Goal: Task Accomplishment & Management: Complete application form

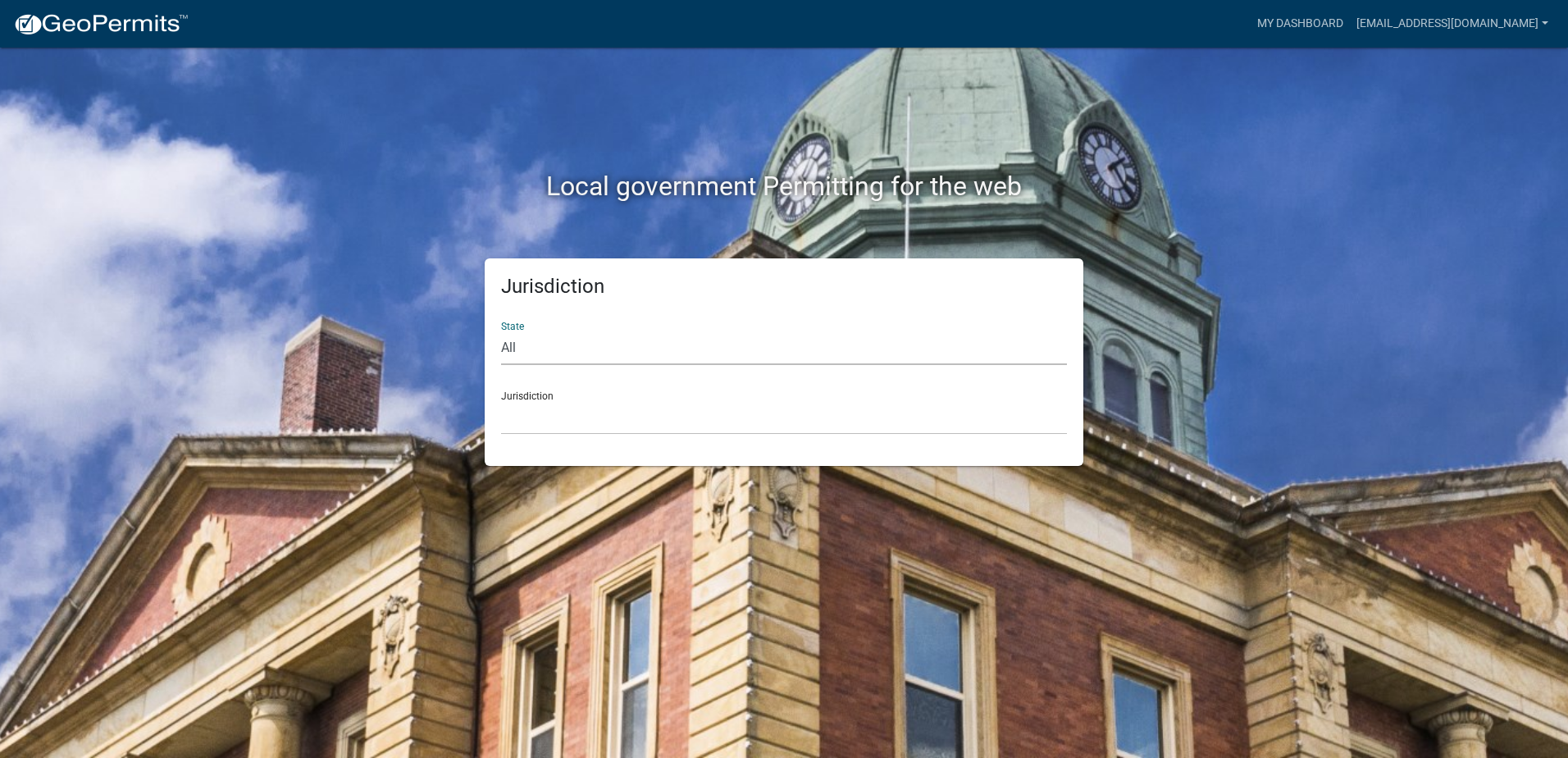
click at [511, 338] on select "All [US_STATE] [US_STATE] [US_STATE] [US_STATE] [US_STATE] [US_STATE] [US_STATE…" at bounding box center [784, 349] width 566 height 33
select select "[US_STATE]"
click at [501, 332] on select "All [US_STATE] [US_STATE] [US_STATE] [US_STATE] [US_STATE] [US_STATE] [US_STATE…" at bounding box center [784, 349] width 566 height 33
click at [537, 422] on select "City of [GEOGRAPHIC_DATA], [US_STATE] City of [GEOGRAPHIC_DATA], [US_STATE] Cit…" at bounding box center [784, 418] width 566 height 33
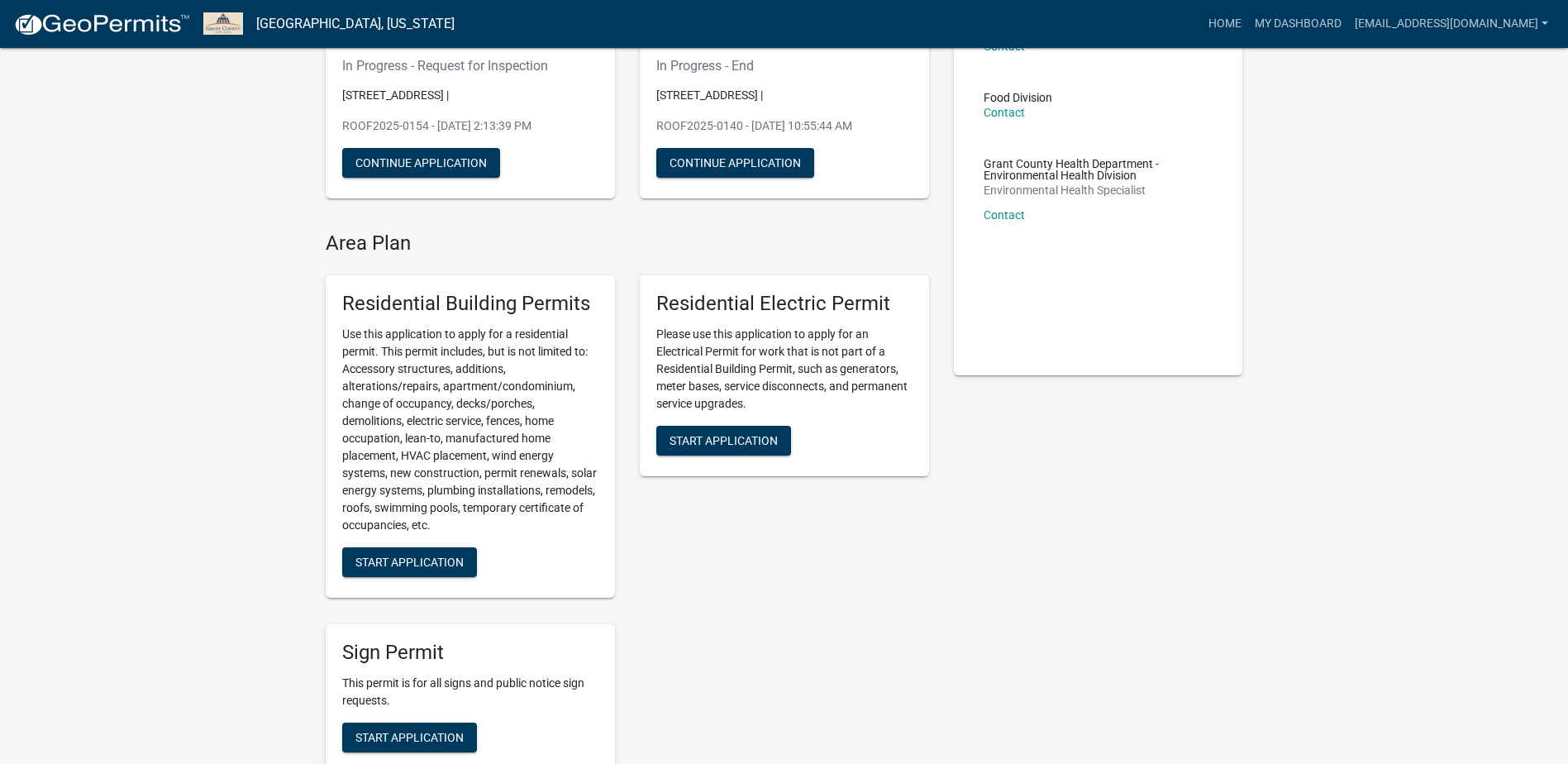
scroll to position [165, 0]
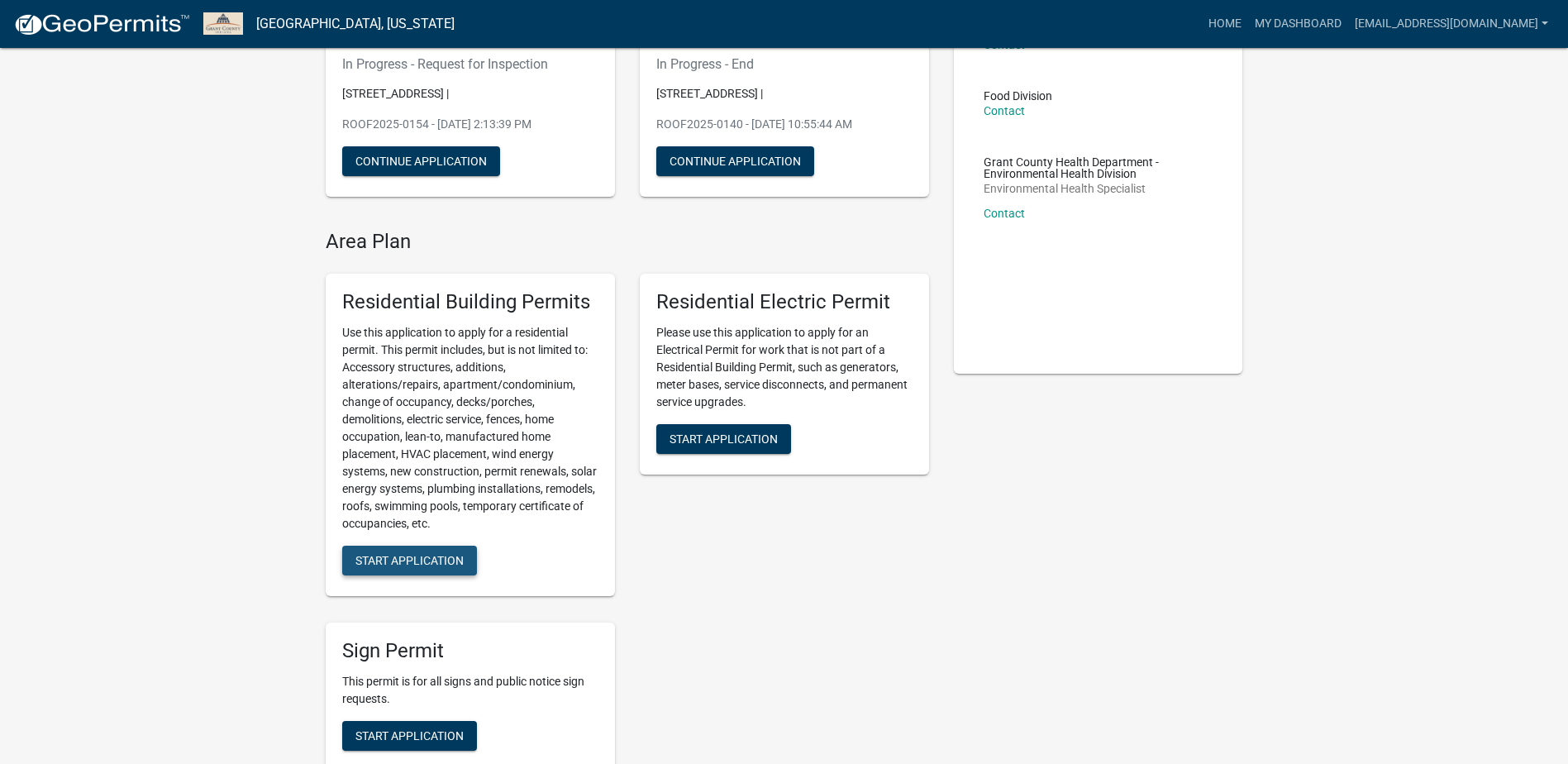
click at [417, 559] on span "Start Application" at bounding box center [410, 560] width 109 height 13
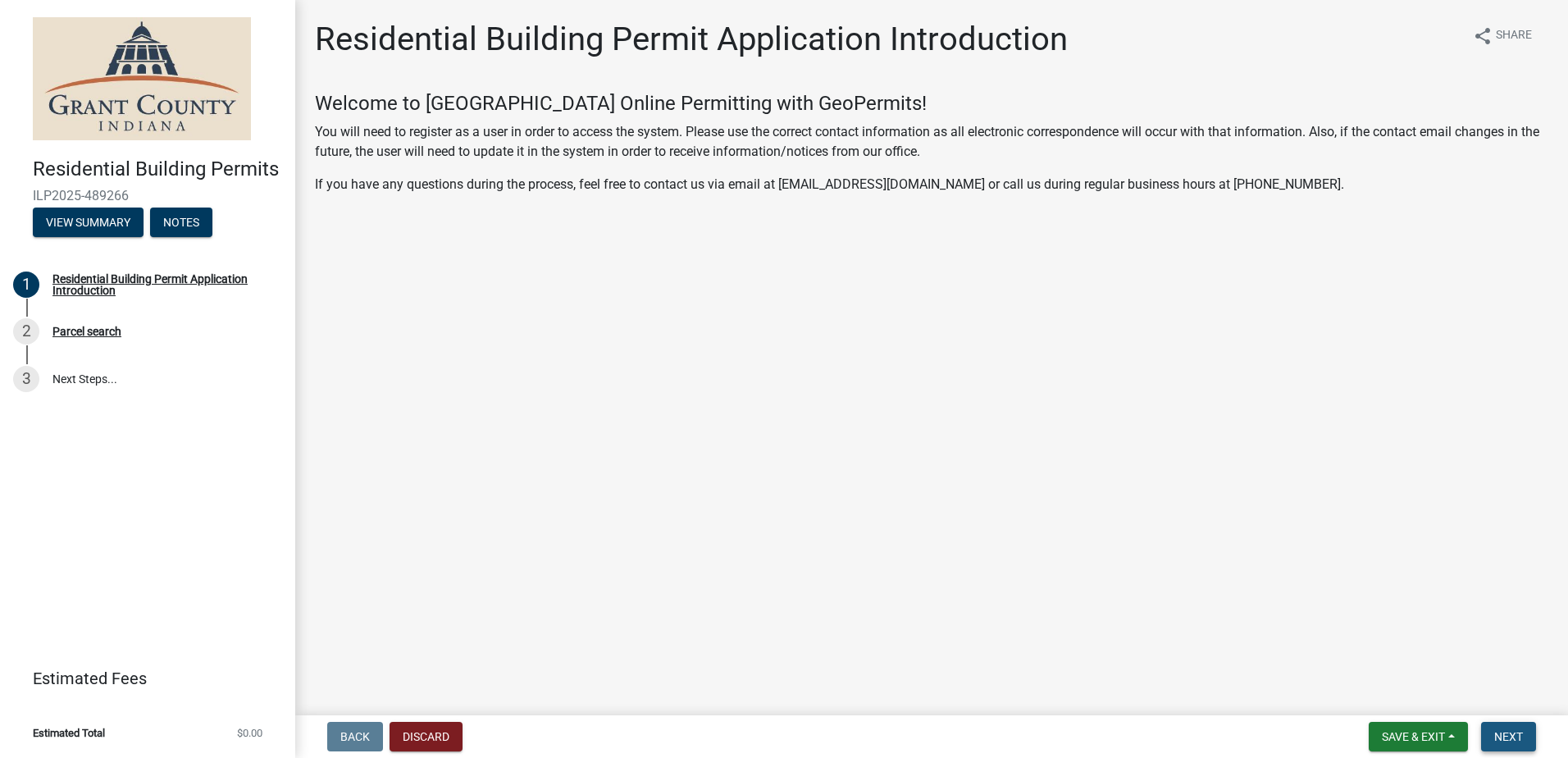
click at [1524, 741] on button "Next" at bounding box center [1509, 737] width 55 height 30
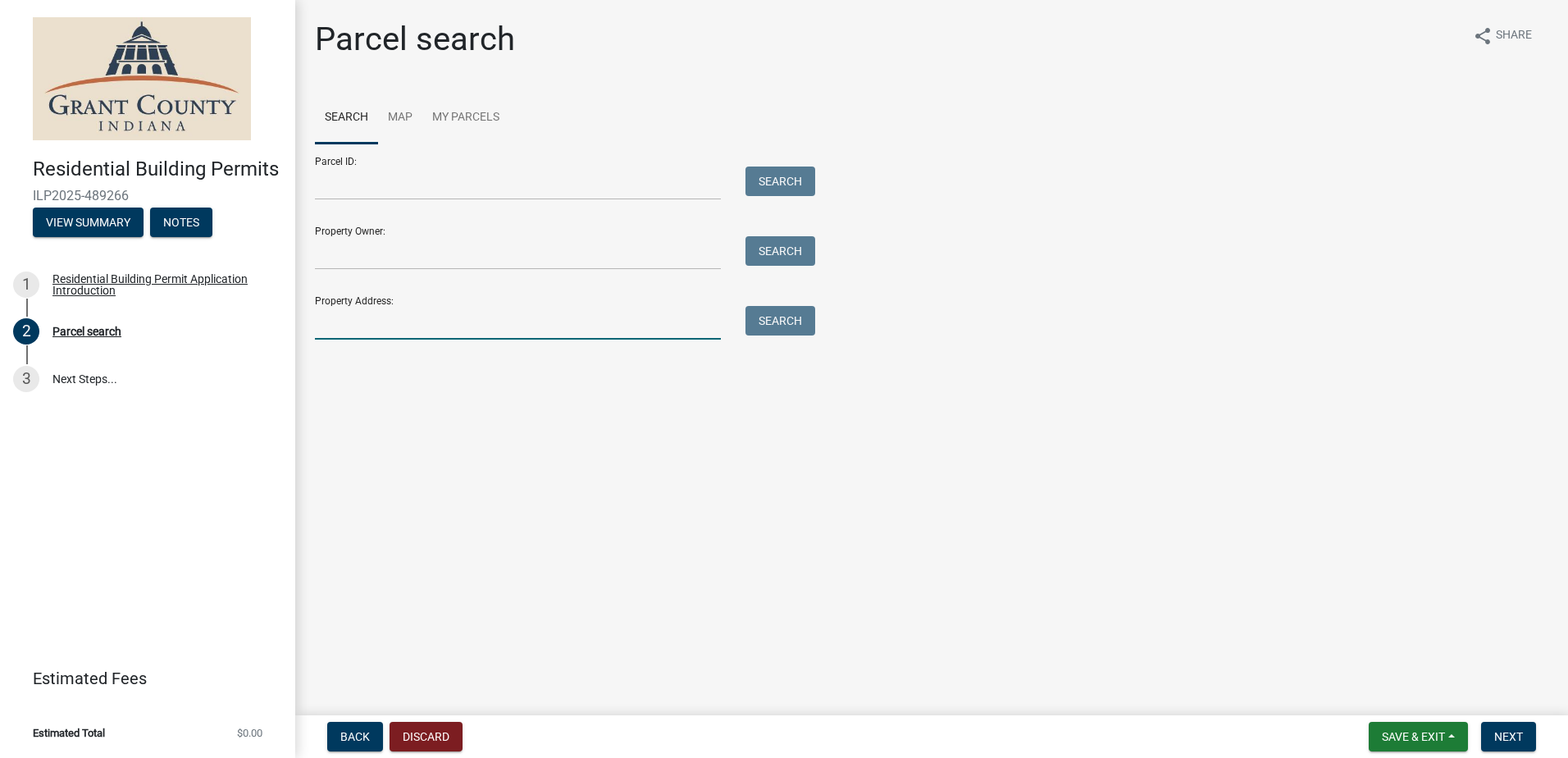
click at [332, 309] on input "Property Address:" at bounding box center [518, 323] width 407 height 33
type input "1"
type input "[STREET_ADDRESS][PERSON_NAME][PERSON_NAME]"
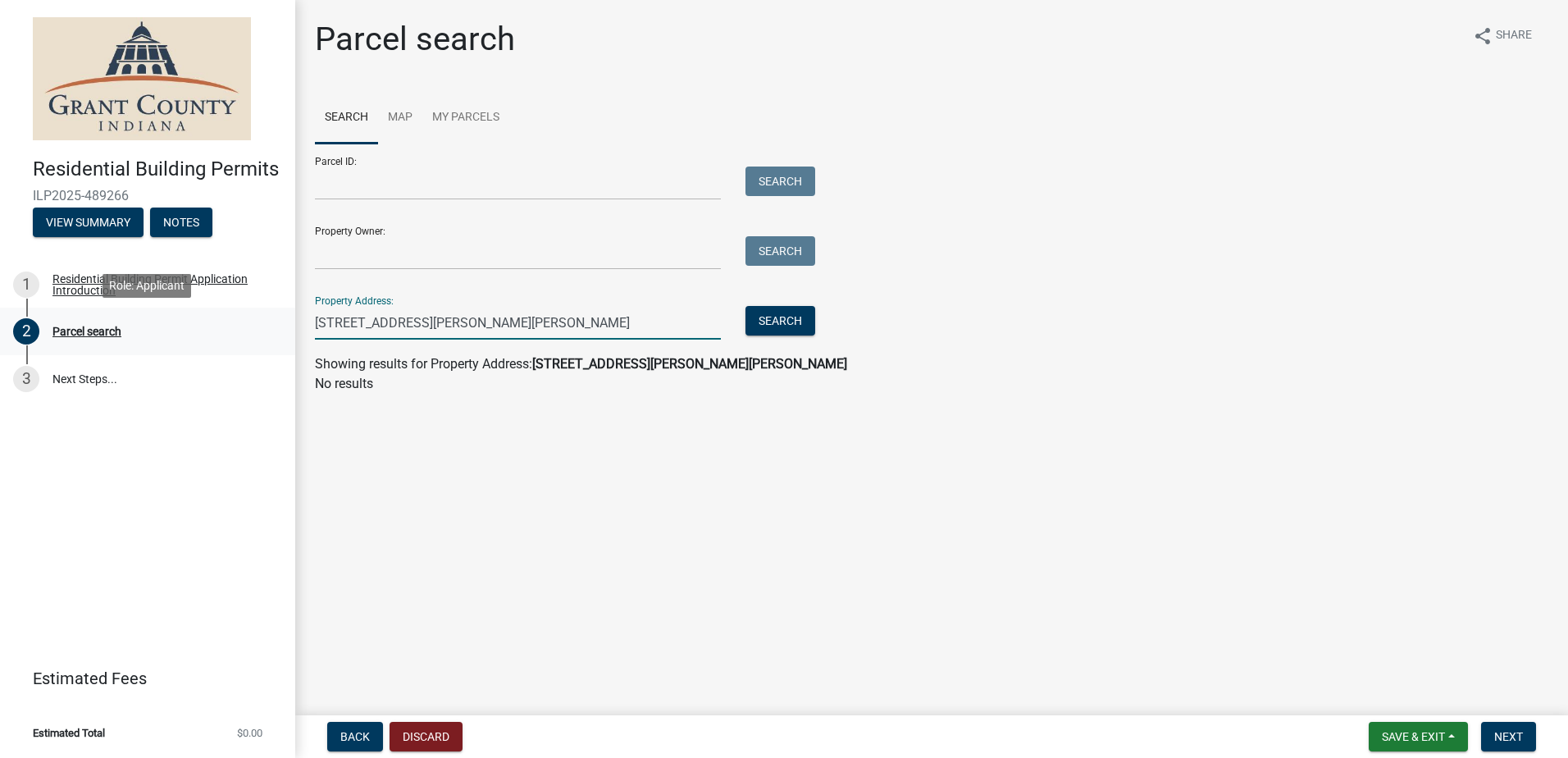
drag, startPoint x: 456, startPoint y: 326, endPoint x: 163, endPoint y: 317, distance: 293.1
click at [163, 317] on div "Residential Building Permits ILP2025-489266 View Summary Notes 1 Residential Bu…" at bounding box center [784, 379] width 1568 height 758
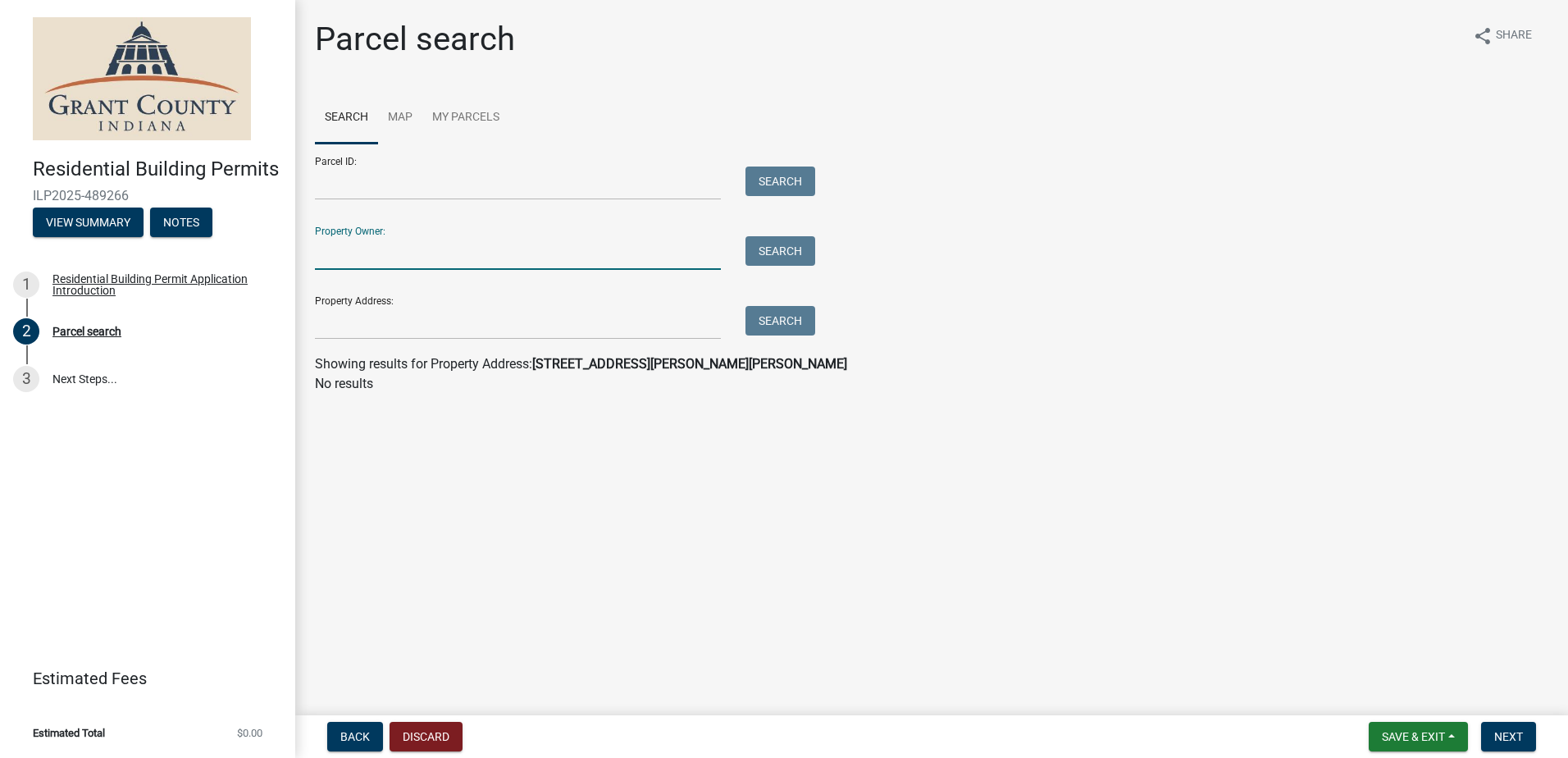
click at [362, 256] on input "Property Owner:" at bounding box center [518, 253] width 407 height 33
type input "[PERSON_NAME]"
click at [775, 248] on button "Search" at bounding box center [781, 251] width 70 height 30
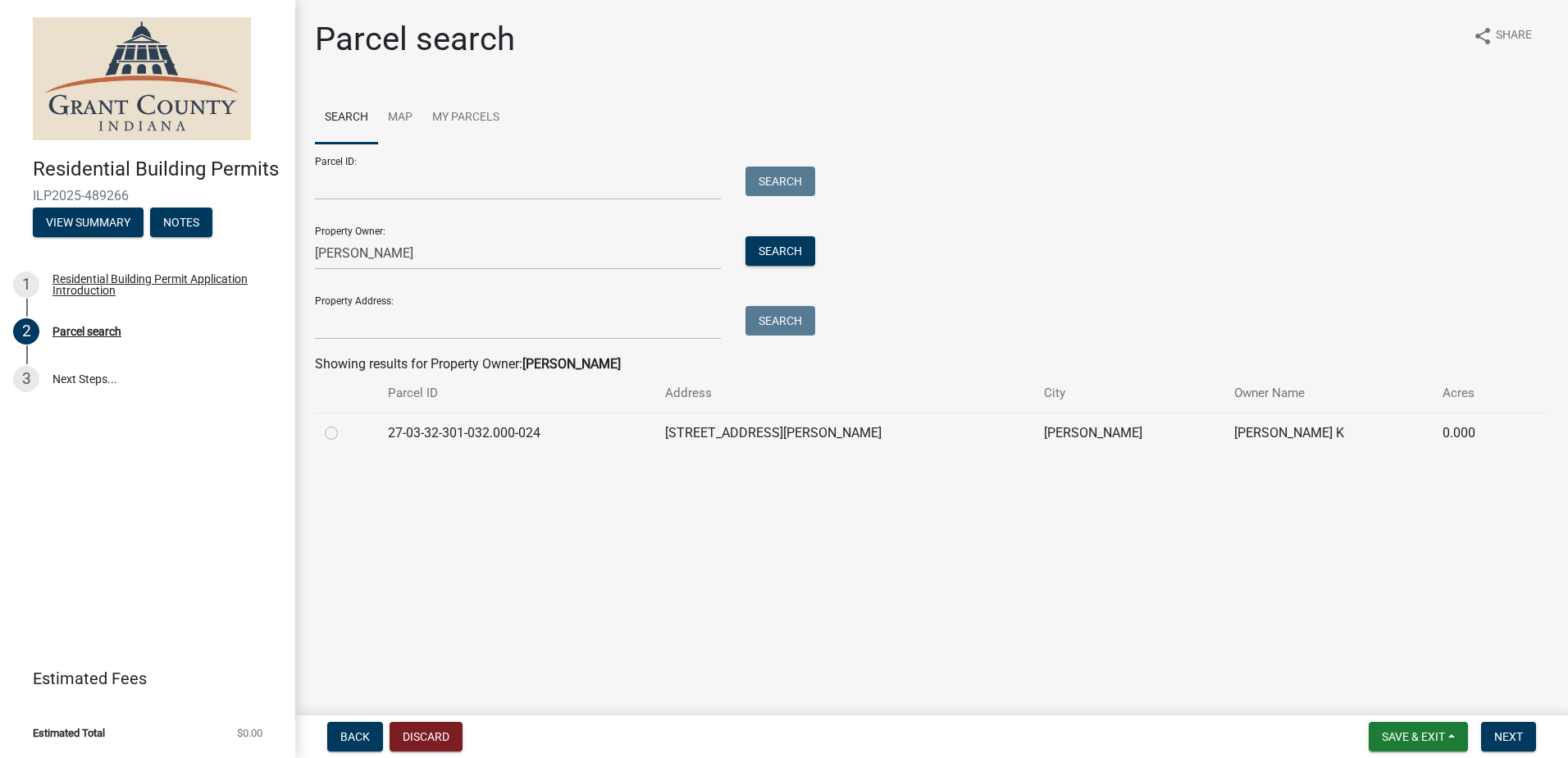
click at [345, 423] on label at bounding box center [345, 423] width 0 height 0
click at [345, 434] on input "radio" at bounding box center [350, 429] width 11 height 11
radio input "true"
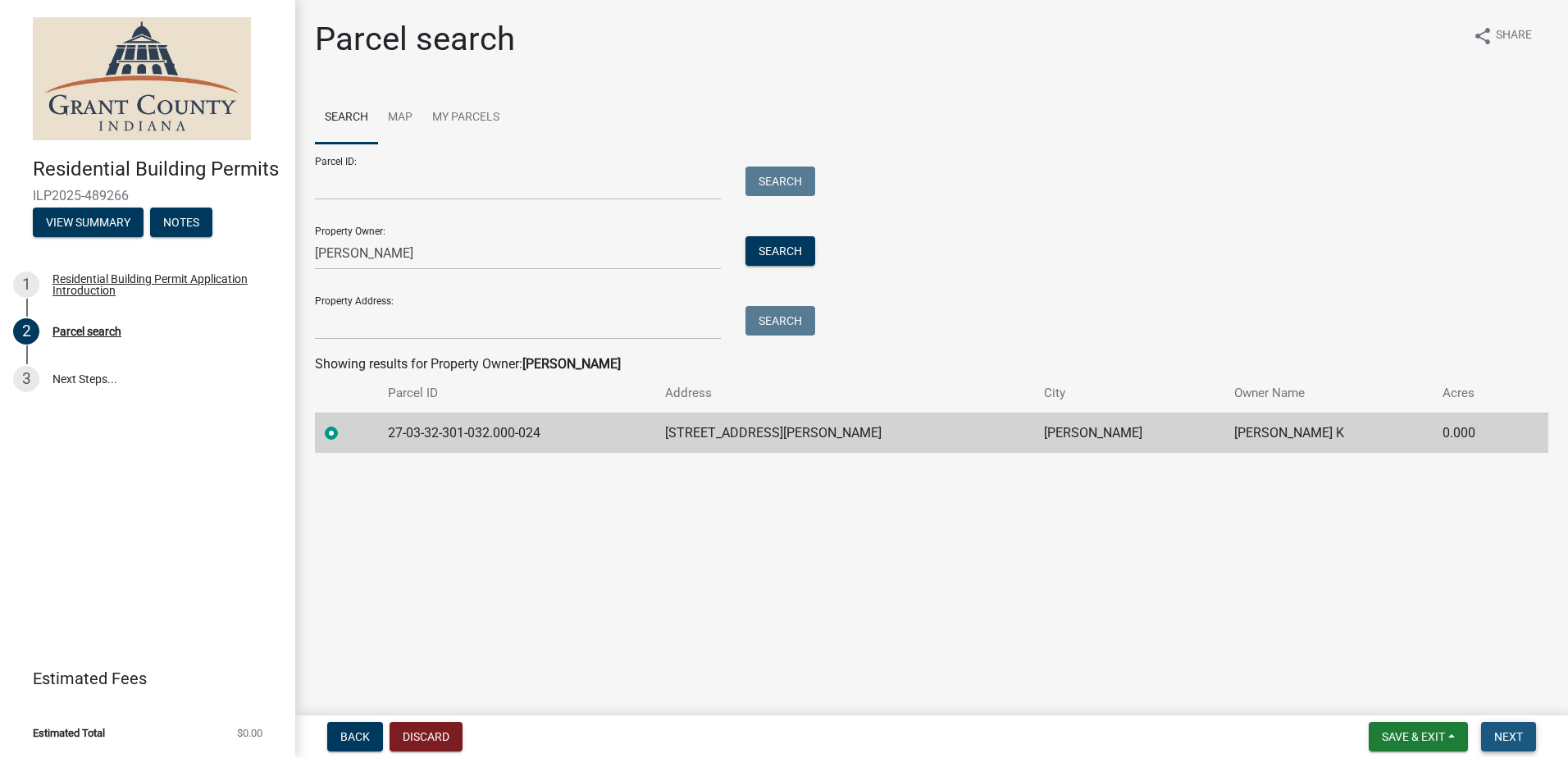
click at [1499, 735] on span "Next" at bounding box center [1508, 737] width 29 height 13
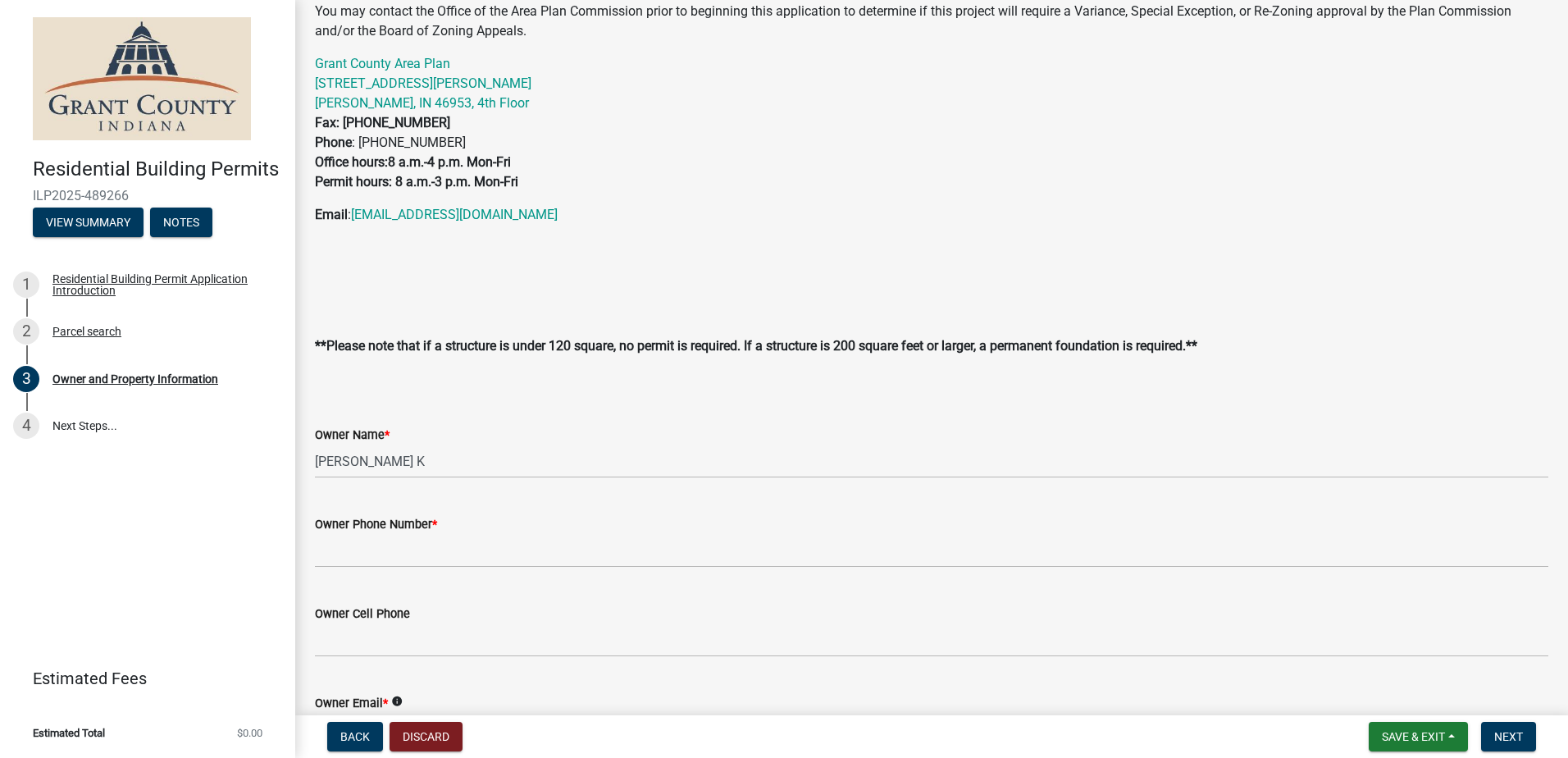
scroll to position [164, 0]
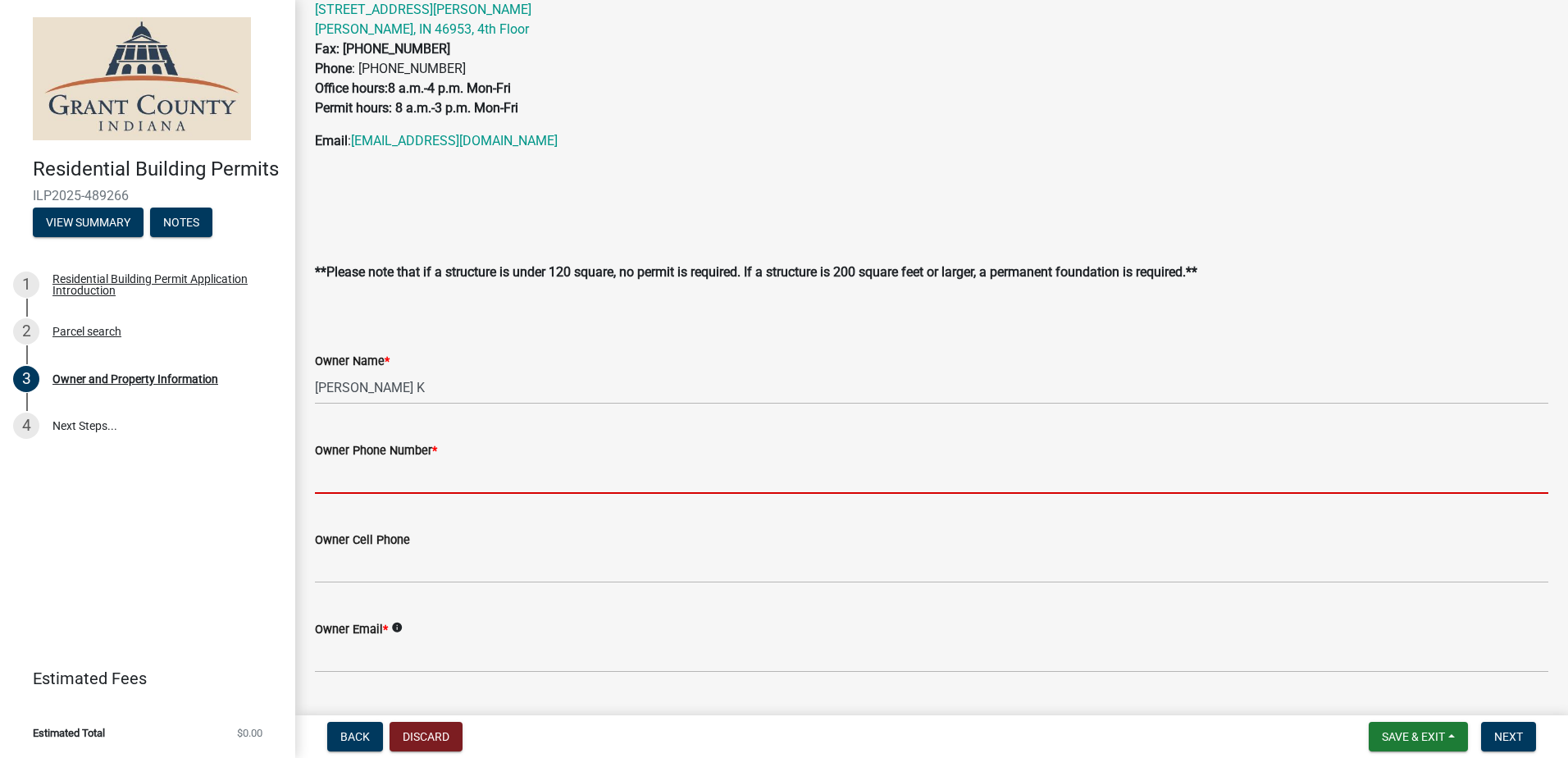
click at [345, 463] on input "Owner Phone Number *" at bounding box center [932, 477] width 1233 height 33
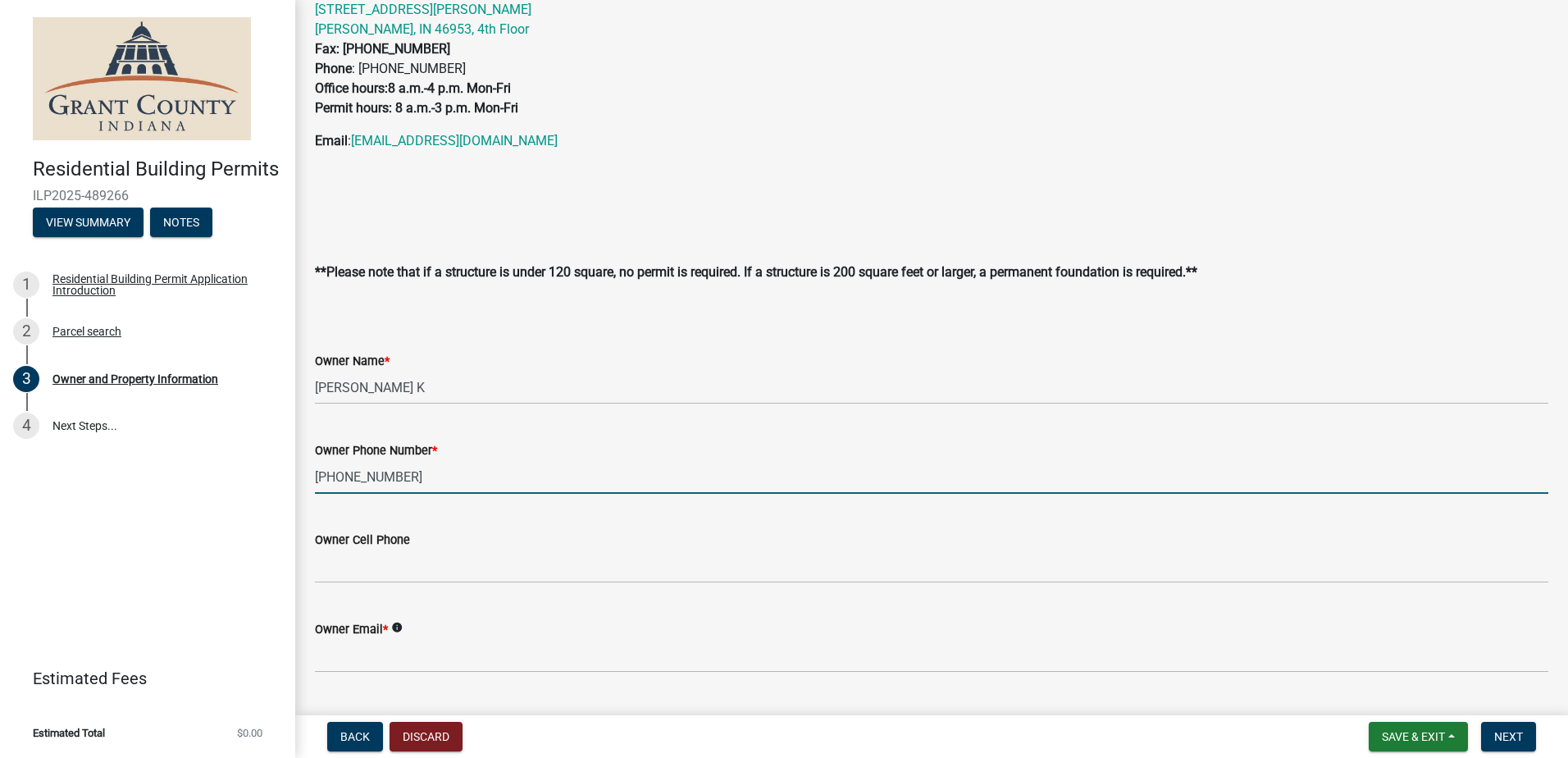
type input "[PHONE_NUMBER]"
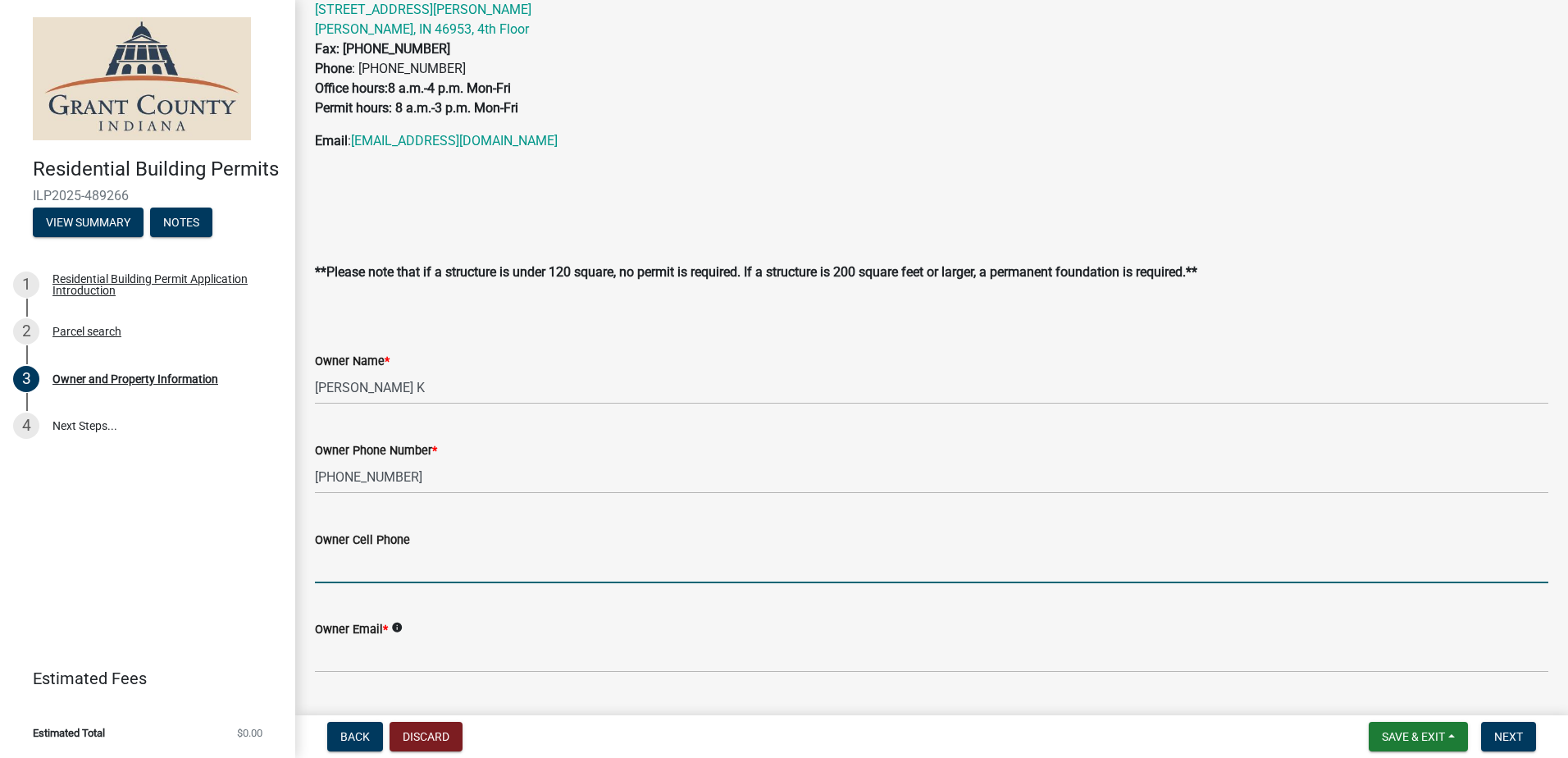
click at [346, 574] on input "Owner Cell Phone" at bounding box center [932, 566] width 1233 height 33
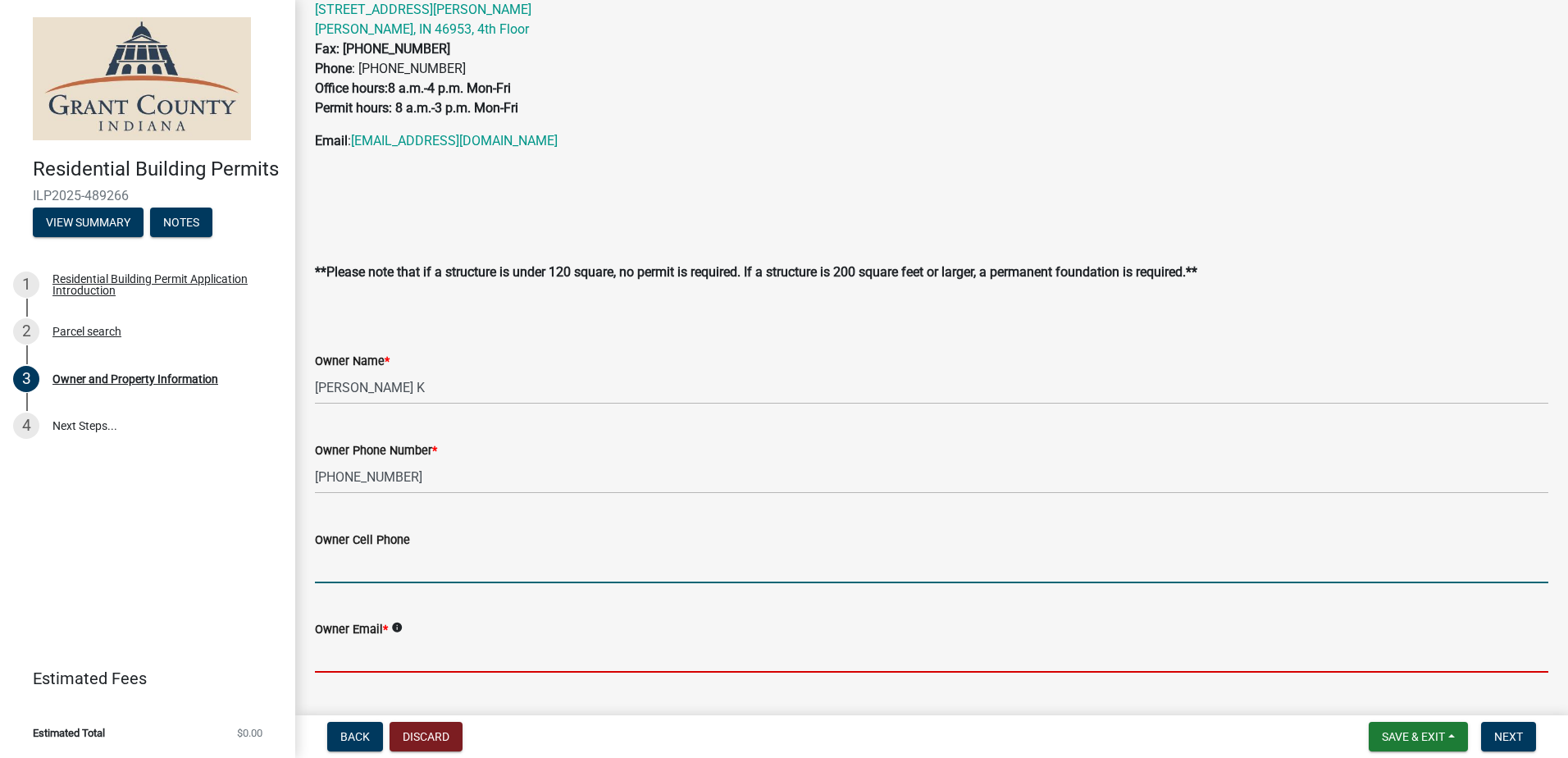
click at [335, 647] on input "Owner Email *" at bounding box center [932, 656] width 1233 height 33
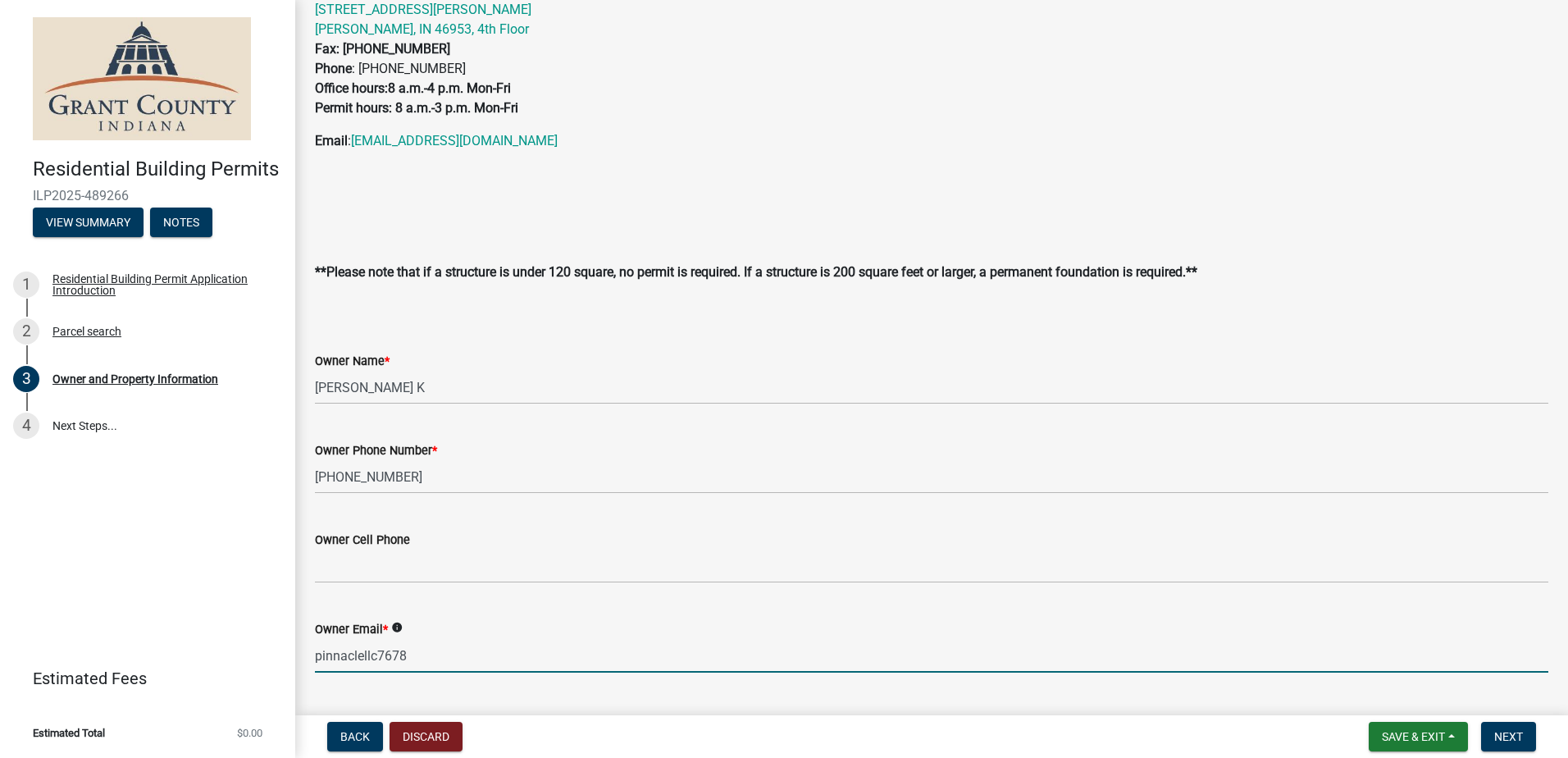
type input "[EMAIL_ADDRESS][DOMAIN_NAME]"
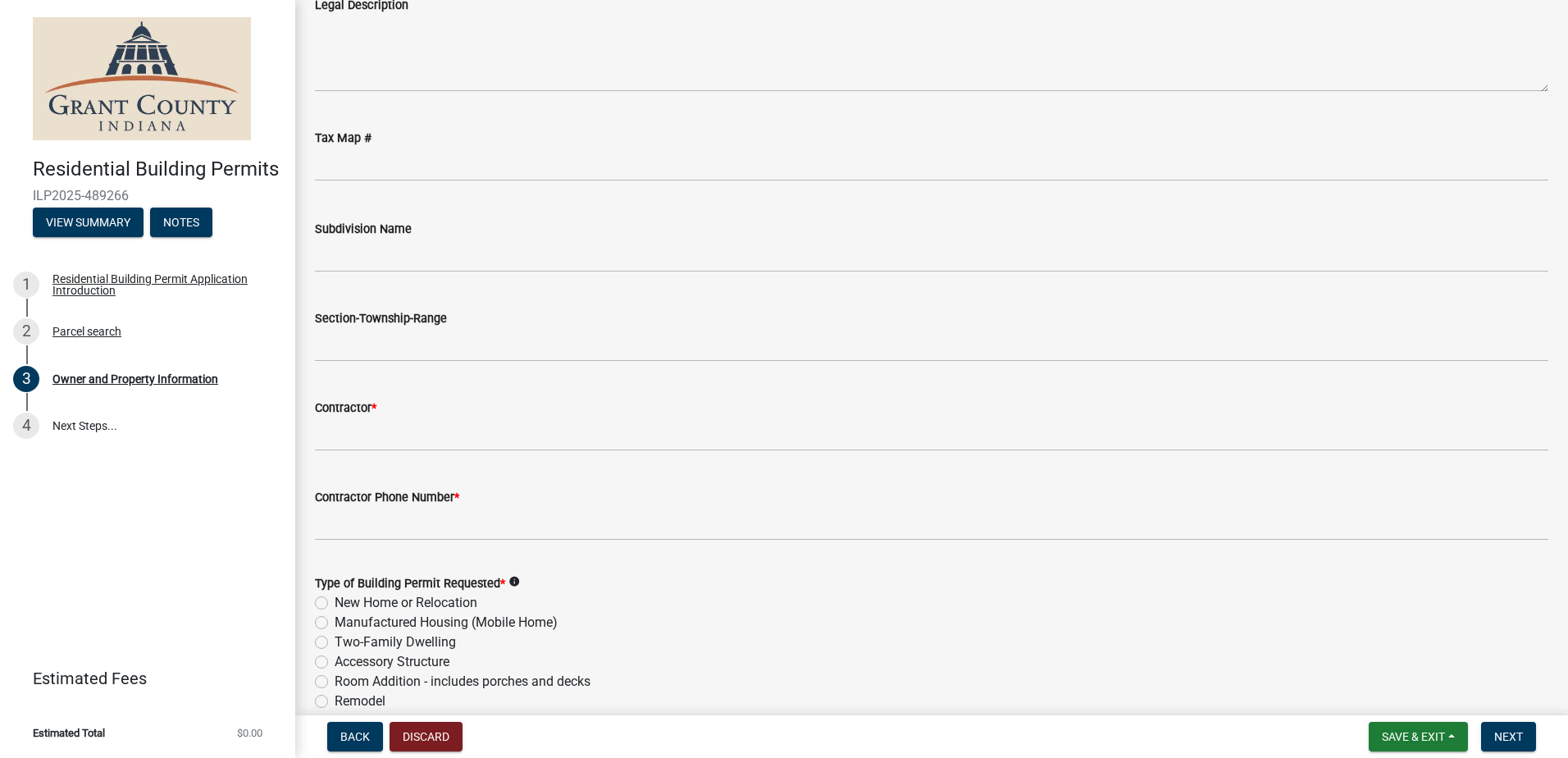
scroll to position [1457, 0]
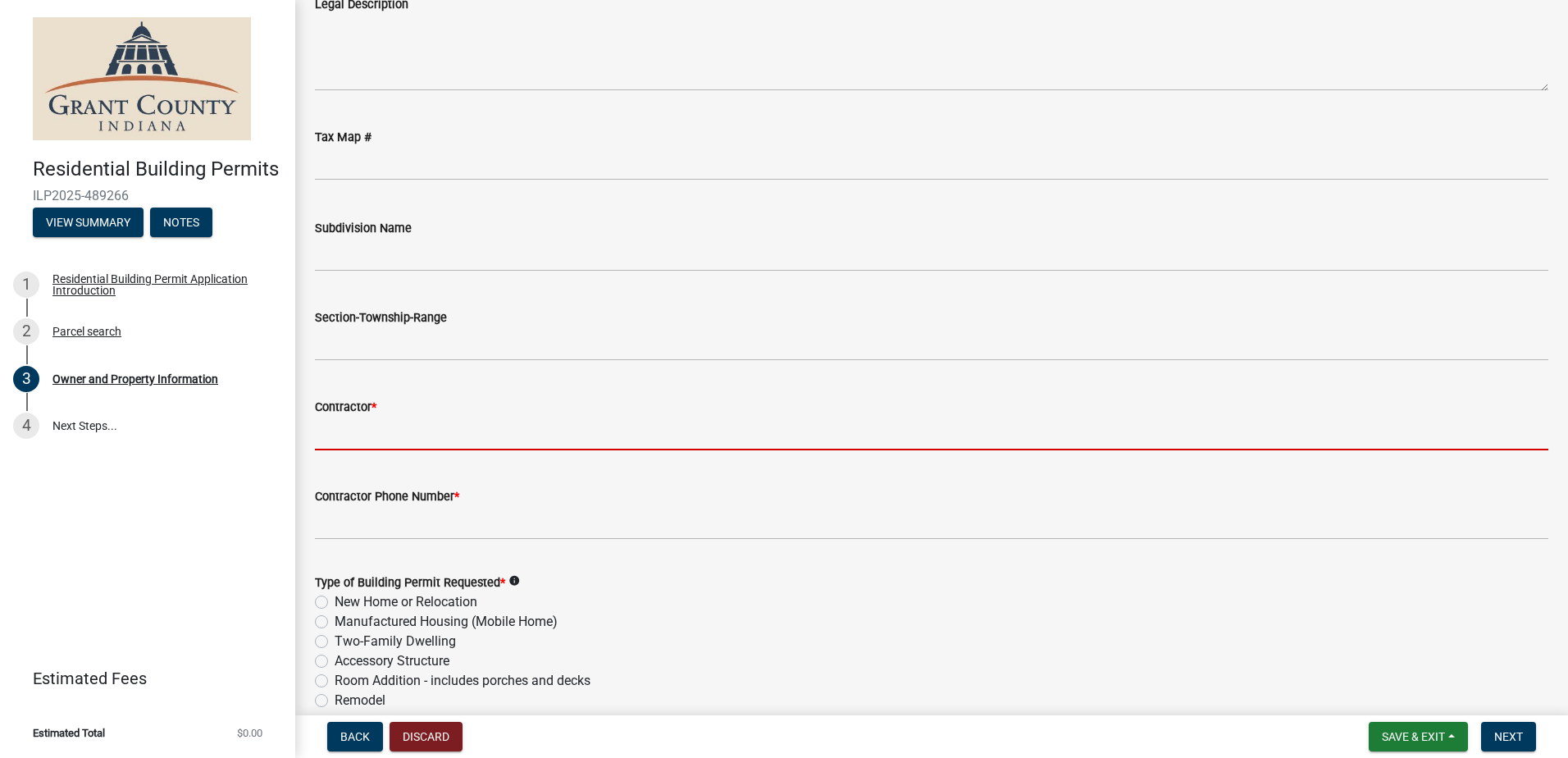
click at [390, 441] on input "Contractor *" at bounding box center [932, 433] width 1233 height 33
type input "Pinnacle Contracting"
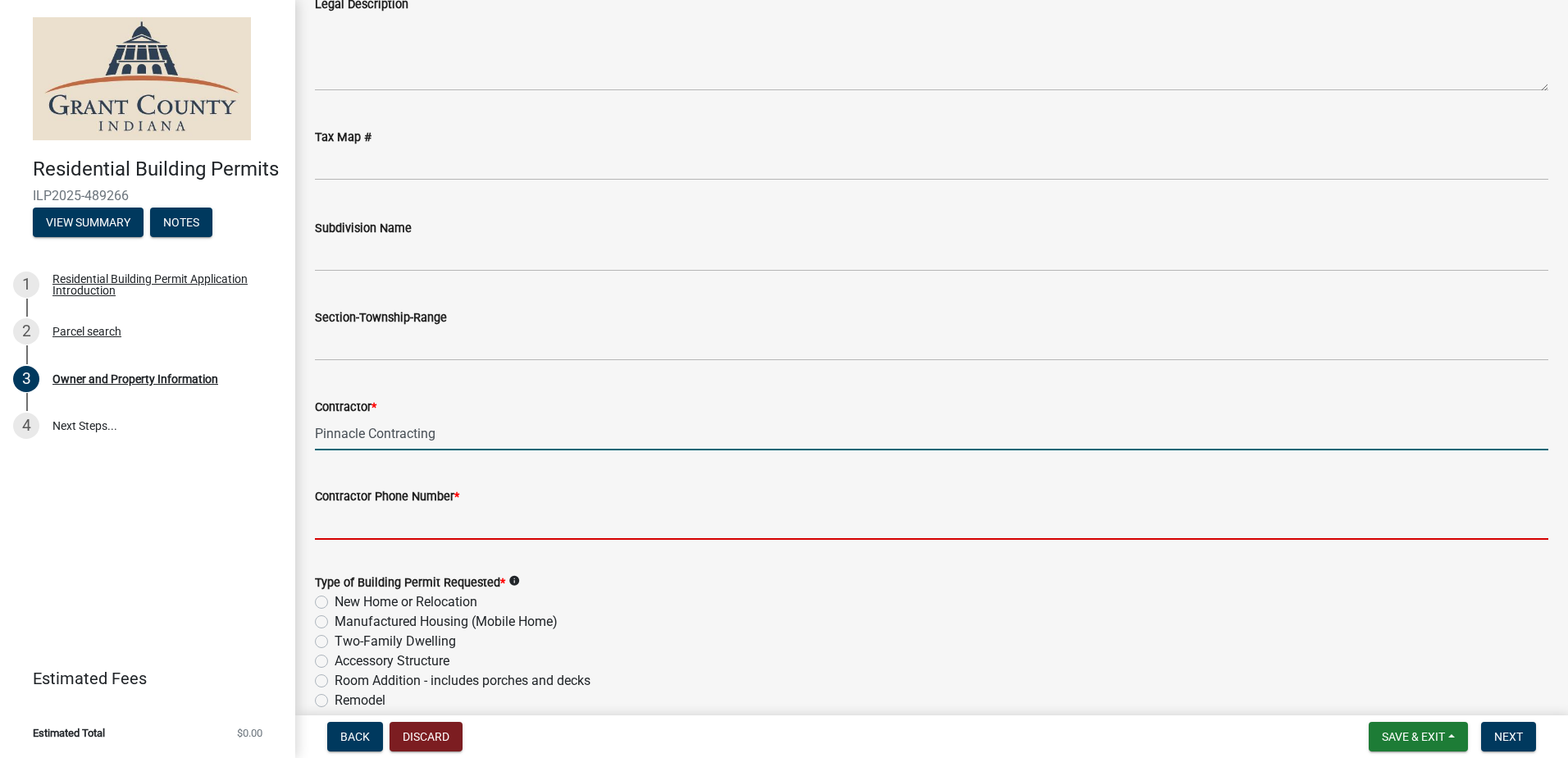
type input "[PHONE_NUMBER]"
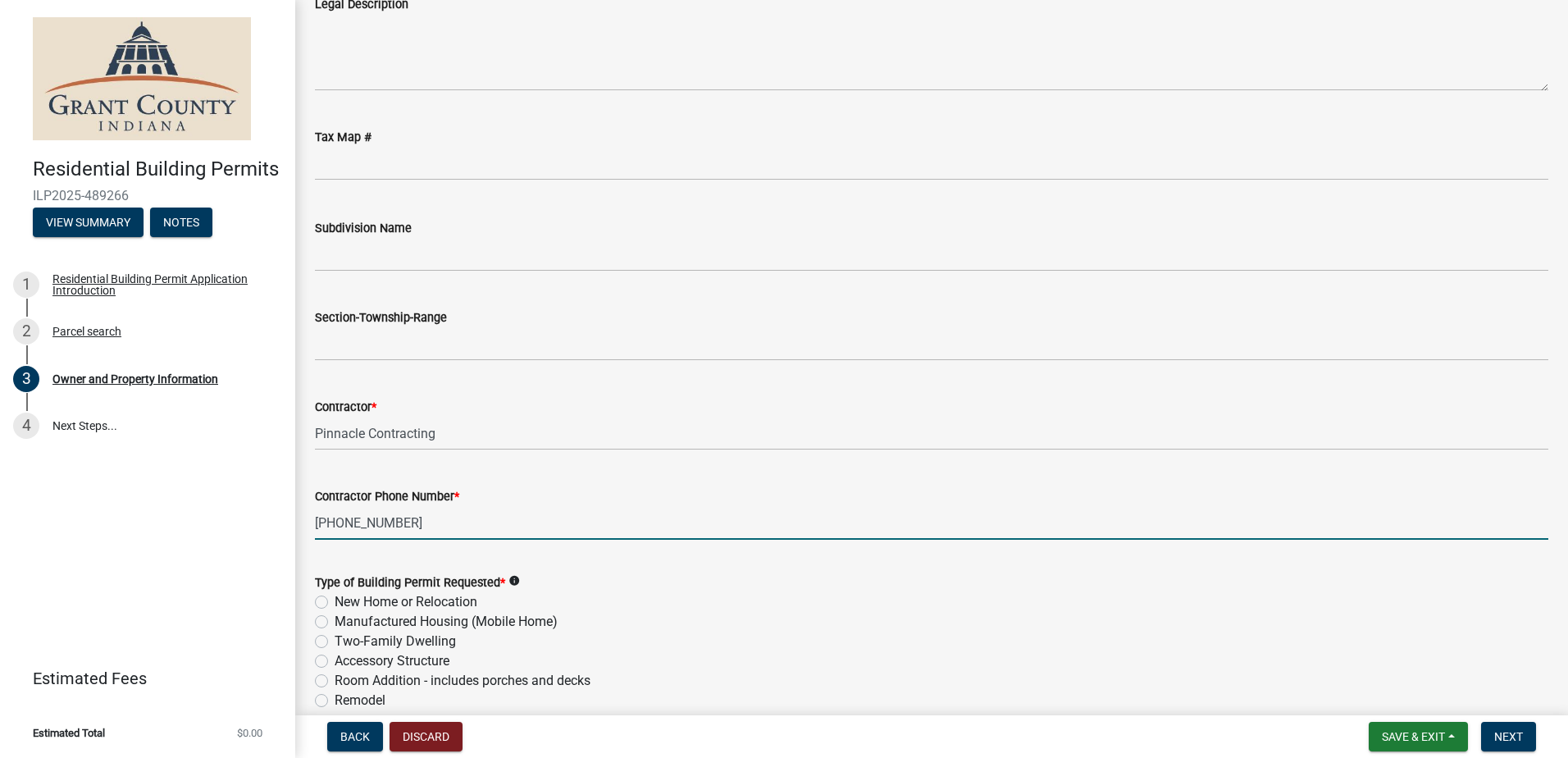
click at [612, 528] on input "[PHONE_NUMBER]" at bounding box center [932, 523] width 1233 height 33
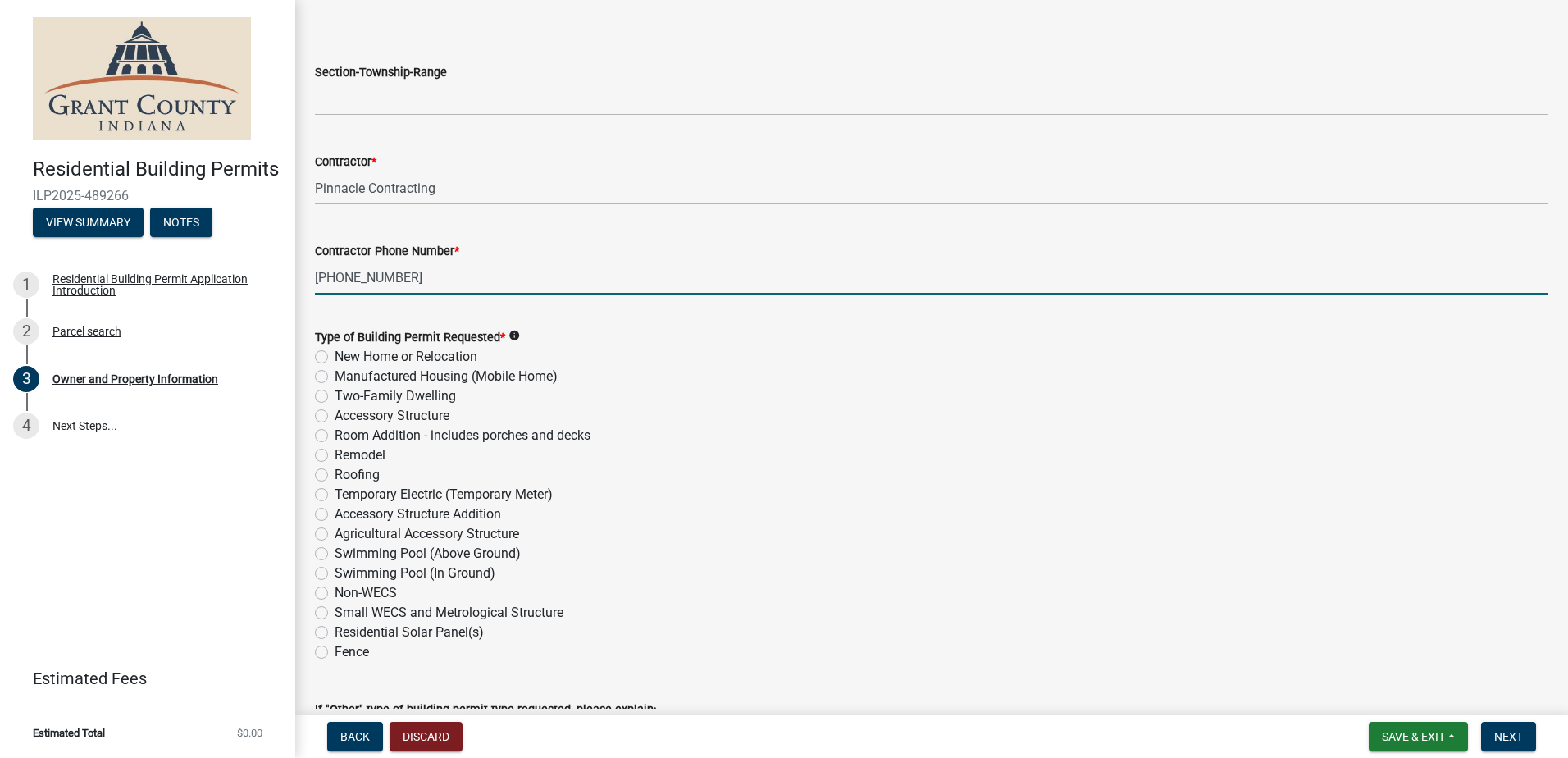
scroll to position [1703, 0]
click at [335, 436] on label "Room Addition - includes porches and decks" at bounding box center [463, 434] width 256 height 19
click at [335, 436] on input "Room Addition - includes porches and decks" at bounding box center [340, 431] width 11 height 11
radio input "true"
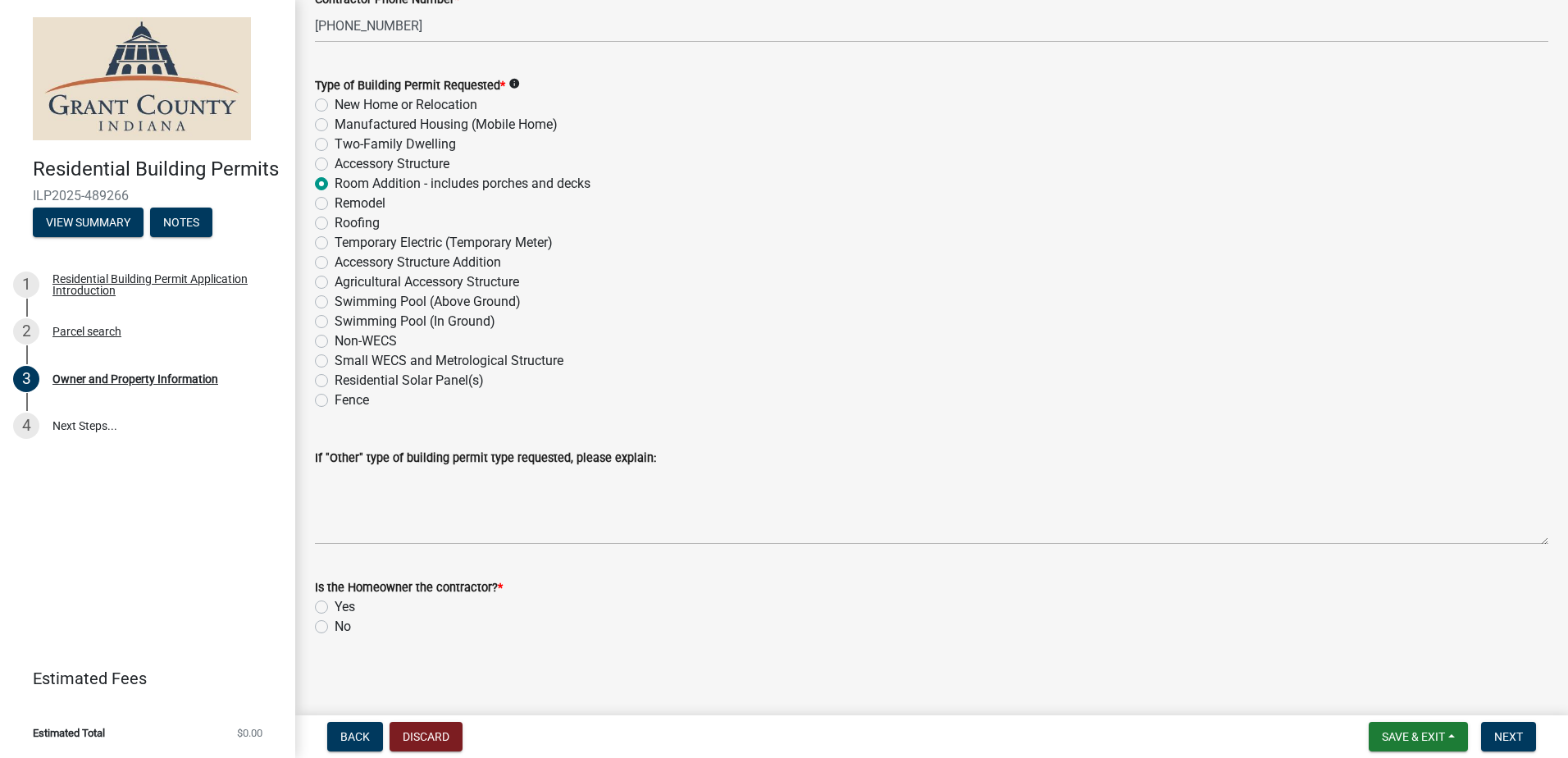
scroll to position [1961, 0]
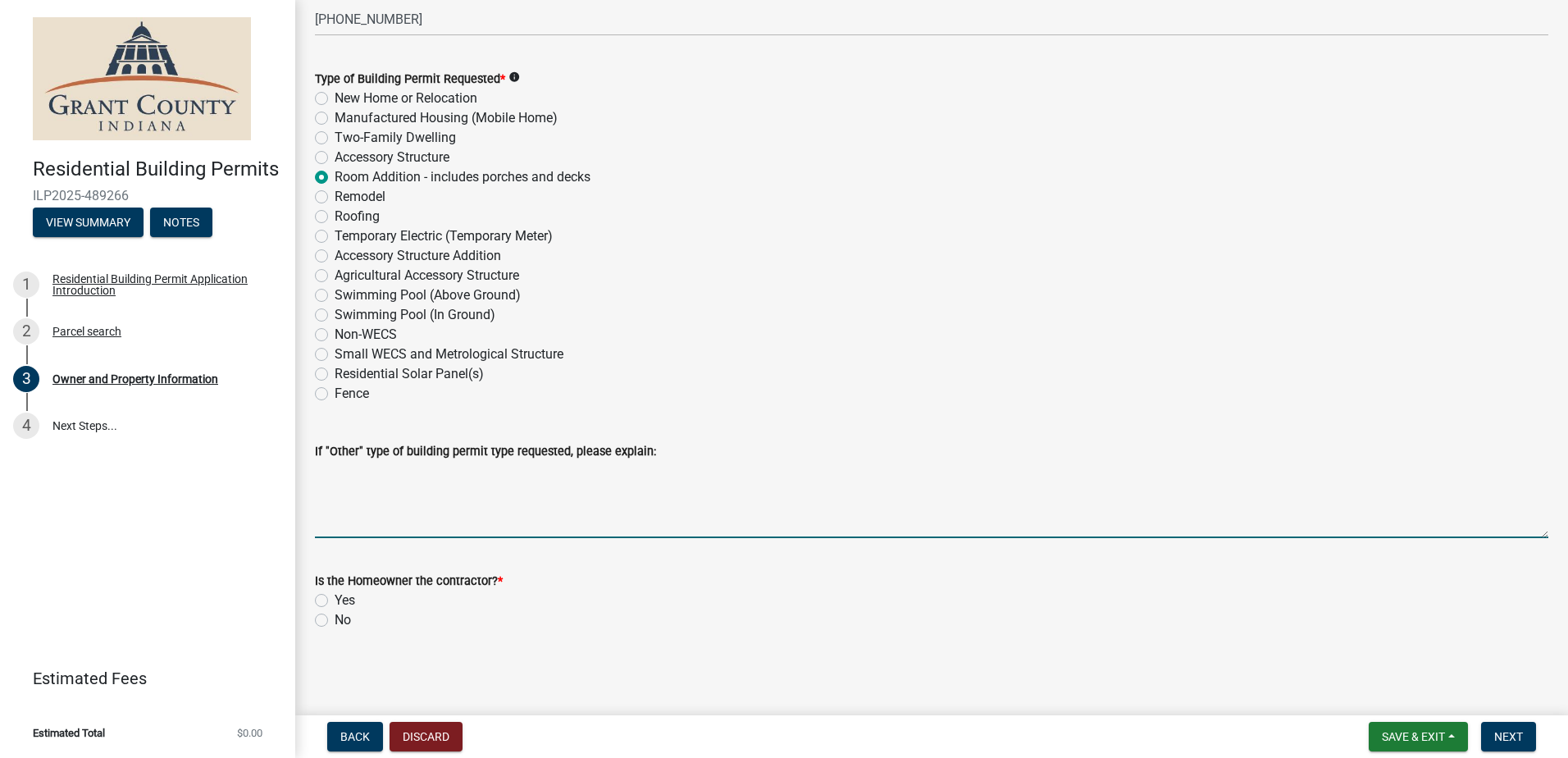
click at [371, 518] on textarea "If "Other" type of building permit type requested, please explain:" at bounding box center [932, 500] width 1233 height 77
type textarea "F"
type textarea "Non enclosed front porch header"
click at [335, 622] on label "No" at bounding box center [343, 620] width 17 height 19
click at [335, 622] on input "No" at bounding box center [340, 616] width 11 height 11
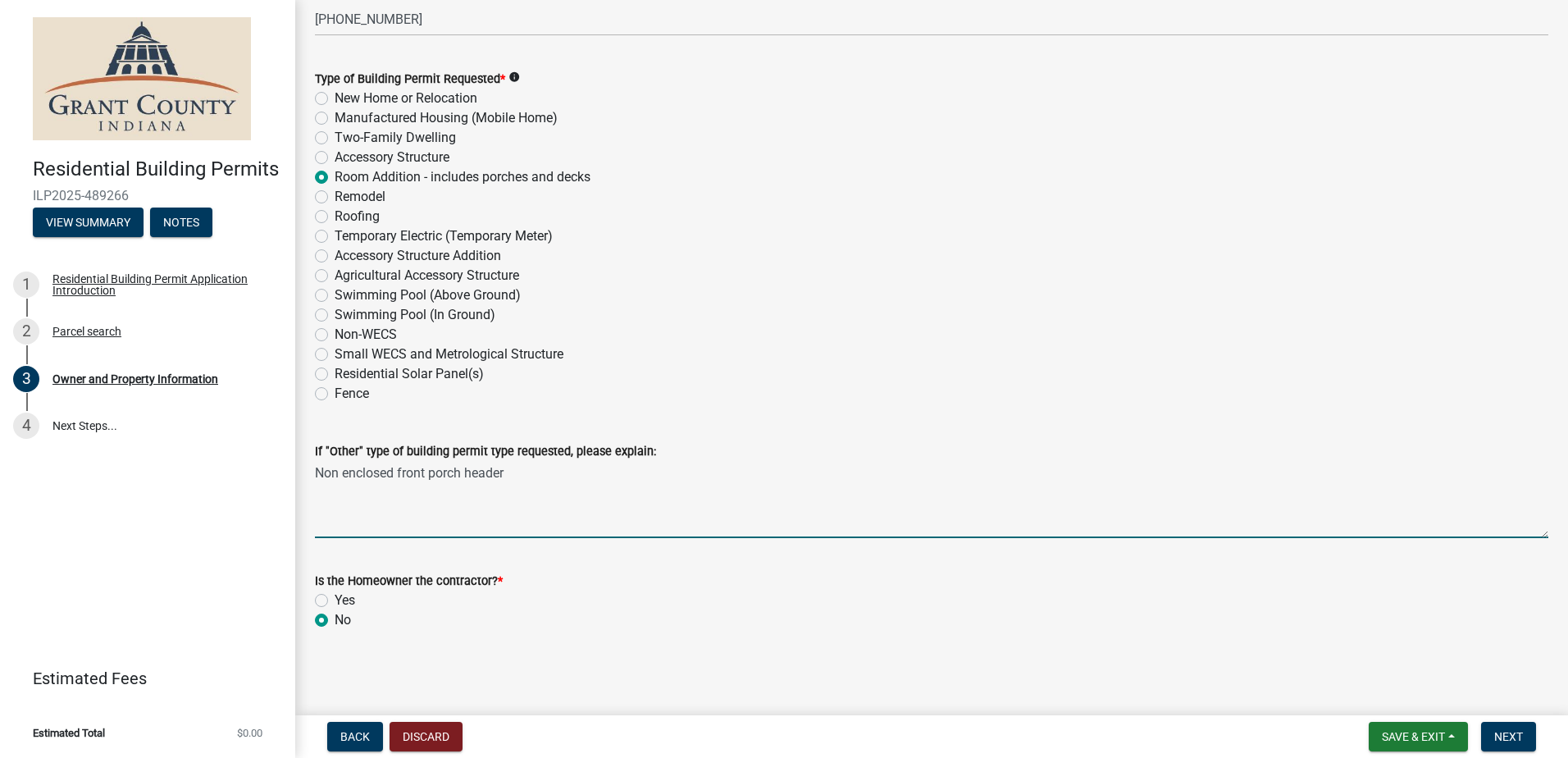
radio input "true"
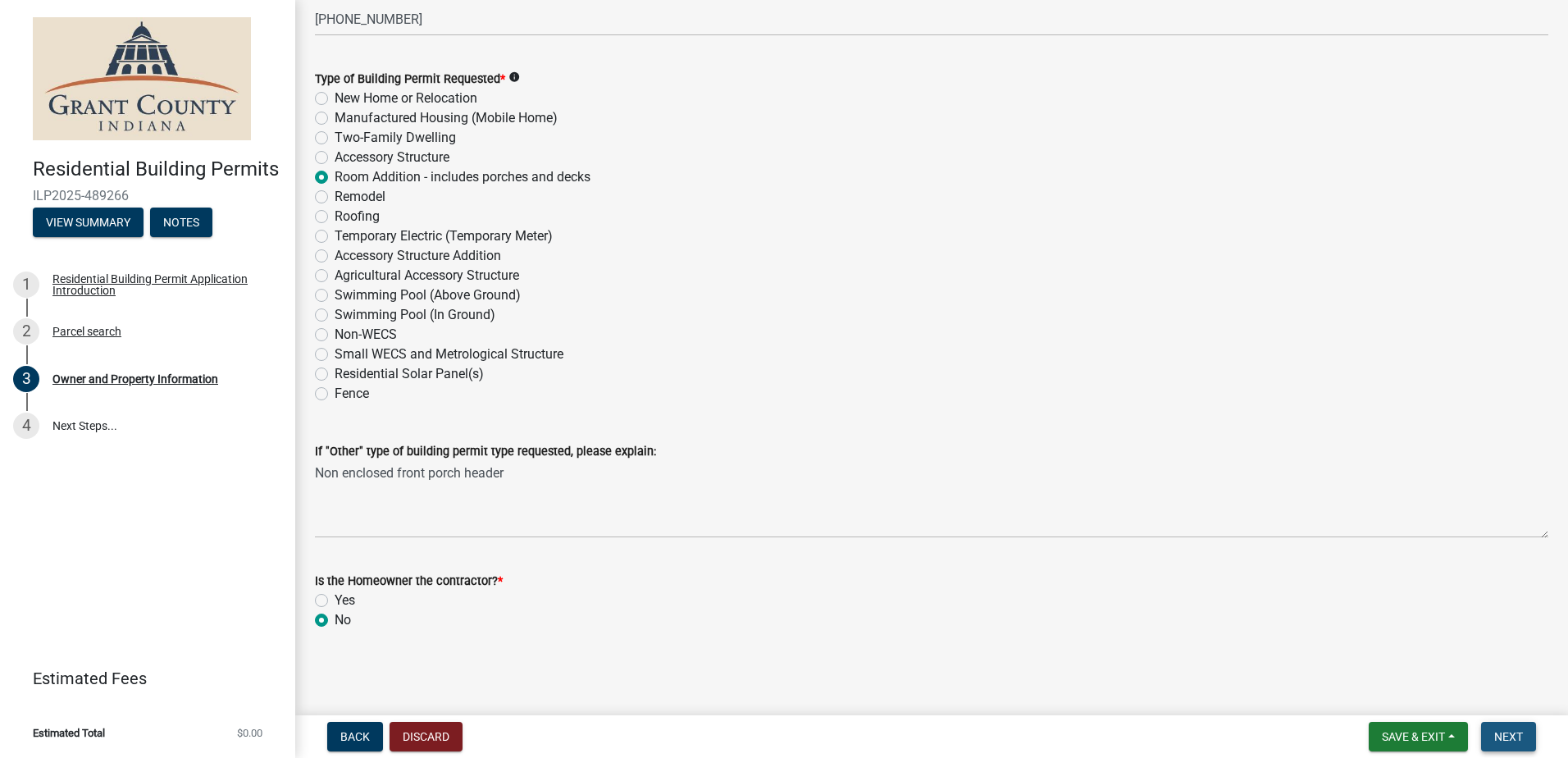
click at [1525, 740] on button "Next" at bounding box center [1509, 737] width 55 height 30
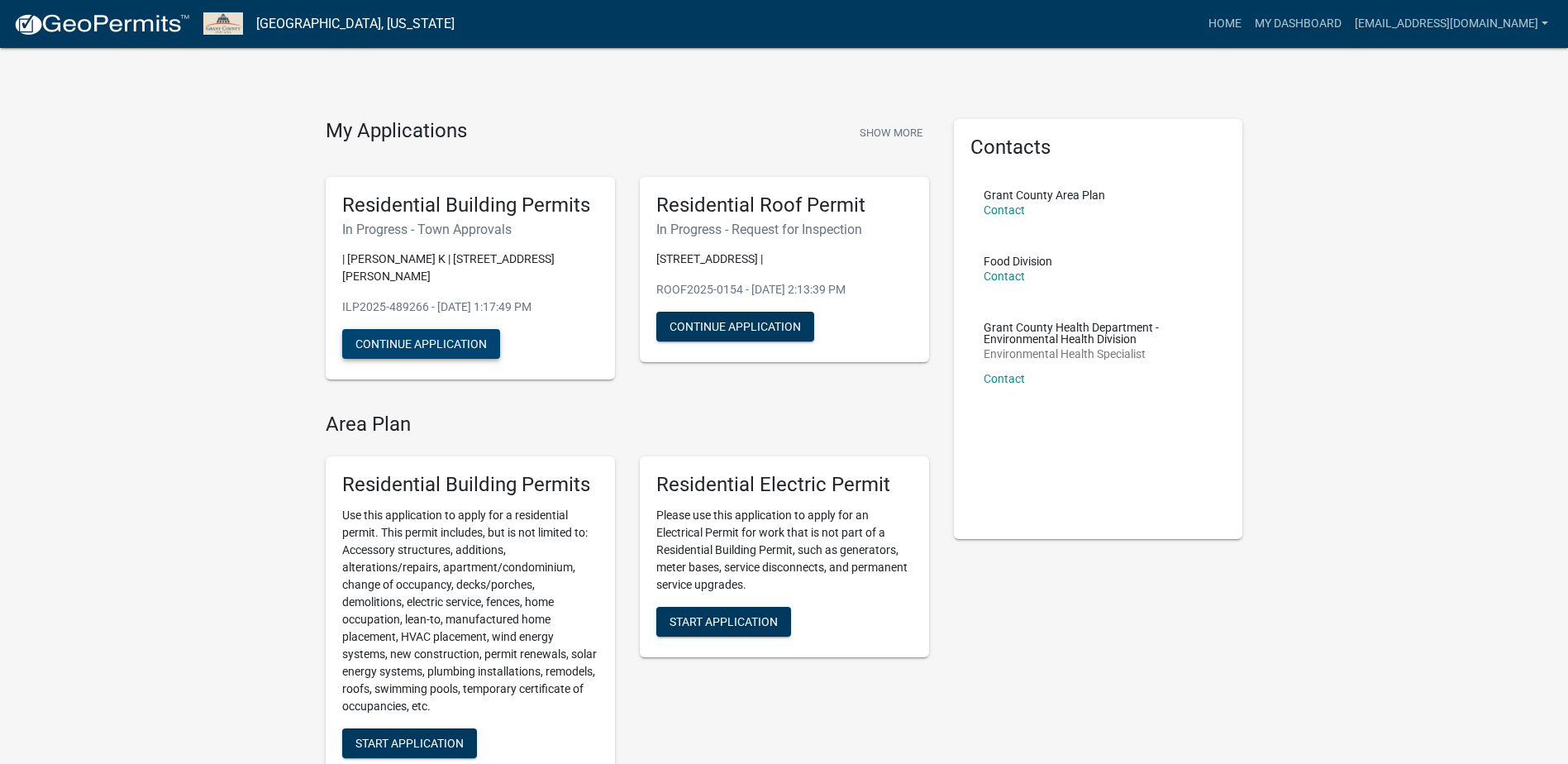
click at [426, 329] on button "Continue Application" at bounding box center [421, 344] width 158 height 30
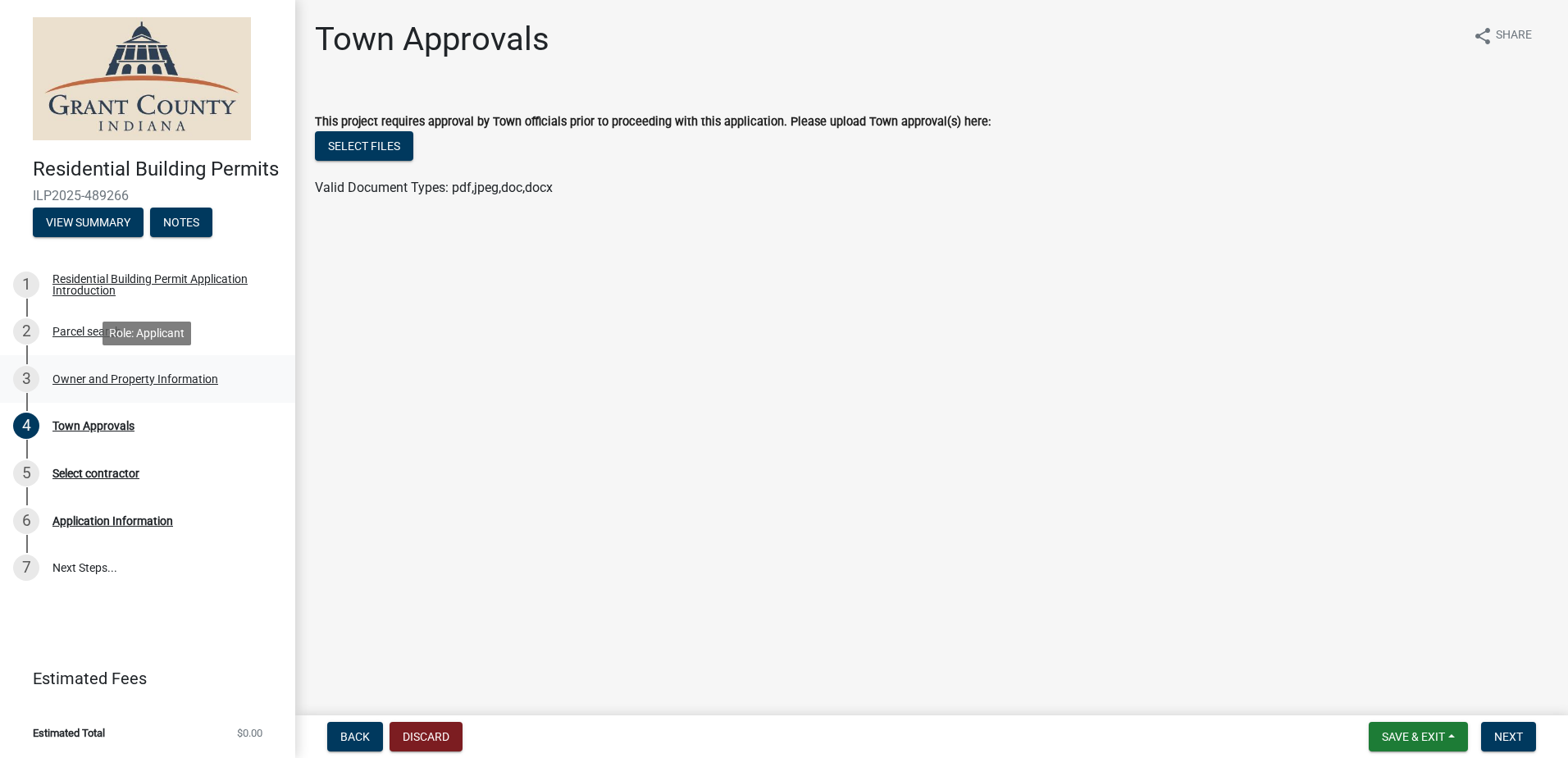
click at [88, 373] on div "Owner and Property Information" at bounding box center [136, 379] width 166 height 11
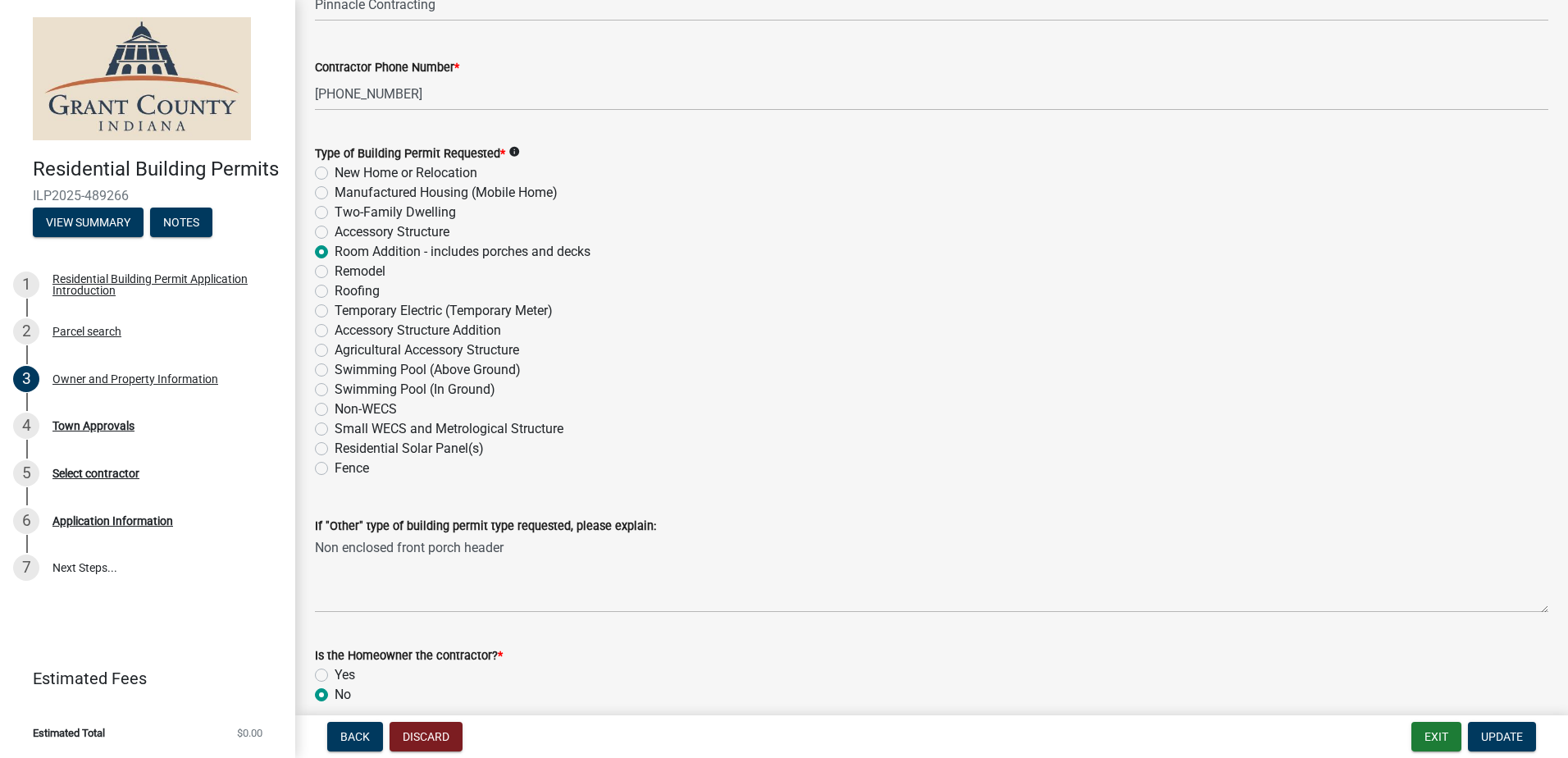
scroll to position [1888, 0]
click at [328, 271] on div "Remodel" at bounding box center [932, 270] width 1233 height 19
click at [335, 271] on label "Remodel" at bounding box center [360, 270] width 51 height 19
click at [335, 271] on input "Remodel" at bounding box center [340, 266] width 11 height 11
radio input "true"
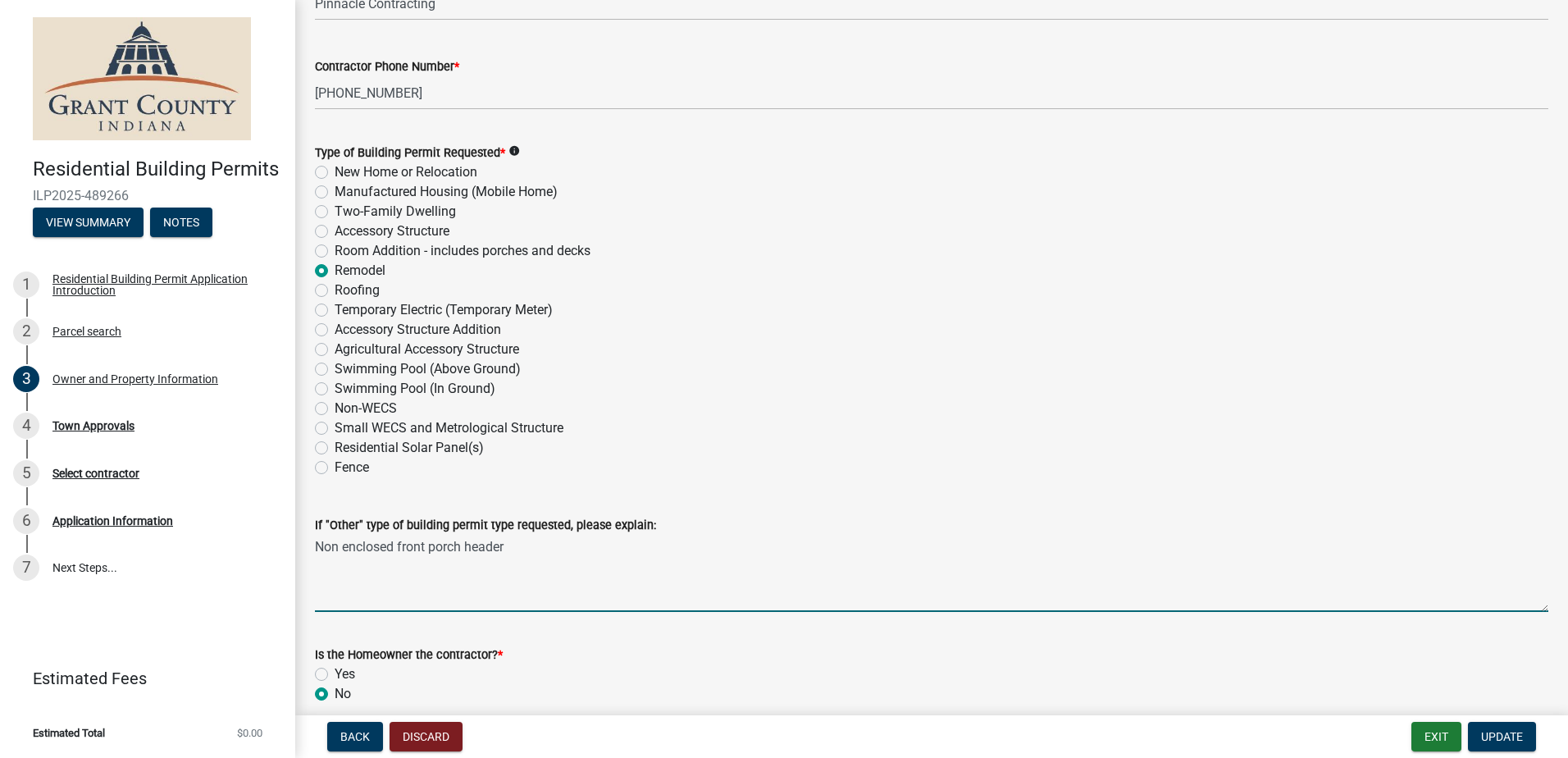
click at [423, 597] on textarea "Non enclosed front porch header" at bounding box center [932, 574] width 1233 height 77
click at [557, 553] on textarea "Non enclosed front porch header" at bounding box center [932, 574] width 1233 height 77
drag, startPoint x: 525, startPoint y: 547, endPoint x: 155, endPoint y: 536, distance: 370.2
click at [155, 536] on div "Residential Building Permits ILP2025-489266 View Summary Notes 1 Residential Bu…" at bounding box center [784, 379] width 1568 height 758
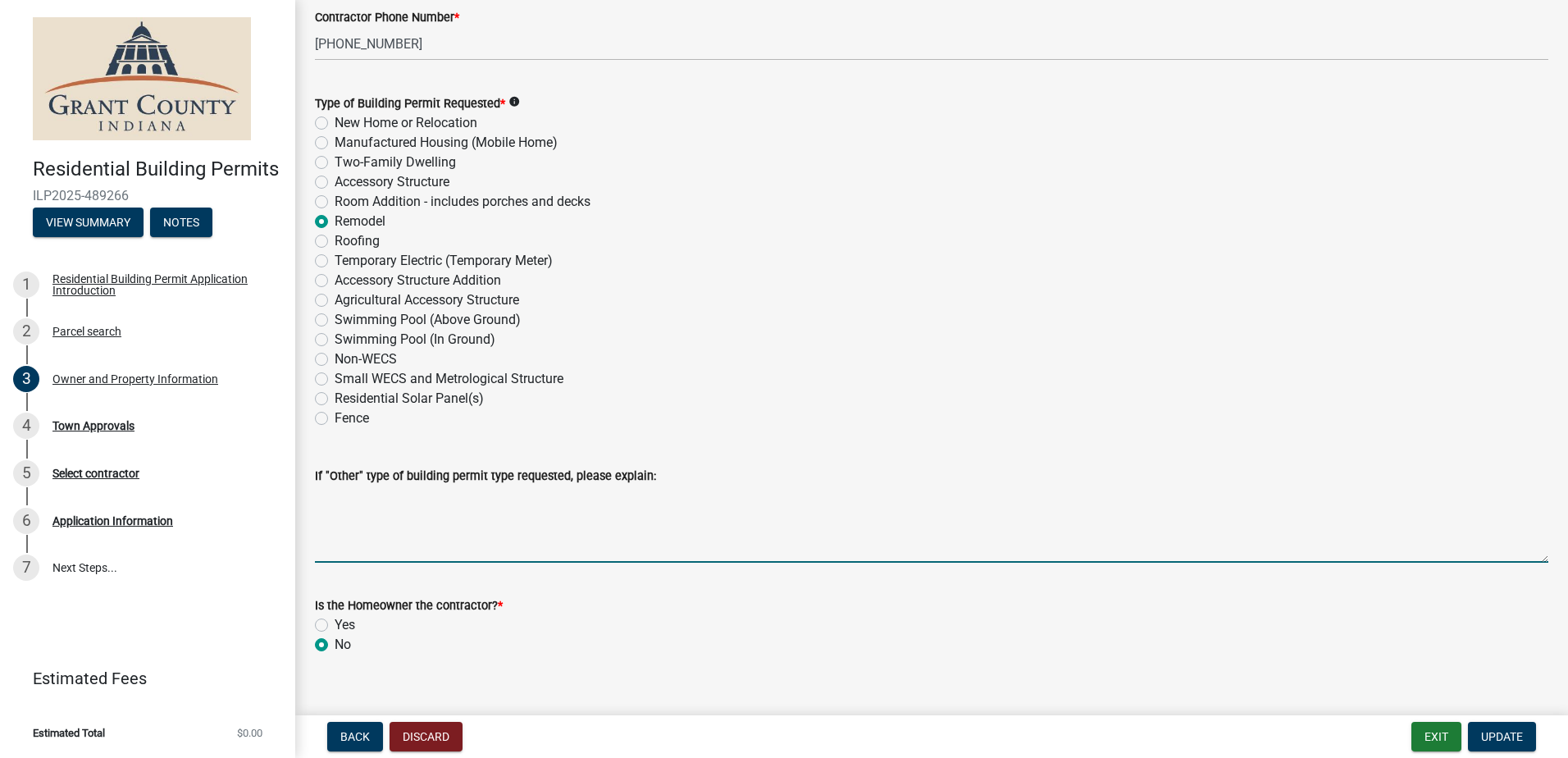
scroll to position [1961, 0]
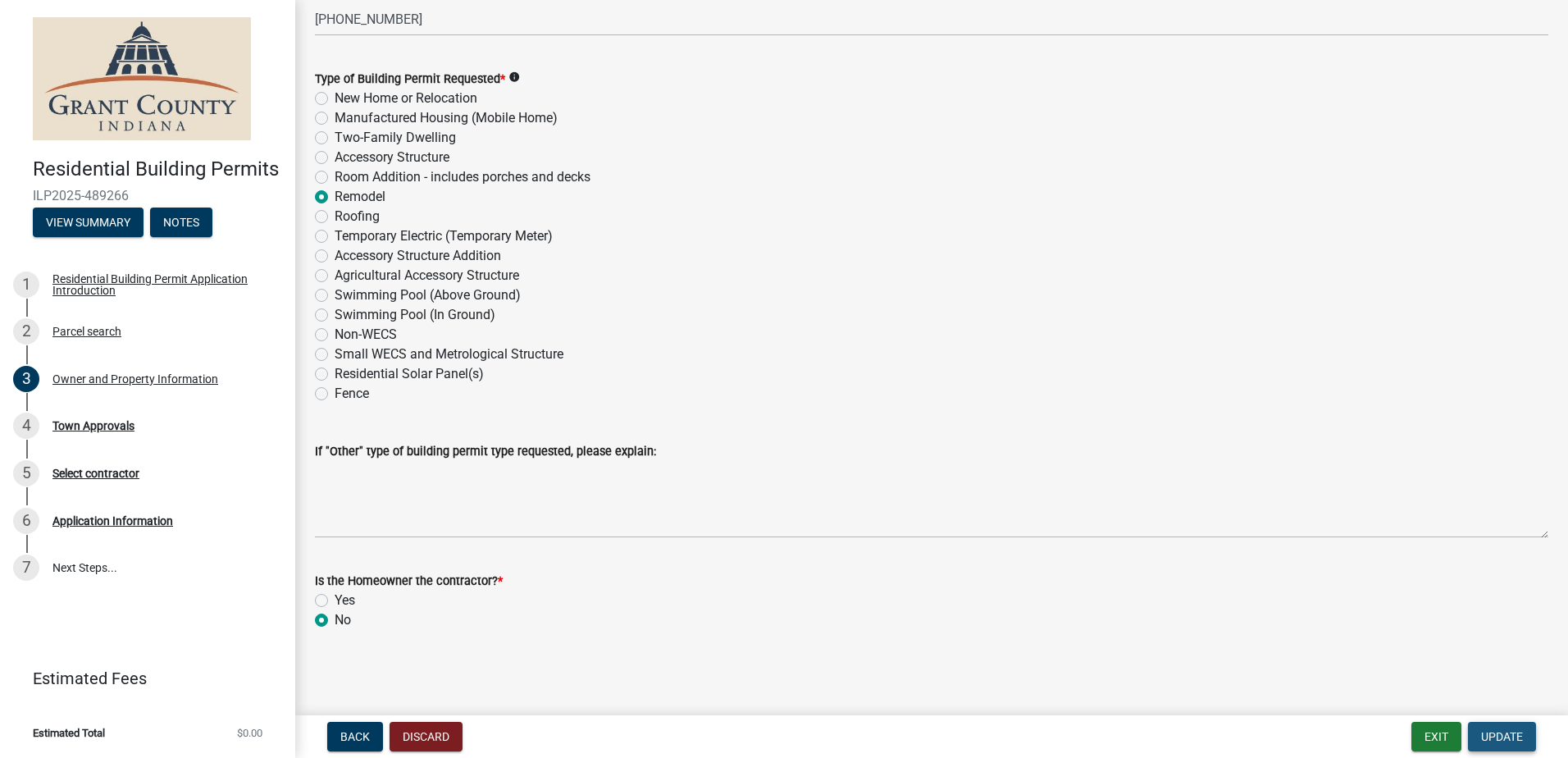
click at [1512, 728] on button "Update" at bounding box center [1503, 737] width 68 height 30
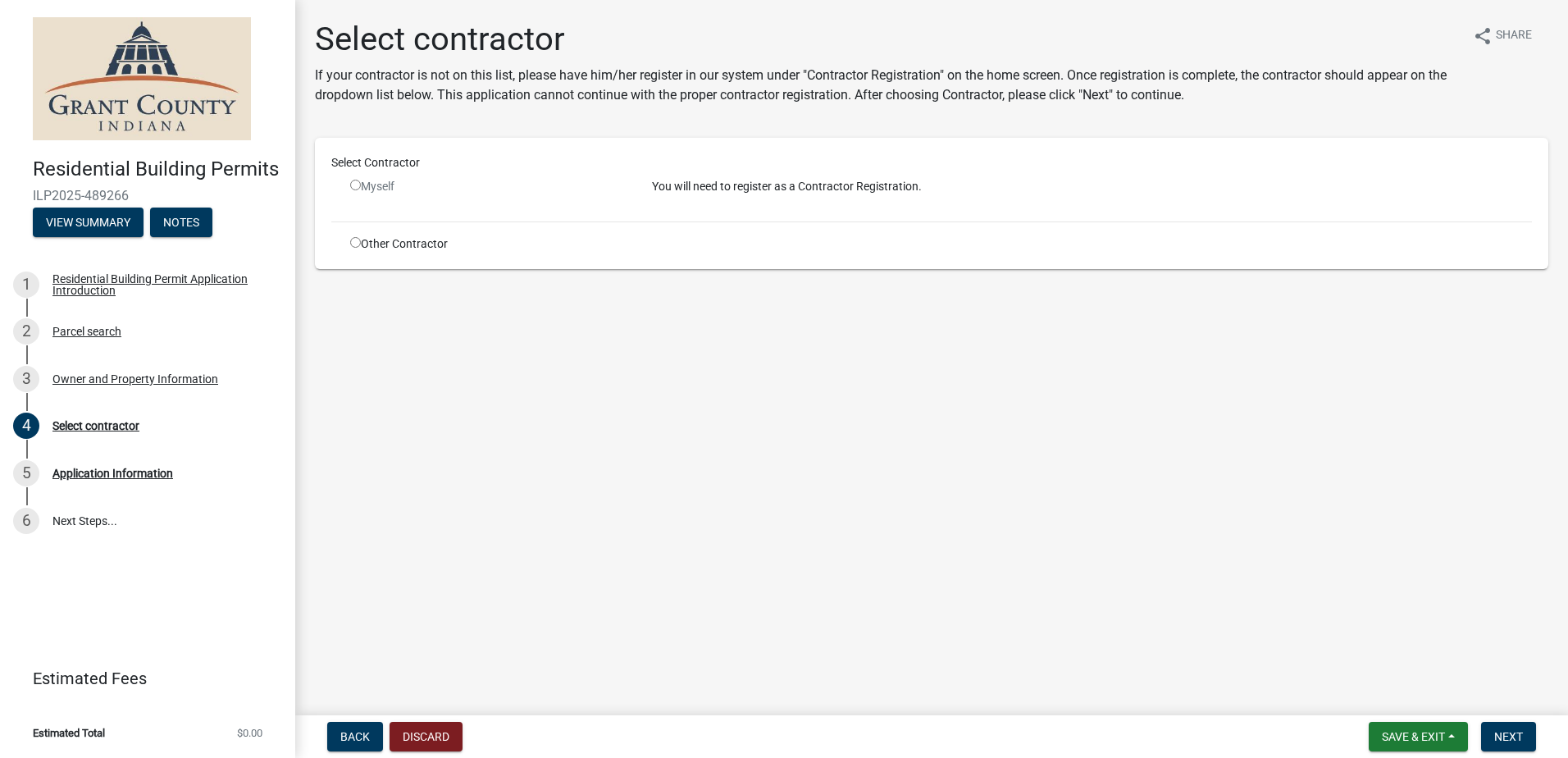
click at [349, 241] on div "Other Contractor" at bounding box center [489, 243] width 301 height 18
click at [354, 243] on input "radio" at bounding box center [356, 243] width 11 height 11
radio input "true"
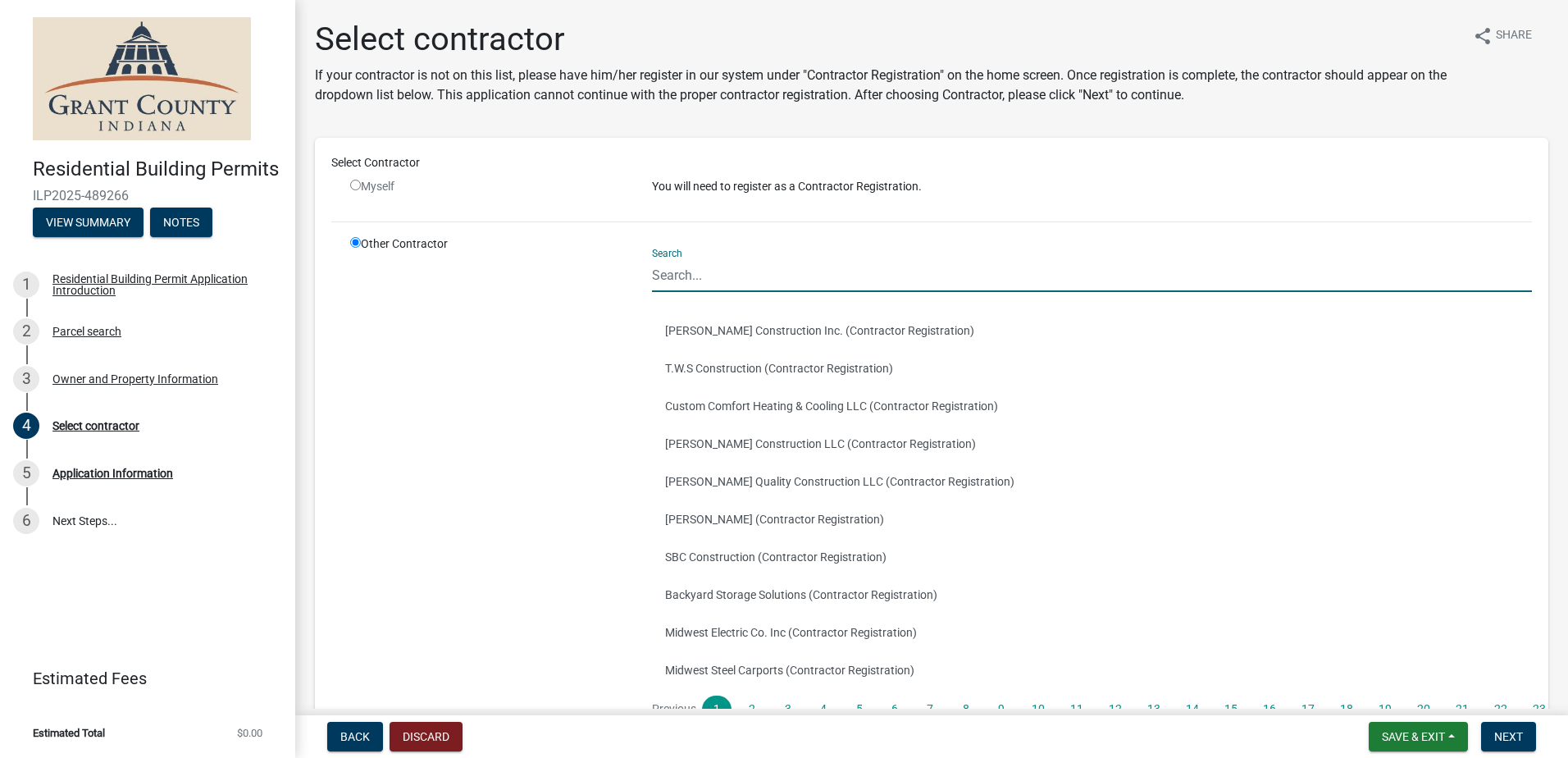
click at [690, 276] on input "Search" at bounding box center [1091, 275] width 880 height 33
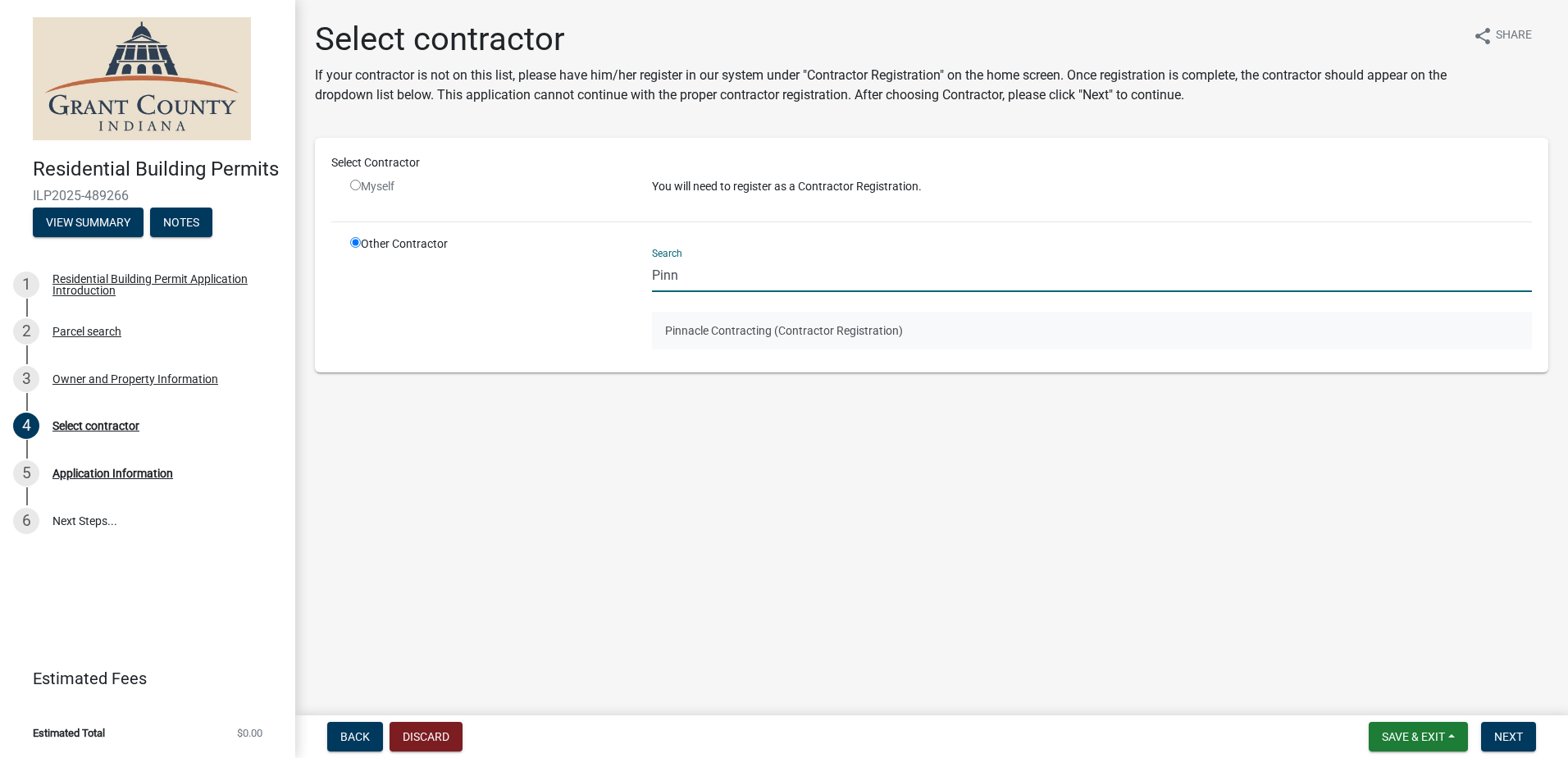
type input "Pinn"
click at [784, 328] on button "Pinnacle Contracting (Contractor Registration)" at bounding box center [1091, 330] width 880 height 38
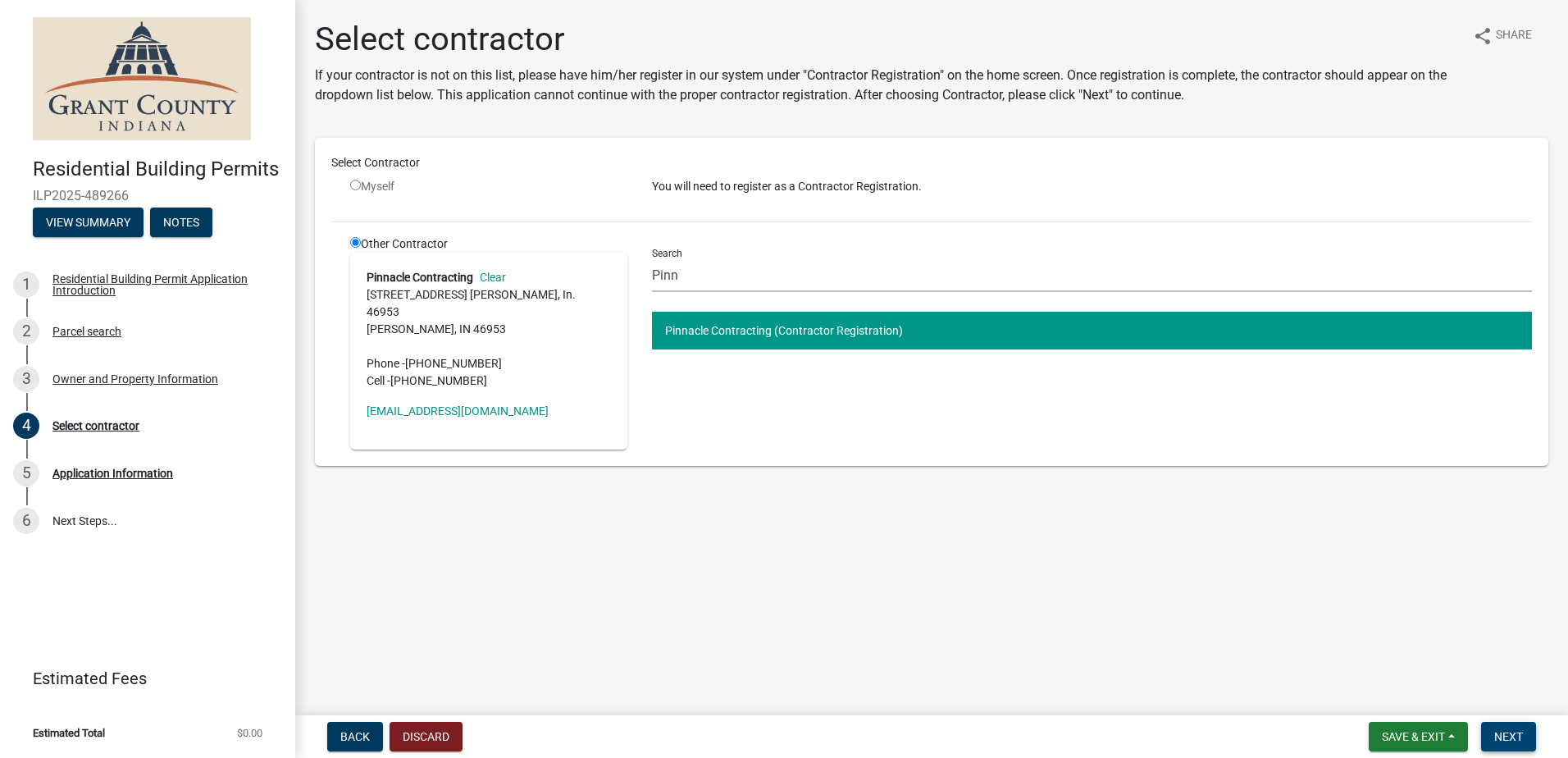
click at [1507, 734] on span "Next" at bounding box center [1508, 737] width 29 height 13
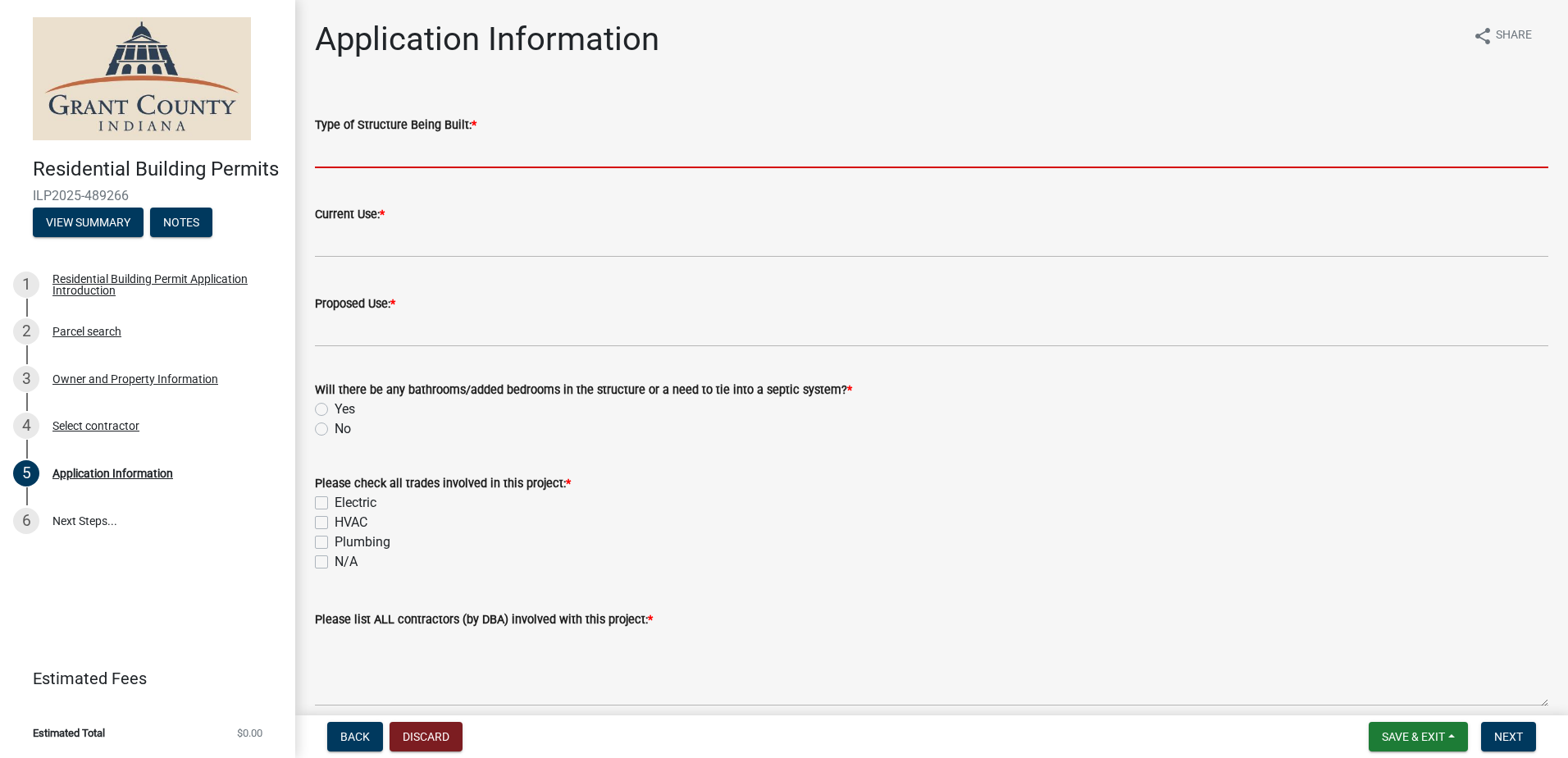
click at [354, 145] on input "Type of Structure Being Built: *" at bounding box center [932, 151] width 1233 height 33
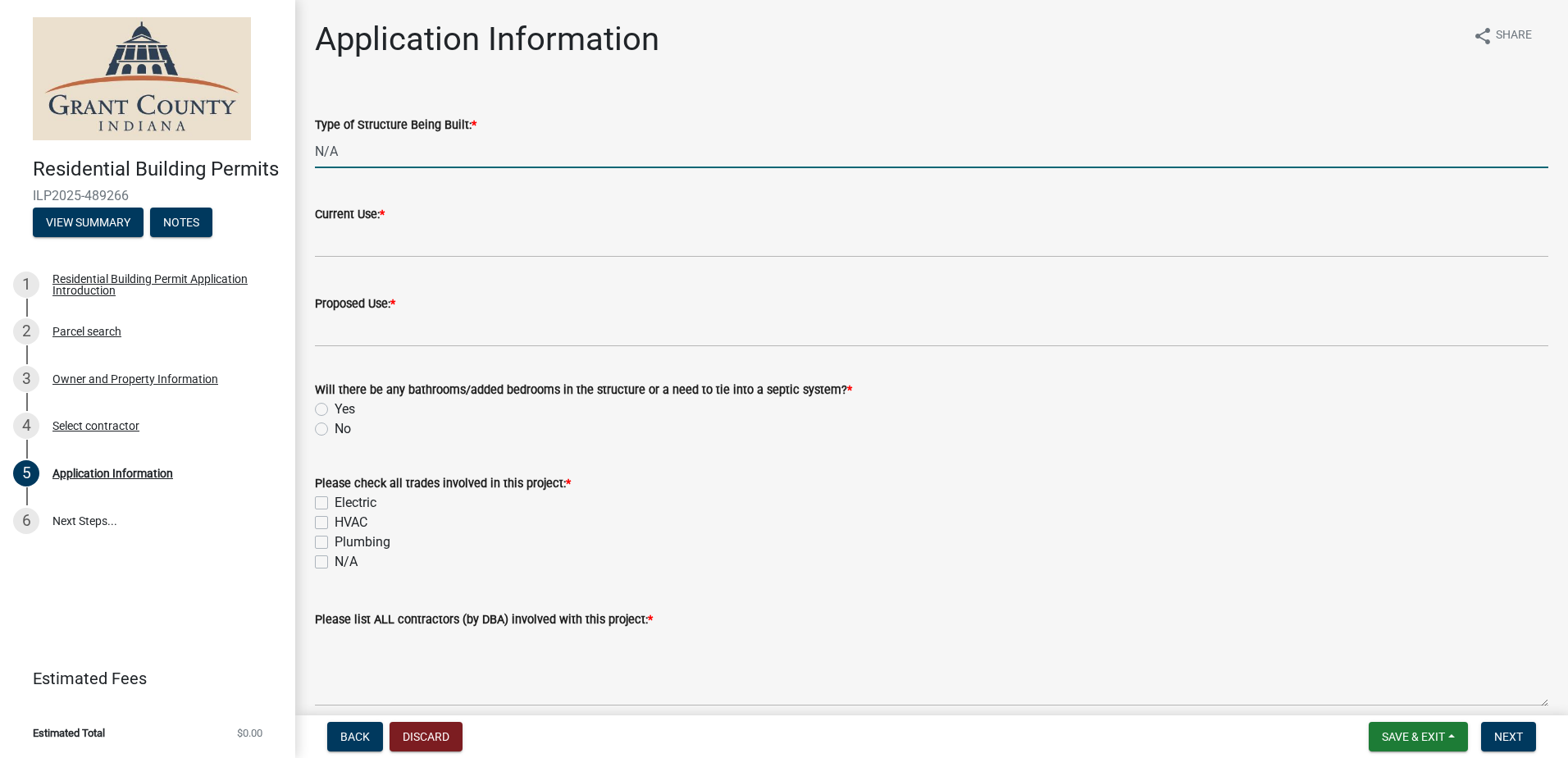
type input "N/A"
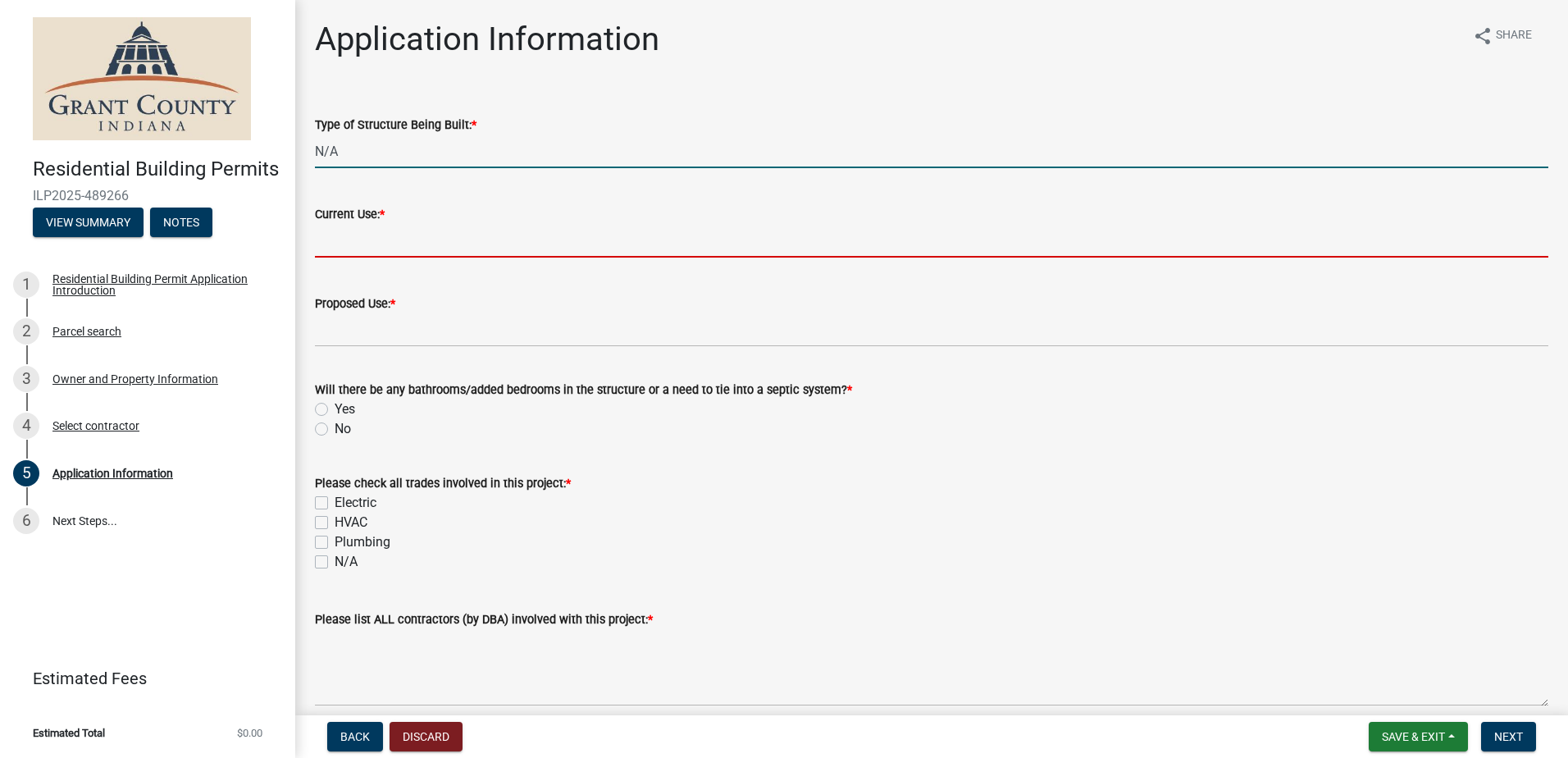
click at [348, 245] on input "Current Use: *" at bounding box center [932, 241] width 1233 height 33
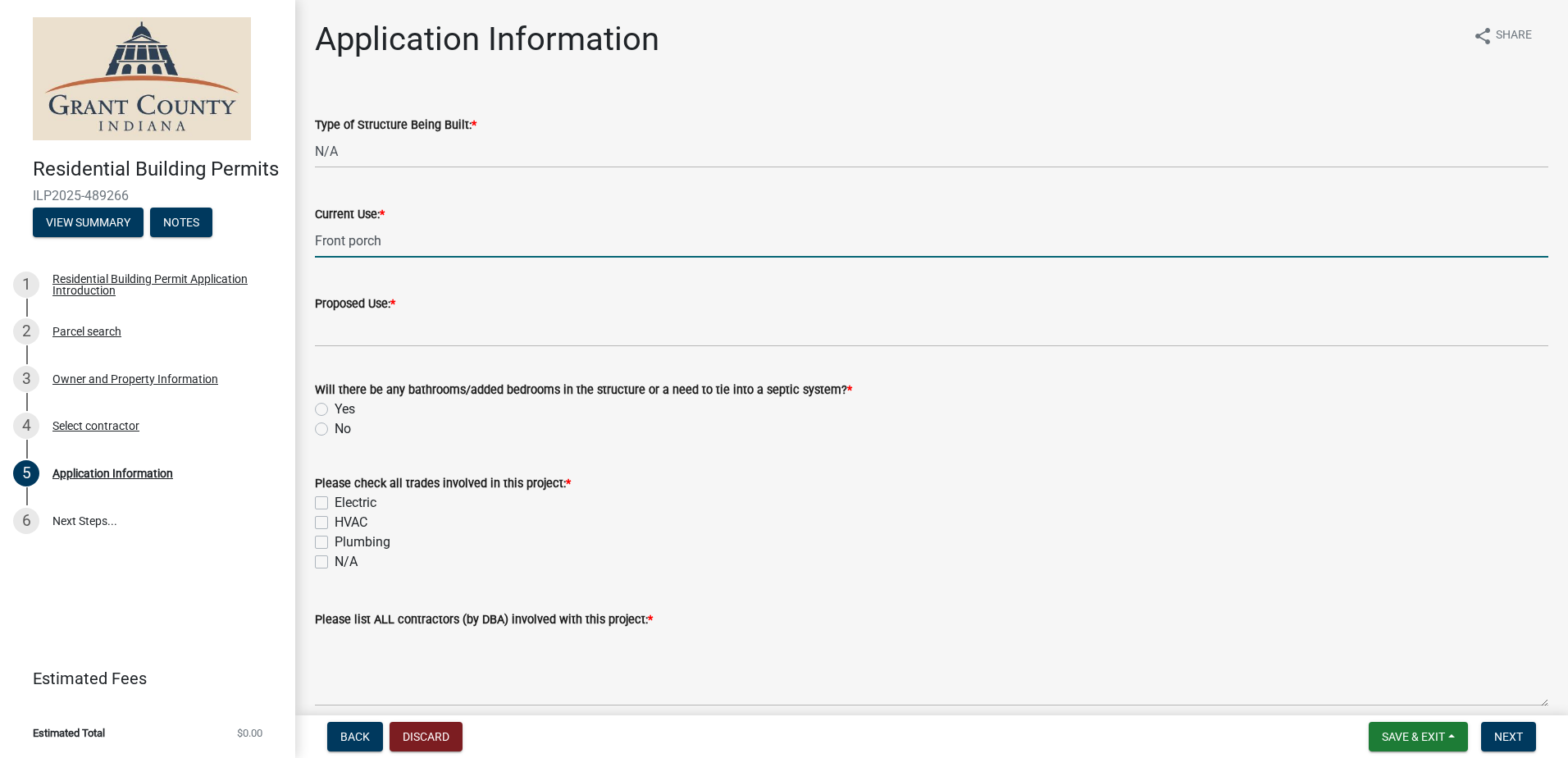
type input "Front porch"
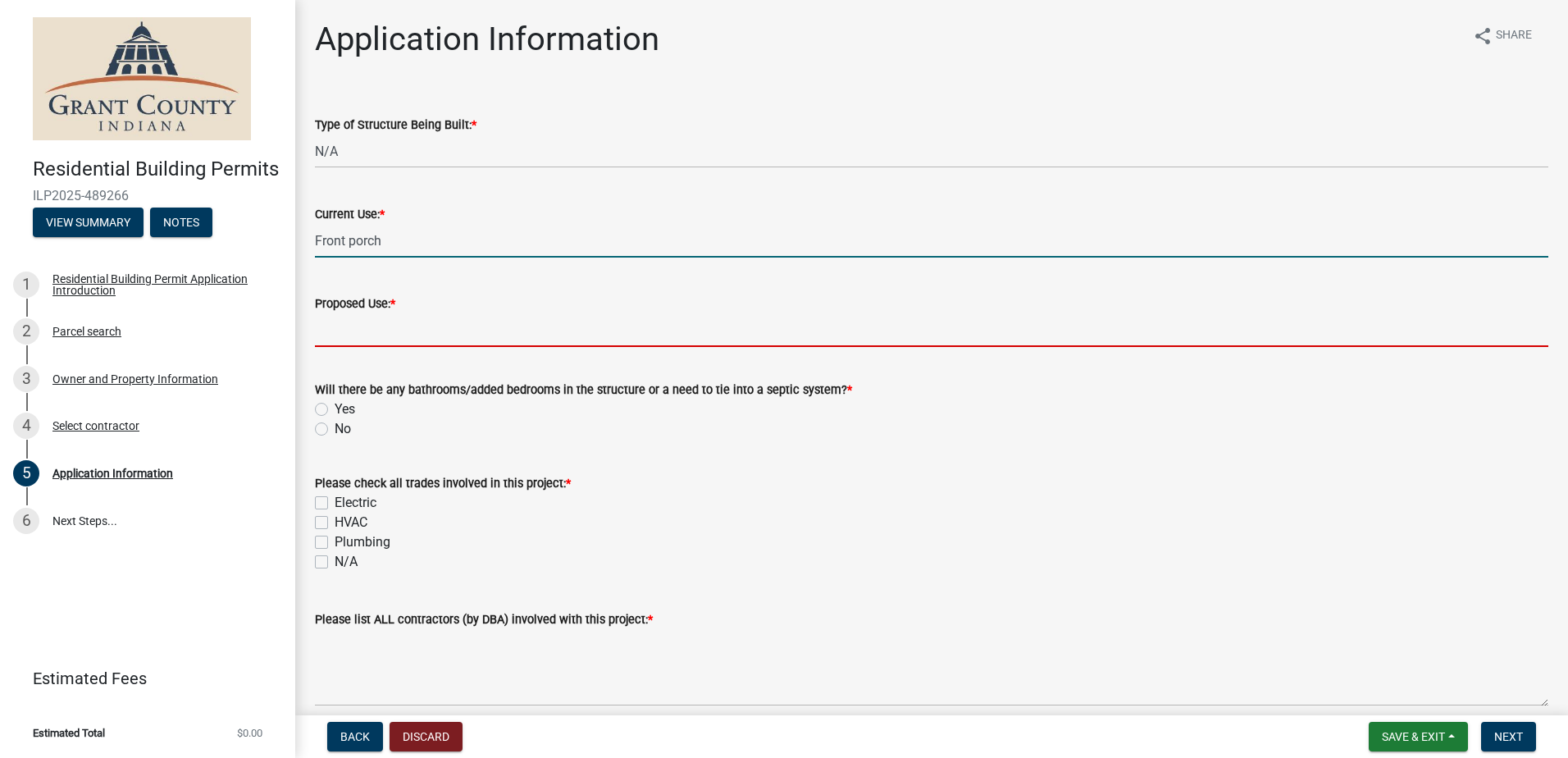
click at [337, 325] on input "Proposed Use: *" at bounding box center [932, 330] width 1233 height 33
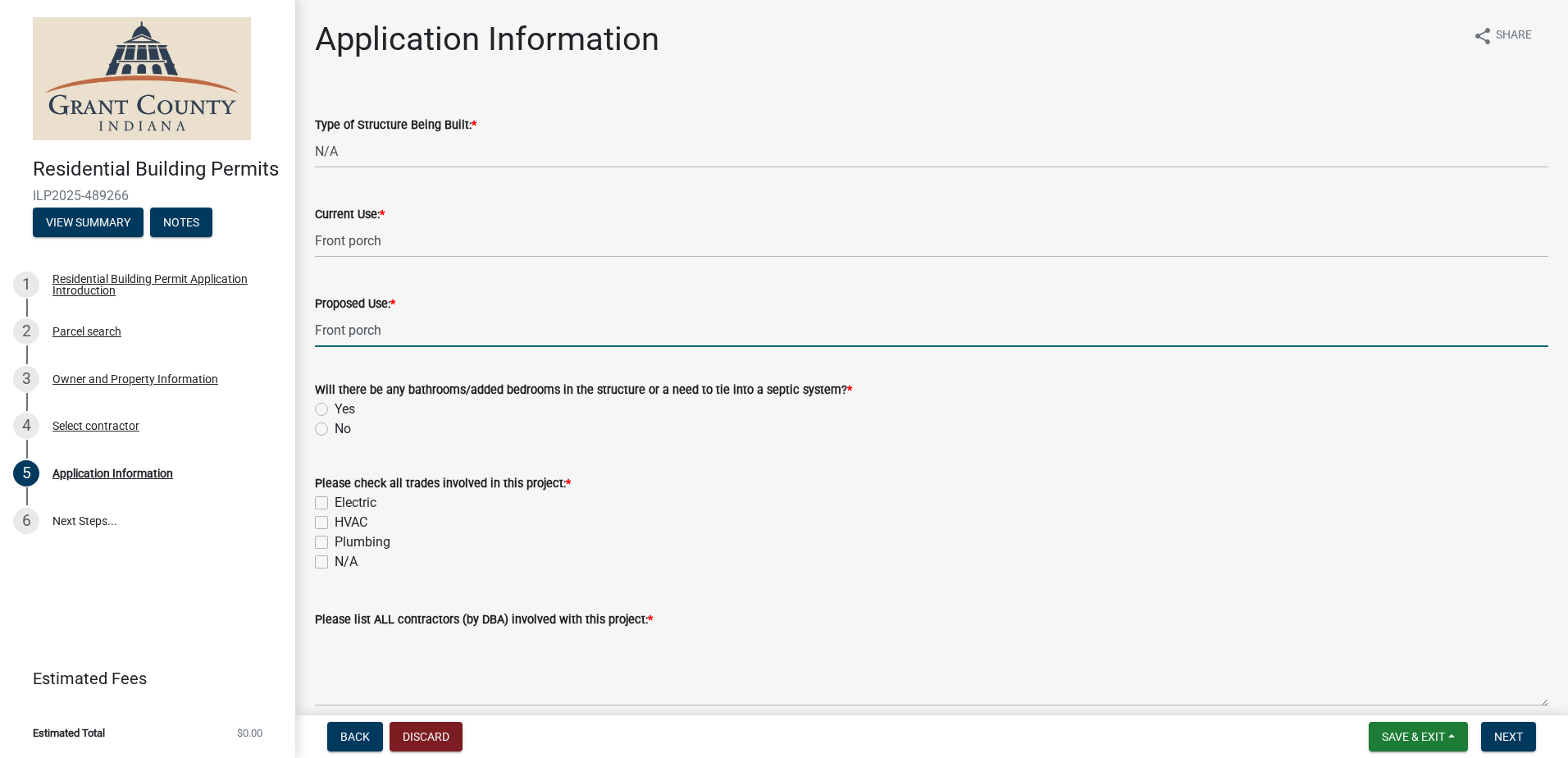
type input "Front porch"
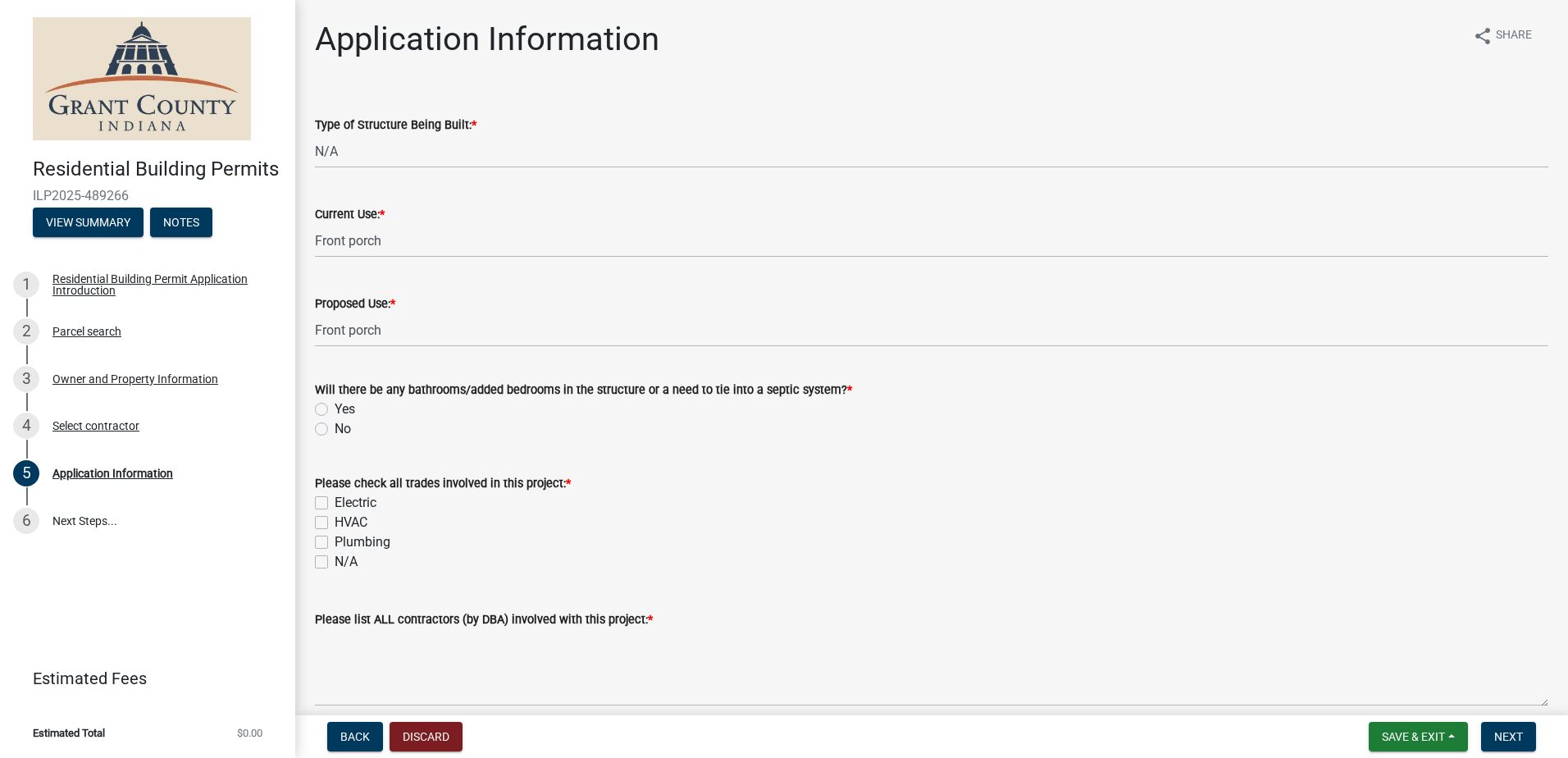
click at [335, 429] on label "No" at bounding box center [343, 429] width 17 height 19
click at [335, 429] on input "No" at bounding box center [340, 425] width 11 height 11
radio input "true"
click at [335, 560] on label "N/A" at bounding box center [346, 562] width 23 height 19
click at [335, 560] on input "N/A" at bounding box center [340, 558] width 11 height 11
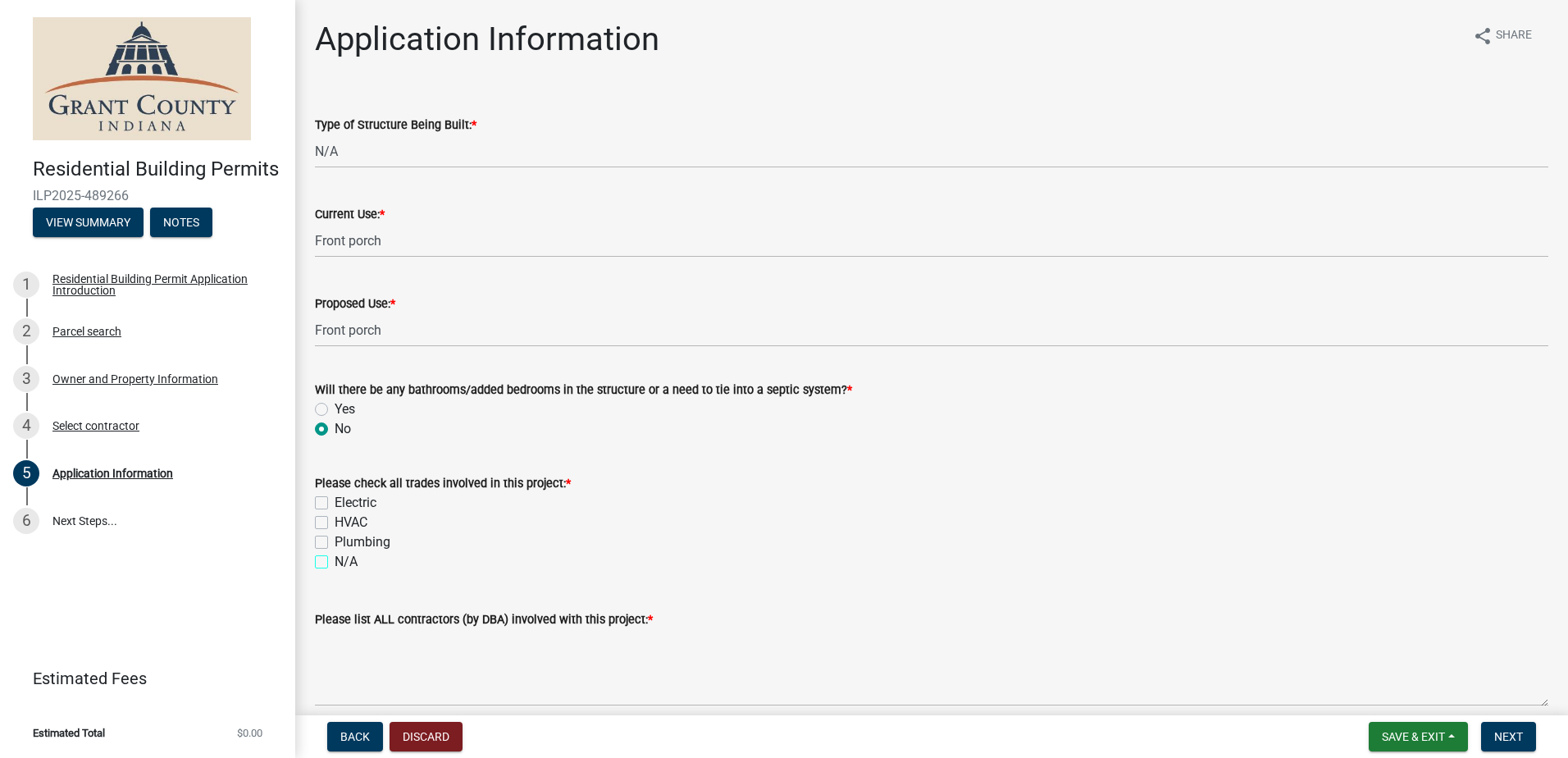
checkbox input "true"
checkbox input "false"
checkbox input "true"
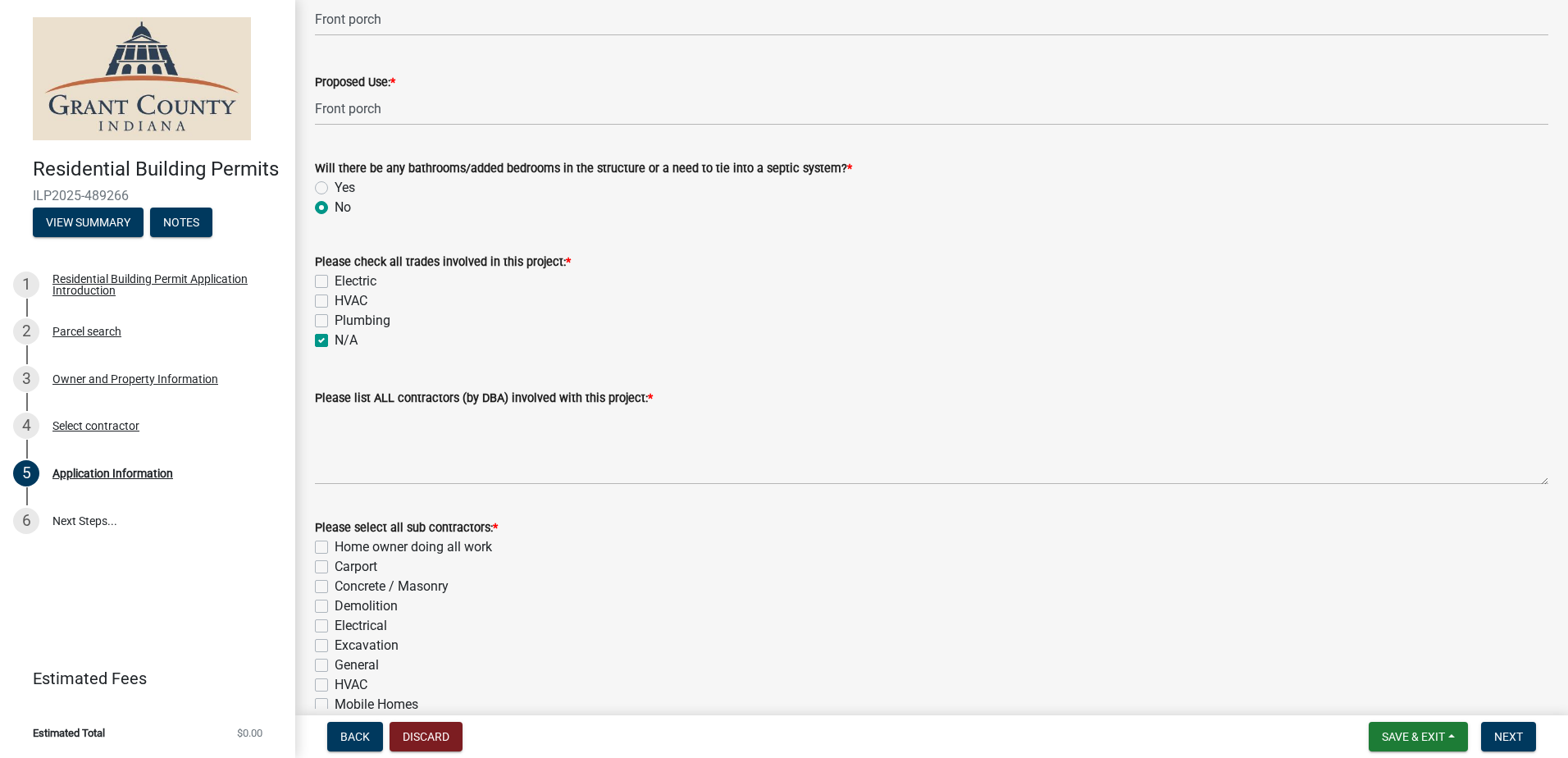
scroll to position [246, 0]
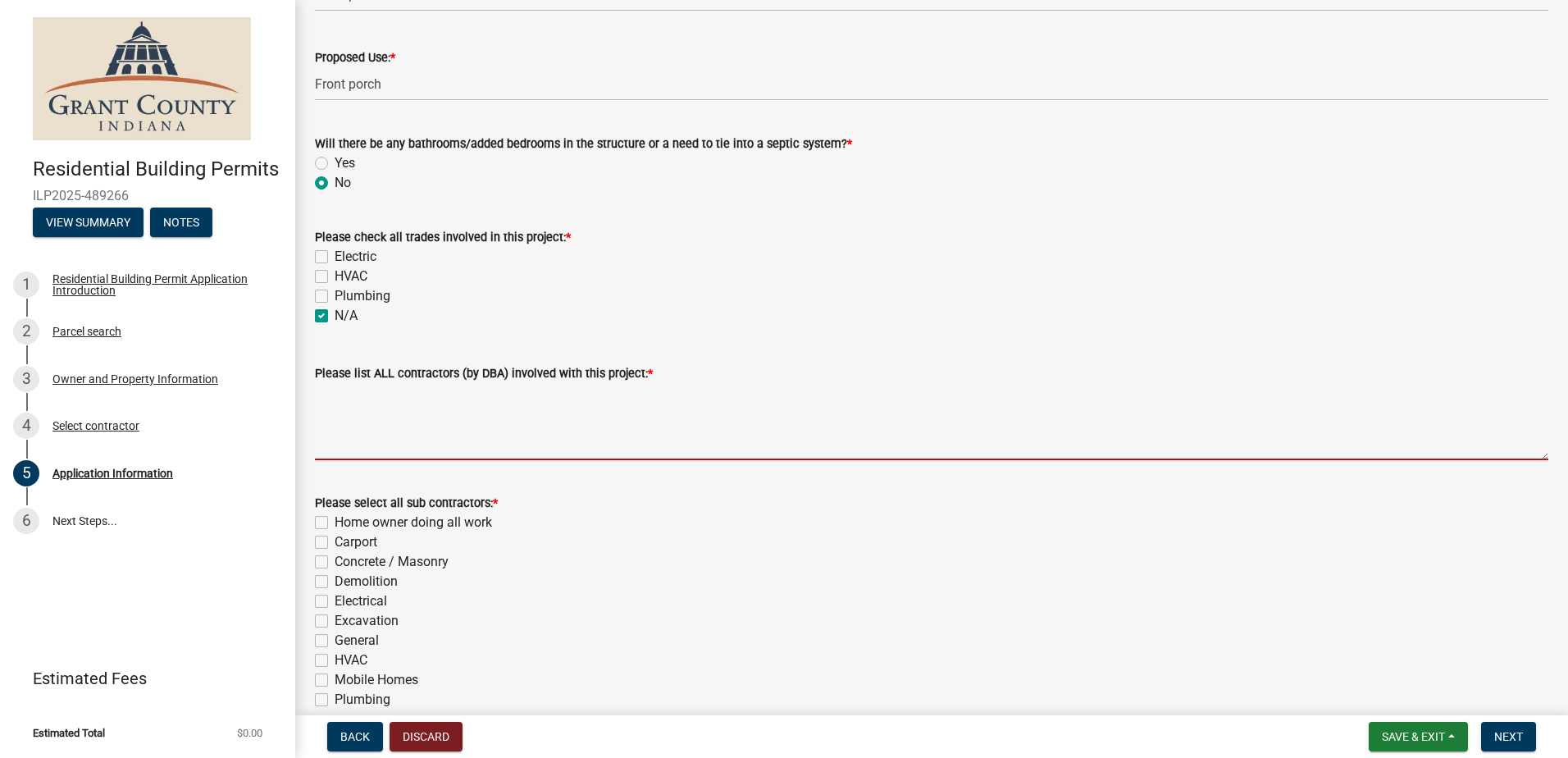
click at [382, 443] on textarea "Please list ALL contractors (by DBA) involved with this project: *" at bounding box center [932, 422] width 1233 height 77
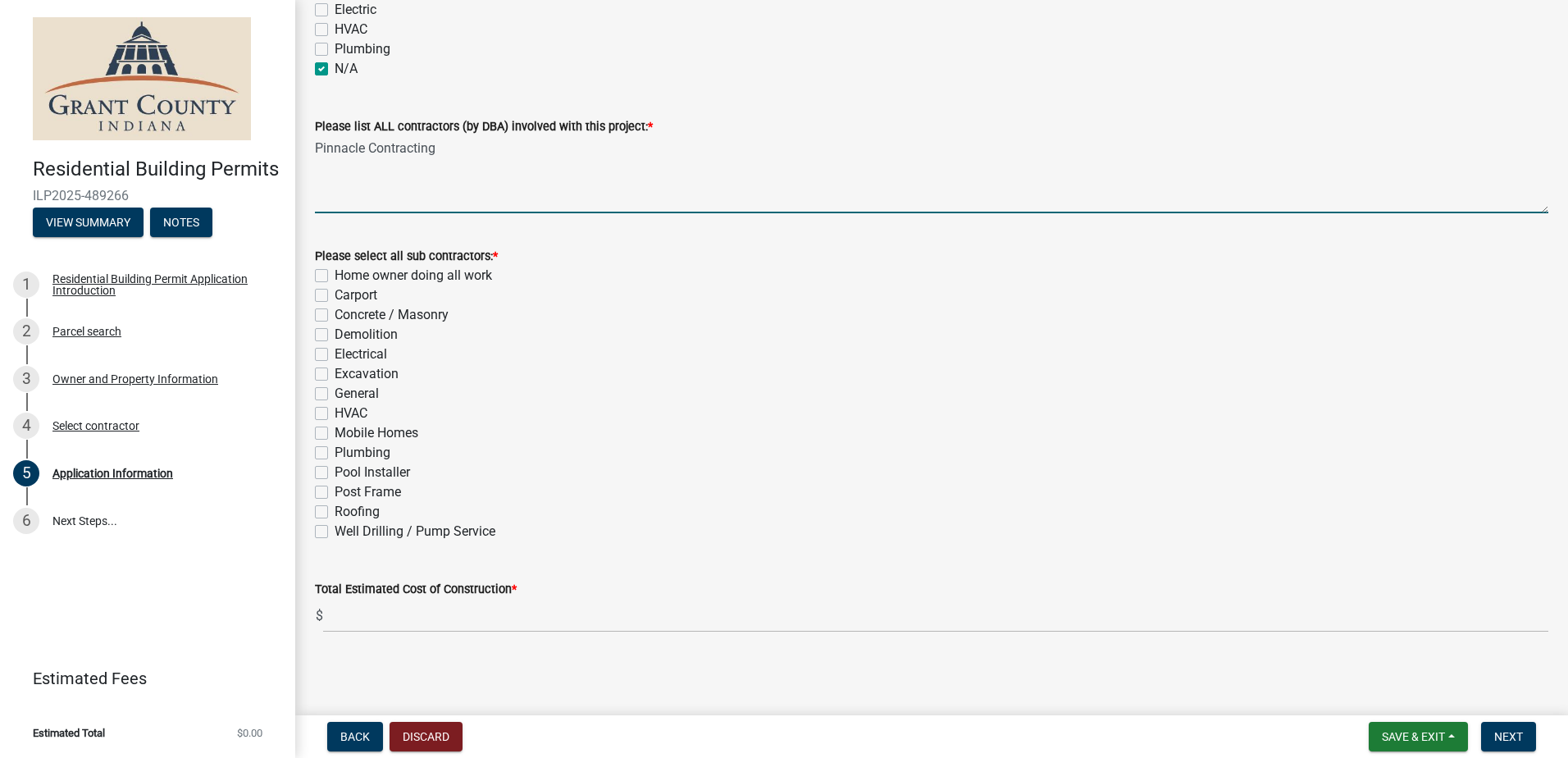
scroll to position [495, 0]
type textarea "Pinnacle Contracting"
click at [335, 385] on label "General" at bounding box center [357, 391] width 44 height 19
click at [335, 385] on input "General" at bounding box center [340, 387] width 11 height 11
checkbox input "true"
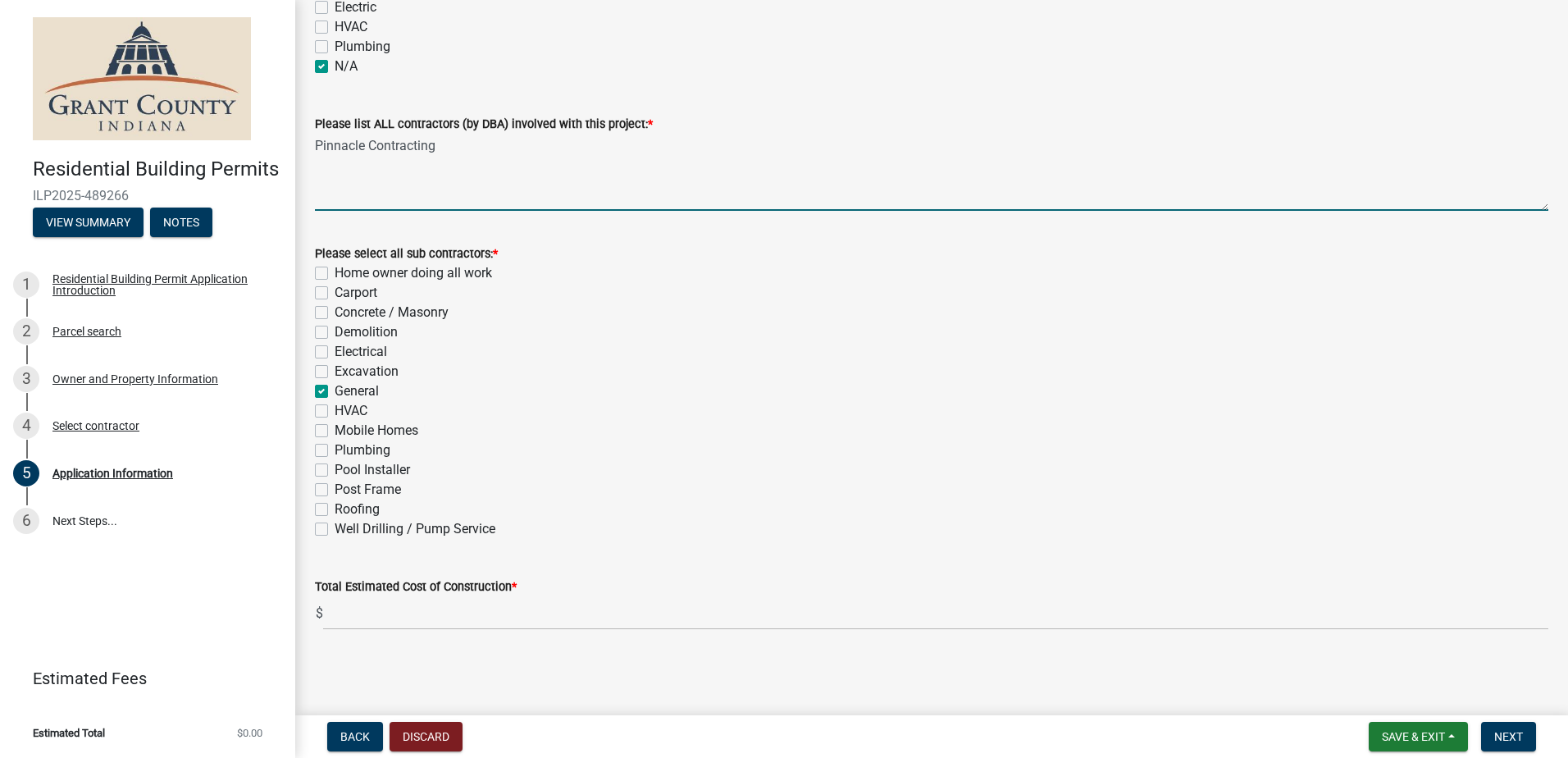
checkbox input "false"
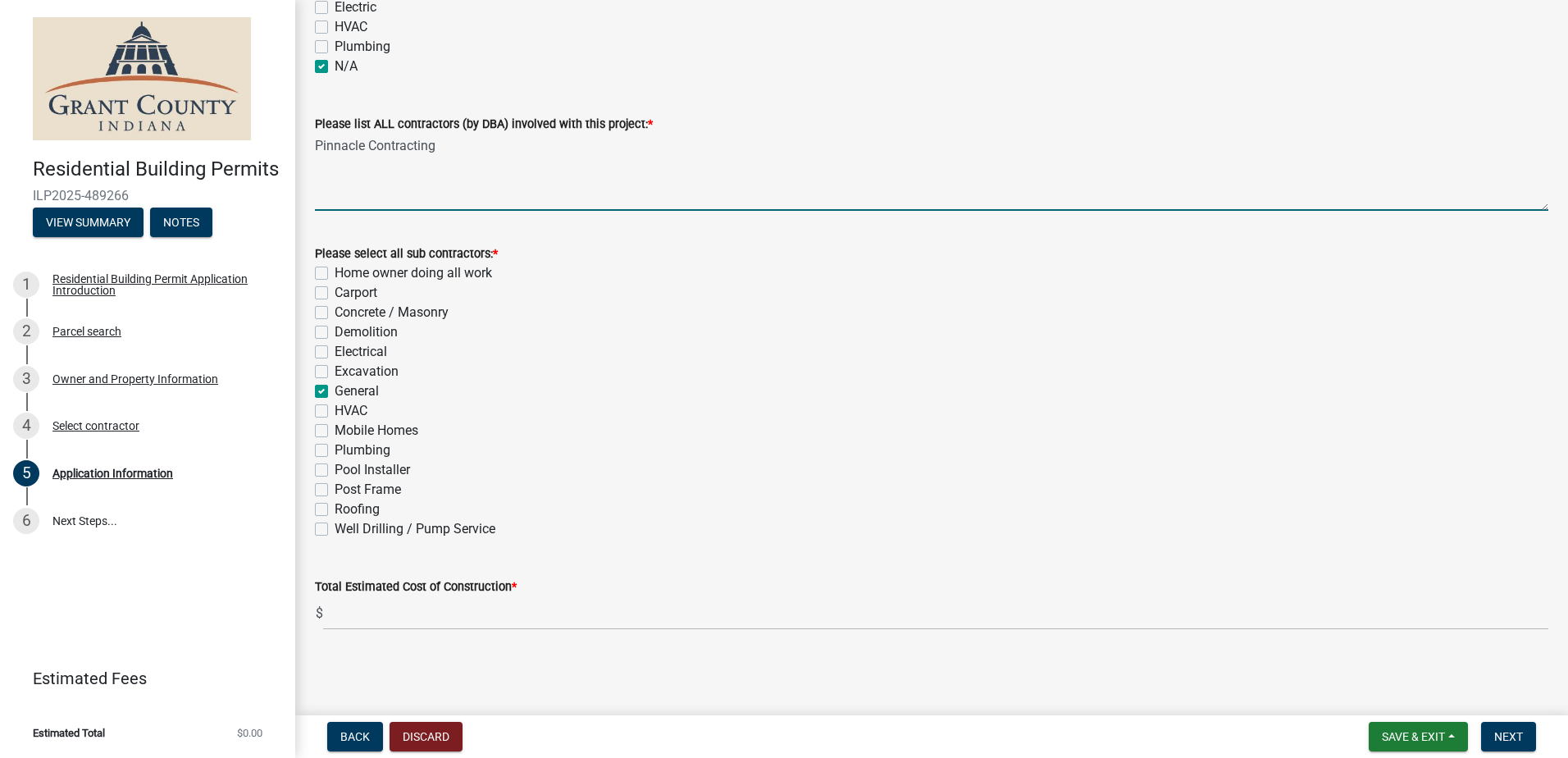
checkbox input "false"
checkbox input "true"
checkbox input "false"
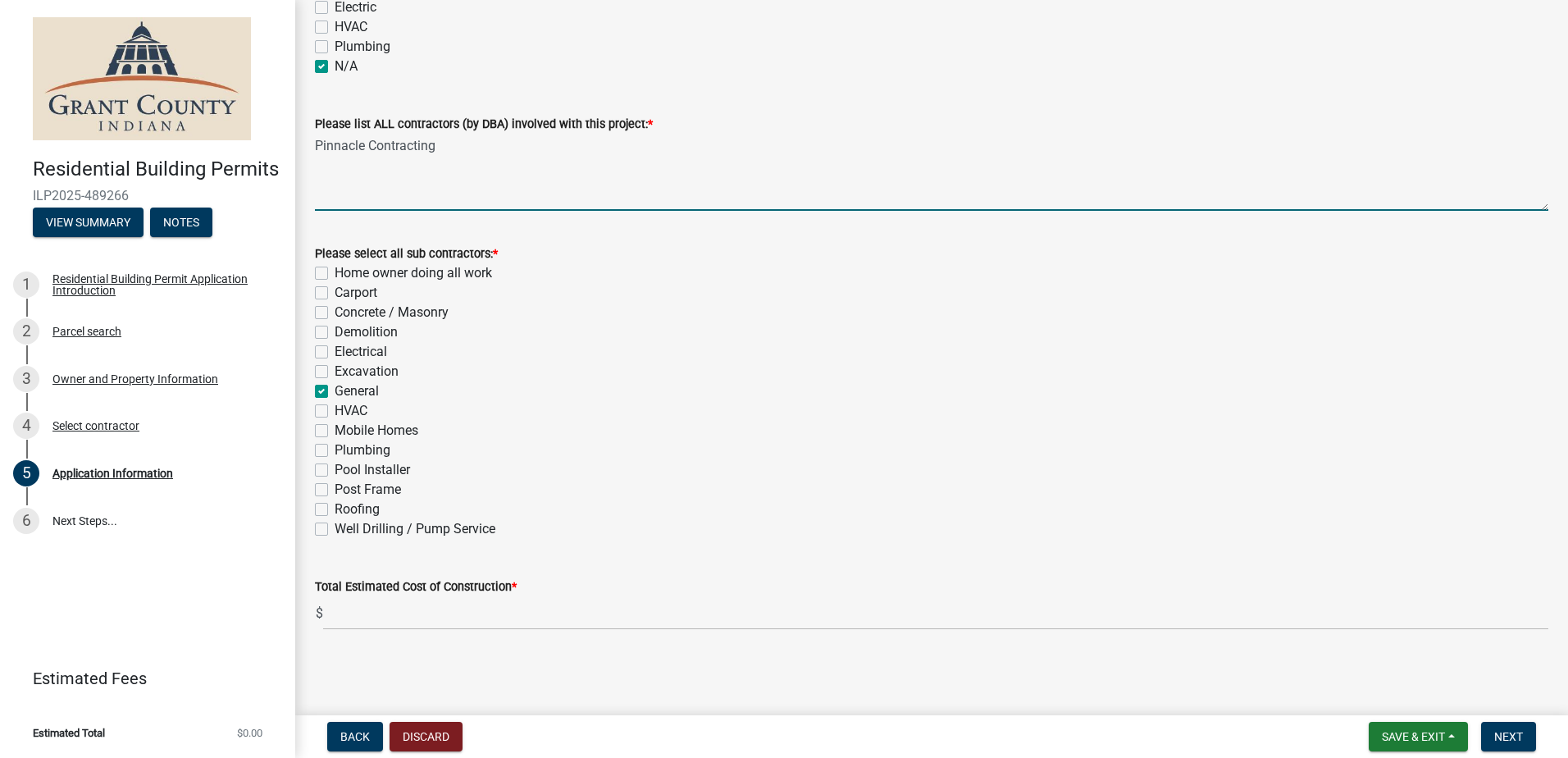
checkbox input "false"
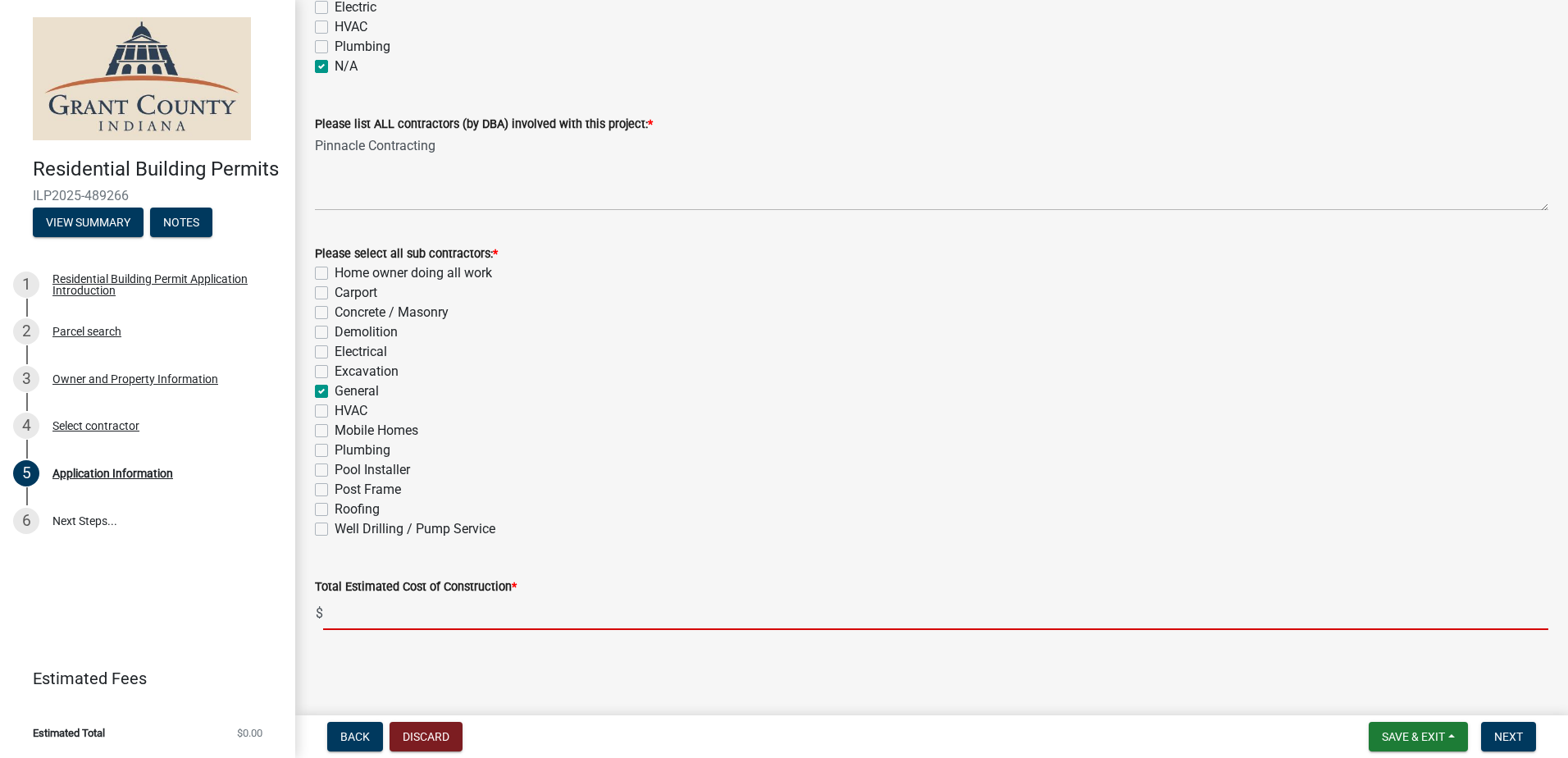
click at [383, 613] on input "text" at bounding box center [937, 613] width 1226 height 33
click at [381, 614] on input "text" at bounding box center [937, 613] width 1226 height 33
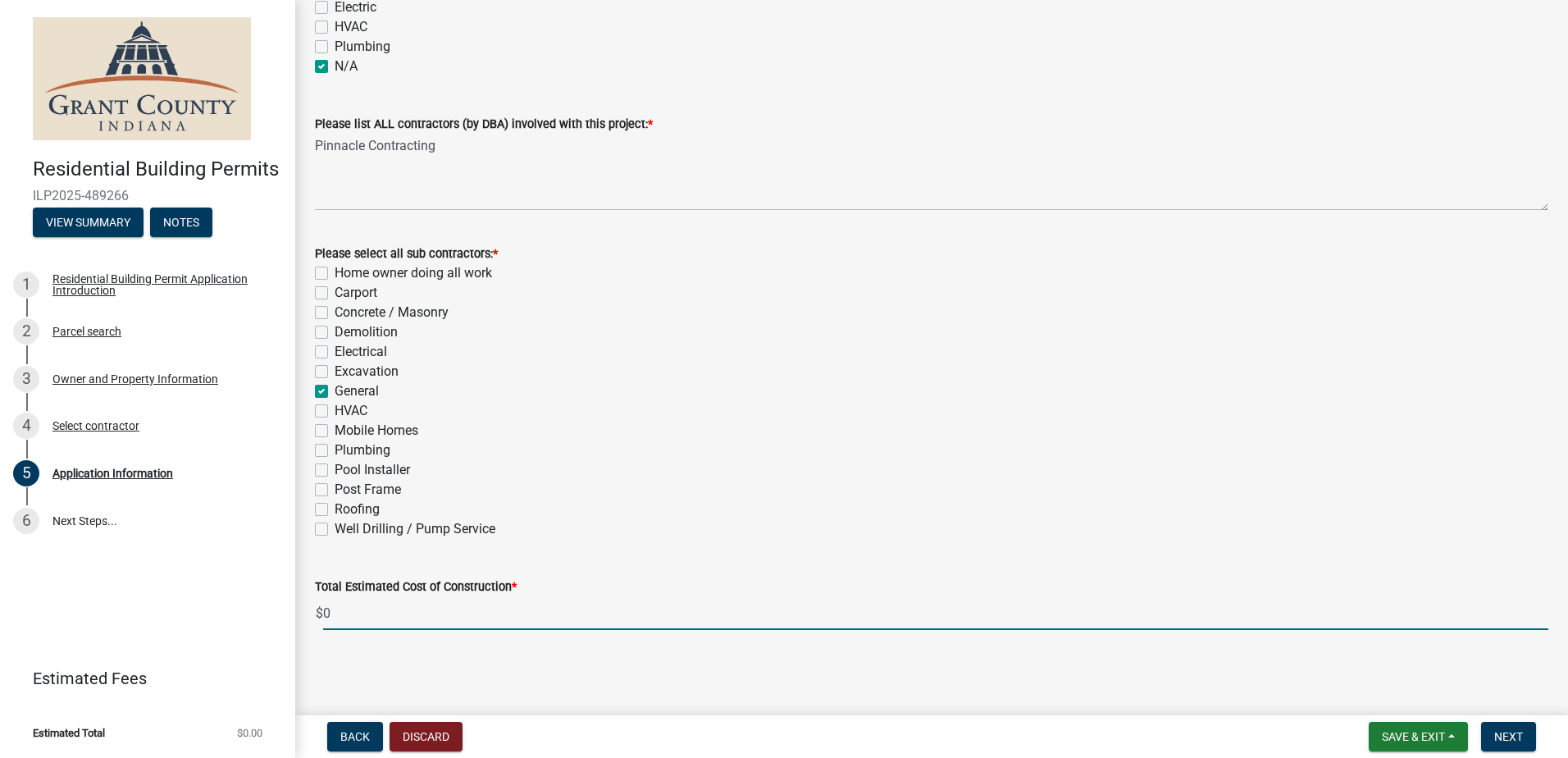
type input "0"
click at [571, 480] on div "Post Frame" at bounding box center [932, 490] width 1233 height 19
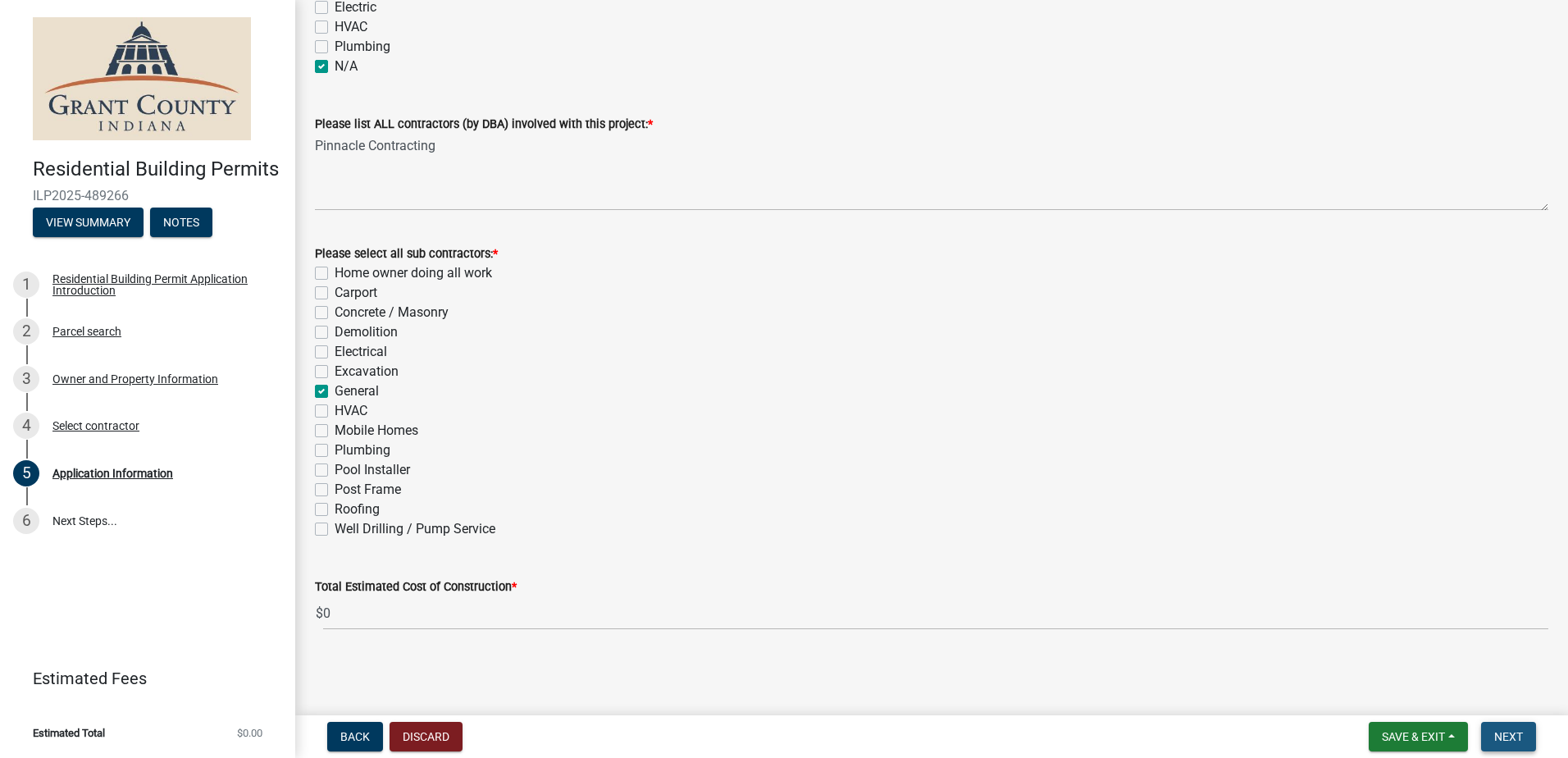
click at [1506, 731] on span "Next" at bounding box center [1508, 737] width 29 height 13
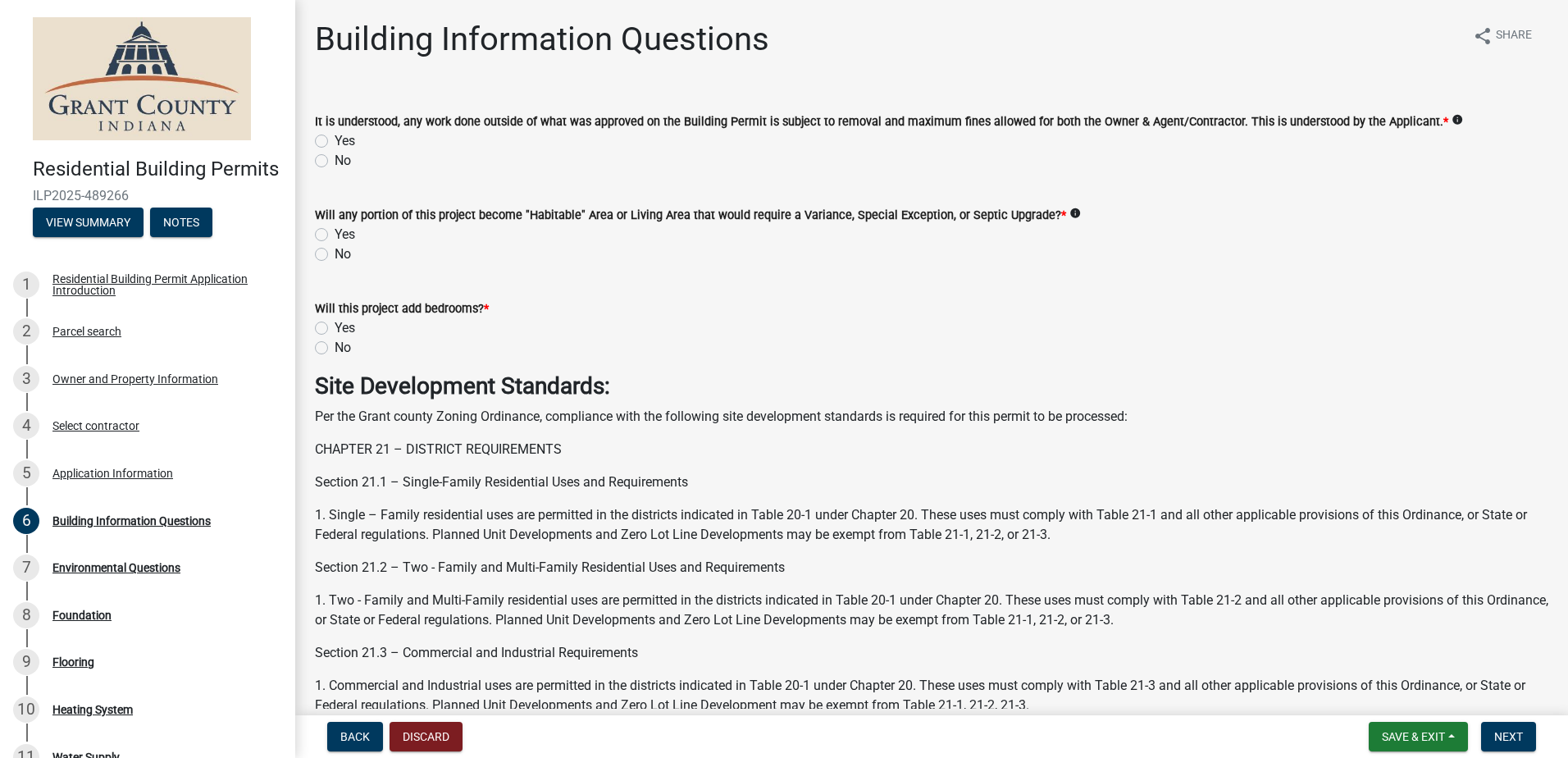
click at [335, 140] on label "Yes" at bounding box center [345, 140] width 20 height 19
click at [335, 140] on input "Yes" at bounding box center [340, 136] width 11 height 11
radio input "true"
click at [335, 251] on label "No" at bounding box center [343, 254] width 17 height 19
click at [335, 251] on input "No" at bounding box center [340, 250] width 11 height 11
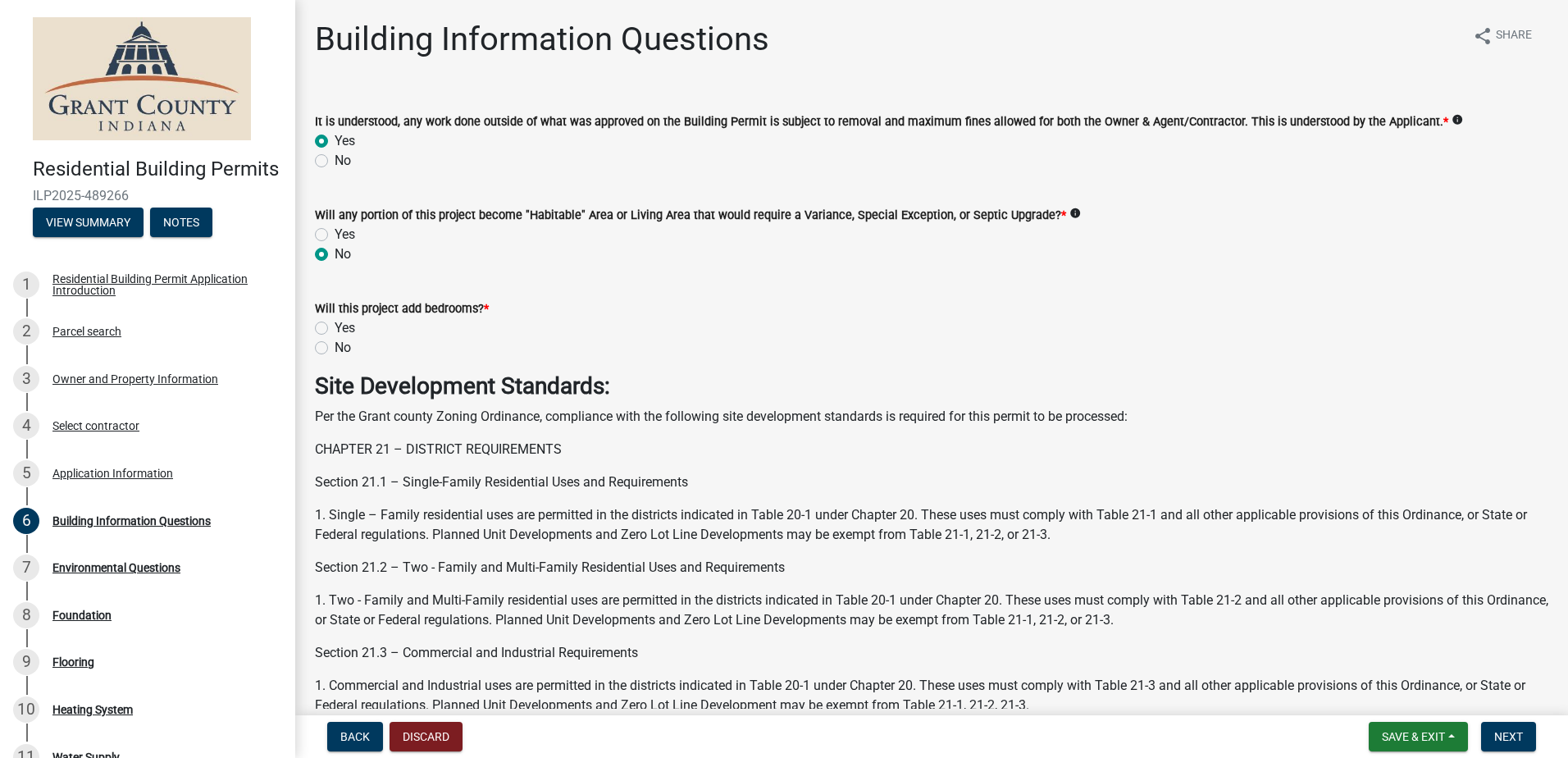
radio input "true"
drag, startPoint x: 324, startPoint y: 351, endPoint x: 476, endPoint y: 385, distance: 155.8
click at [335, 351] on label "No" at bounding box center [343, 348] width 17 height 19
click at [335, 349] on input "No" at bounding box center [340, 344] width 11 height 11
radio input "true"
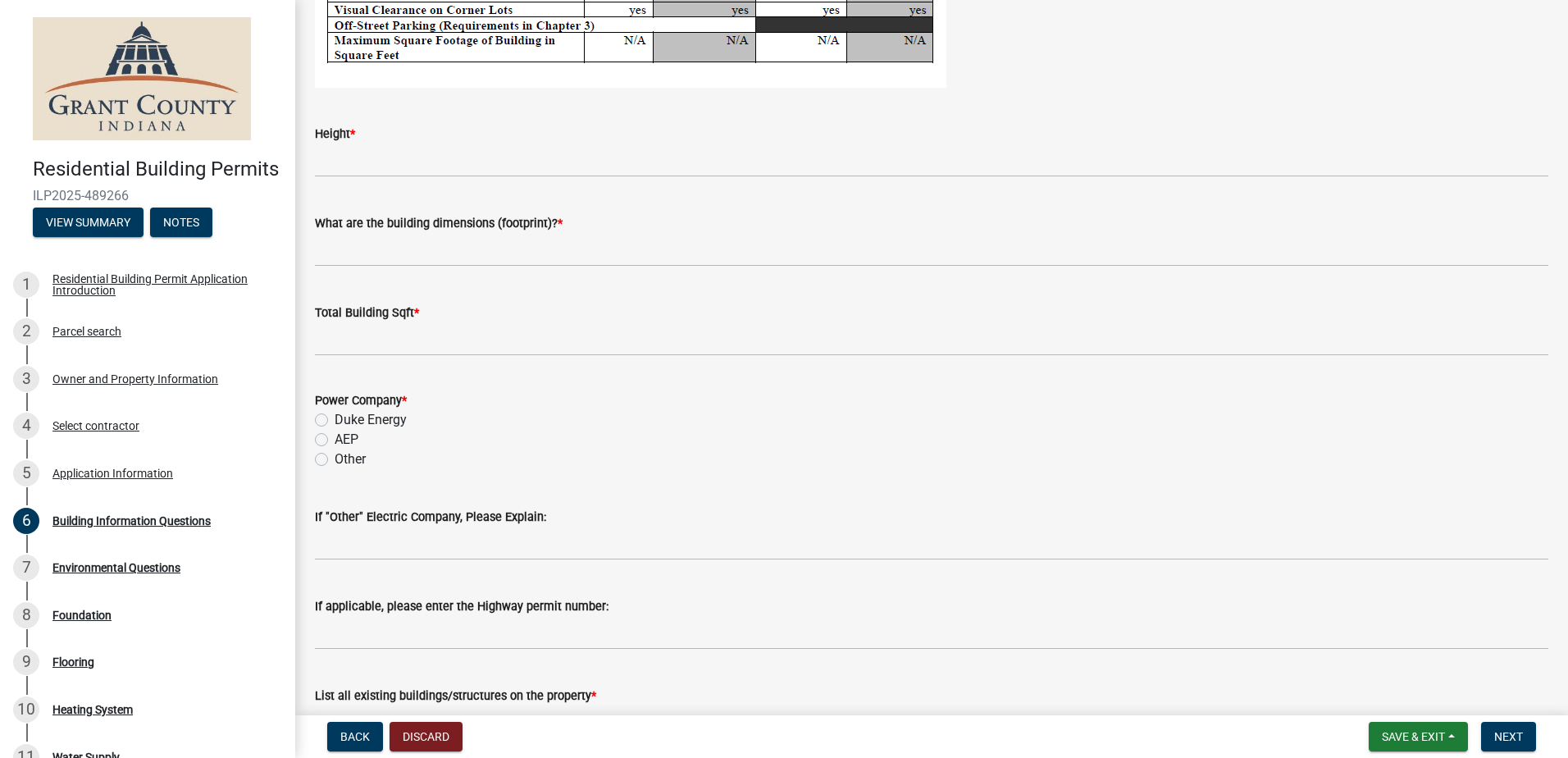
scroll to position [3037, 0]
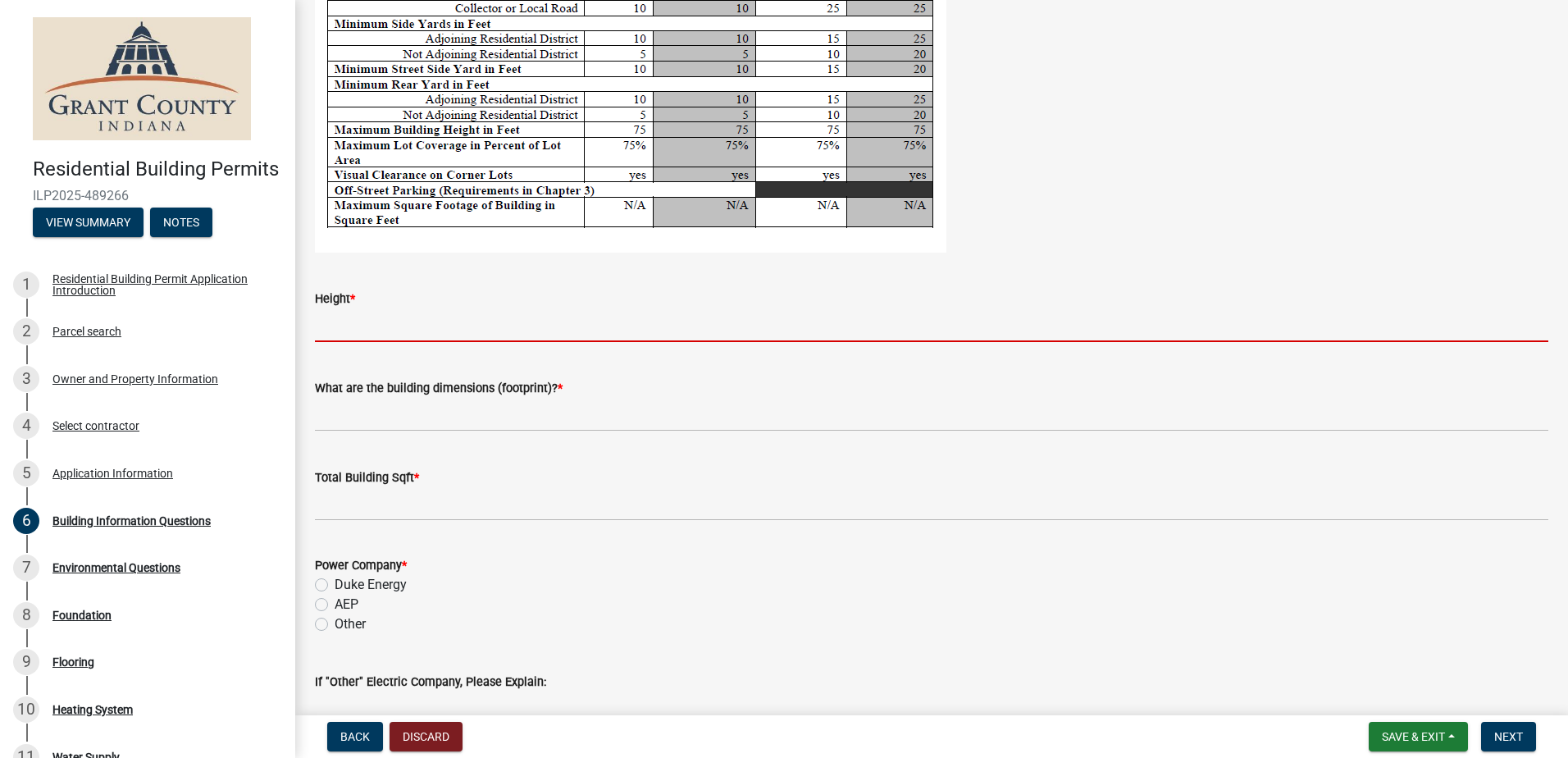
click at [344, 321] on input "Height *" at bounding box center [932, 326] width 1233 height 33
type input "0"
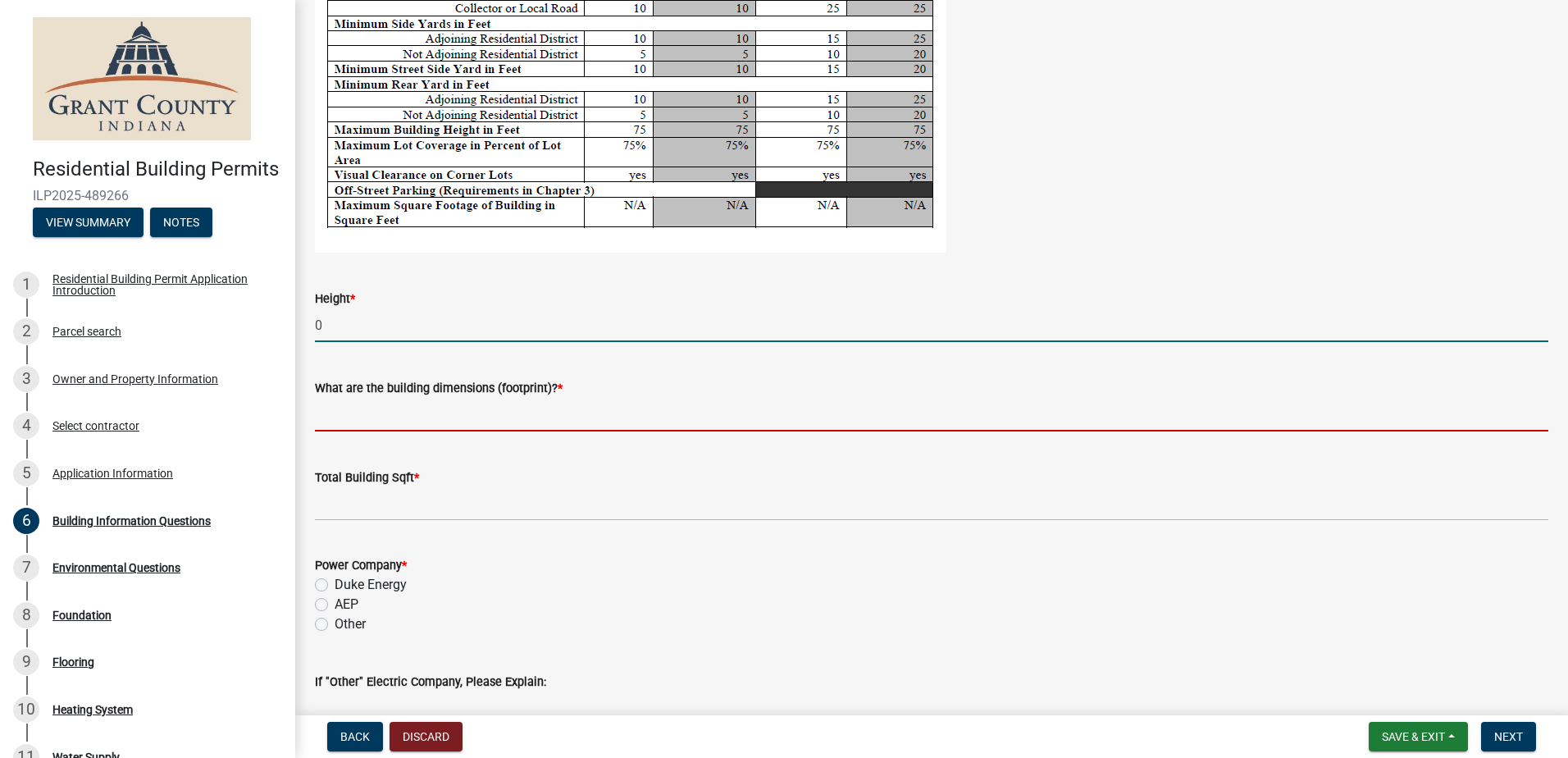
click at [374, 420] on input "What are the building dimensions (footprint)? *" at bounding box center [932, 415] width 1233 height 33
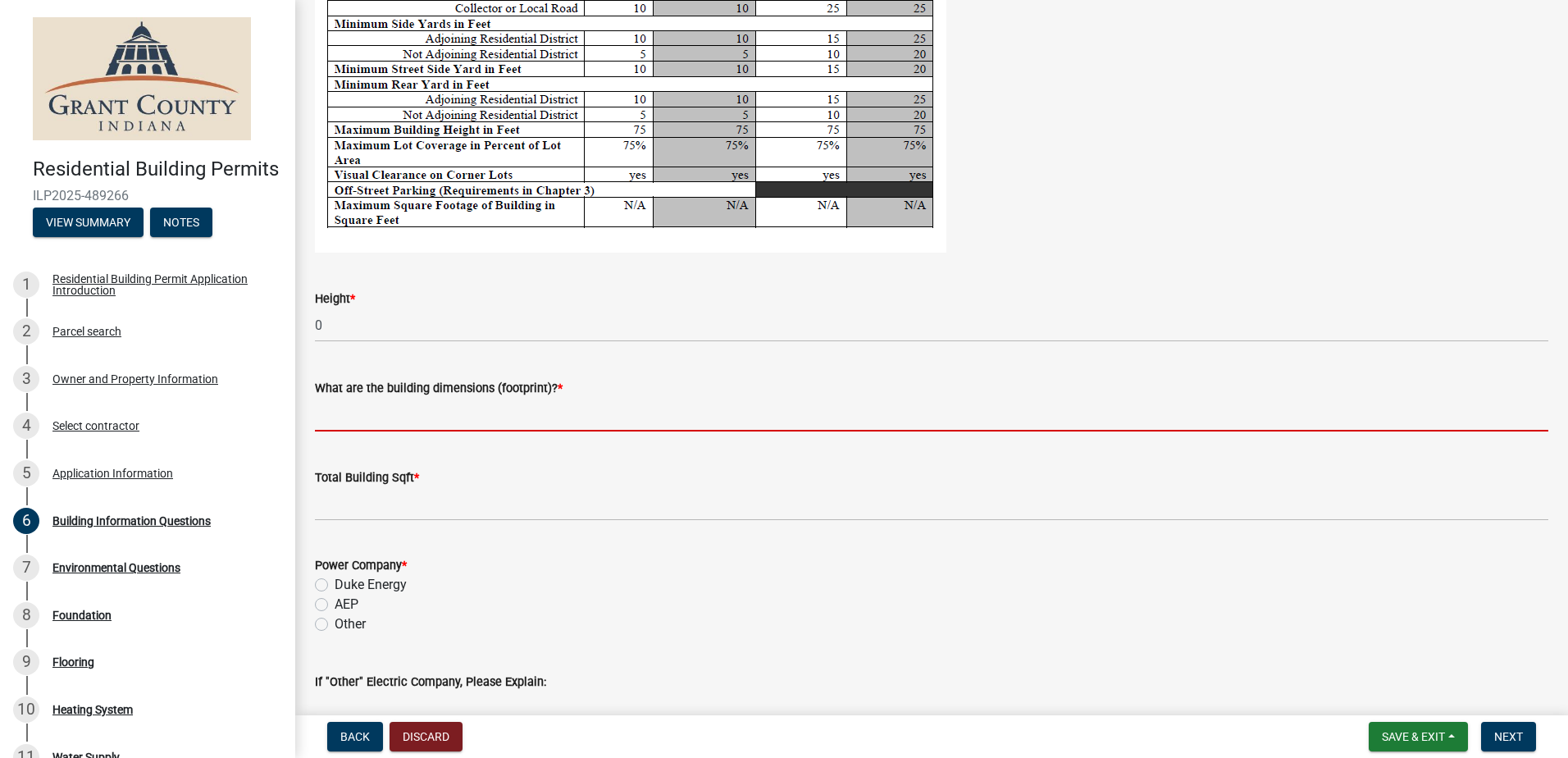
type input "0"
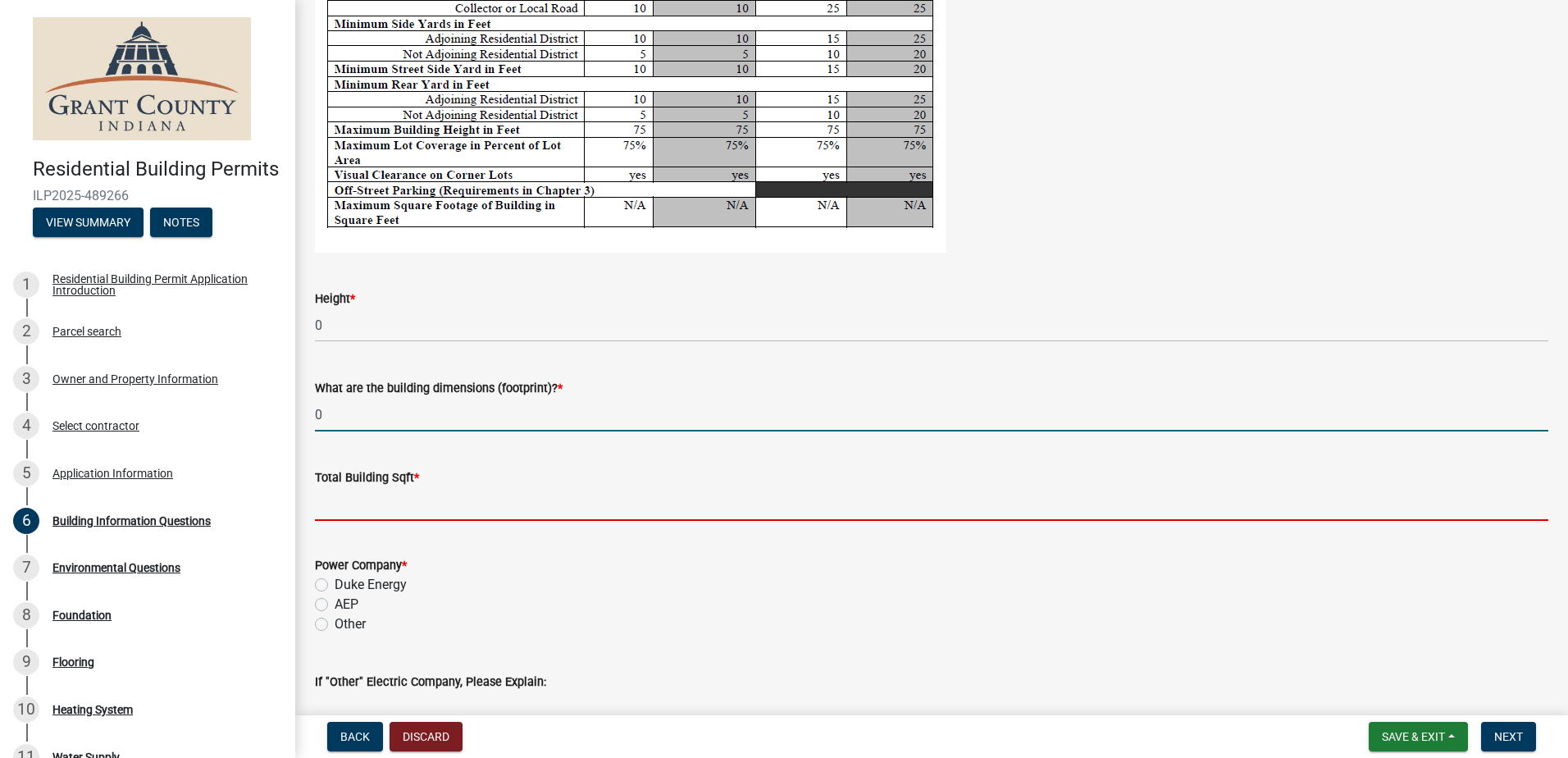
drag, startPoint x: 329, startPoint y: 495, endPoint x: 359, endPoint y: 510, distance: 33.5
click at [329, 495] on input "text" at bounding box center [932, 504] width 1233 height 33
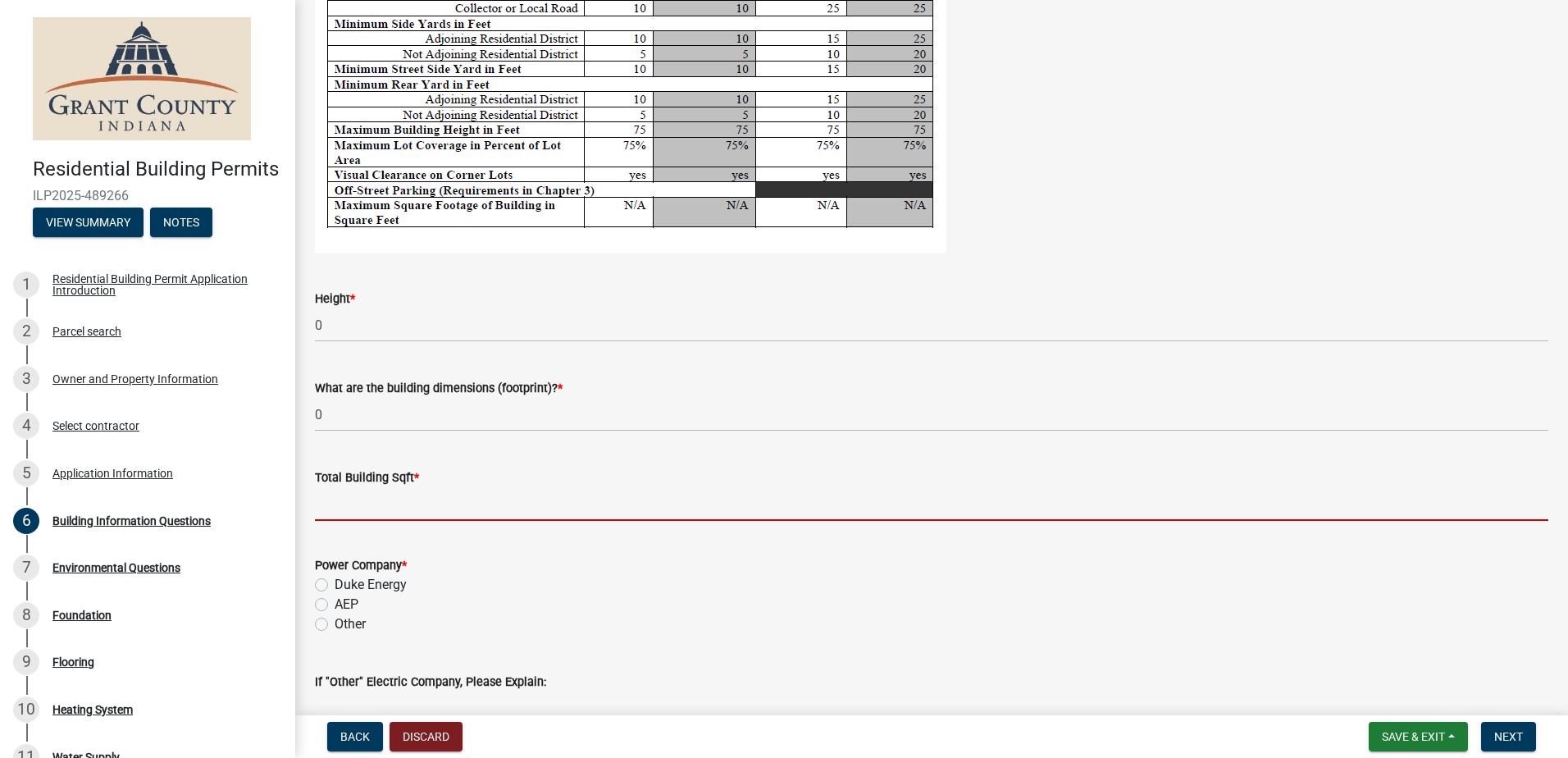
type input "0"
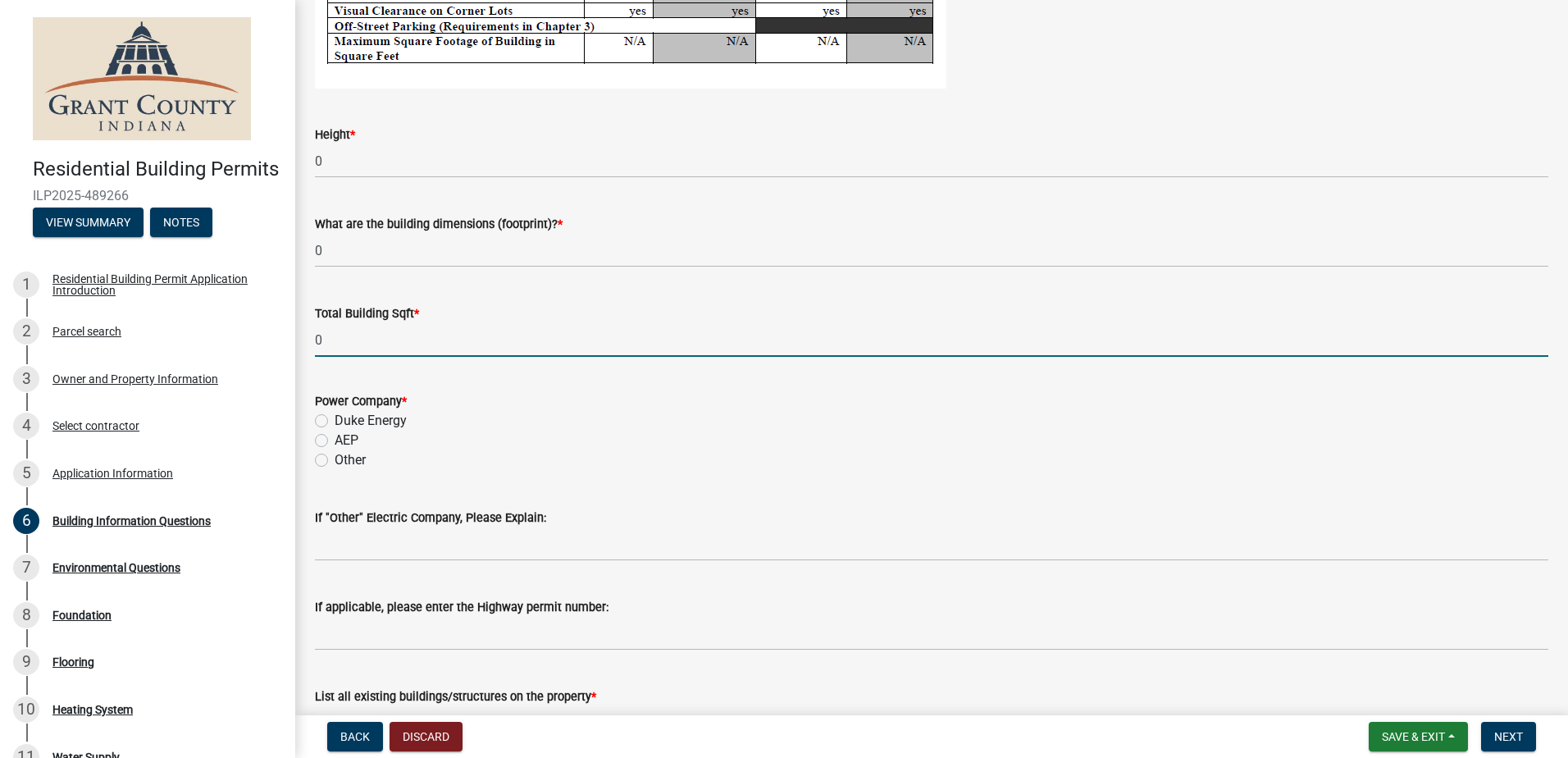
scroll to position [3283, 0]
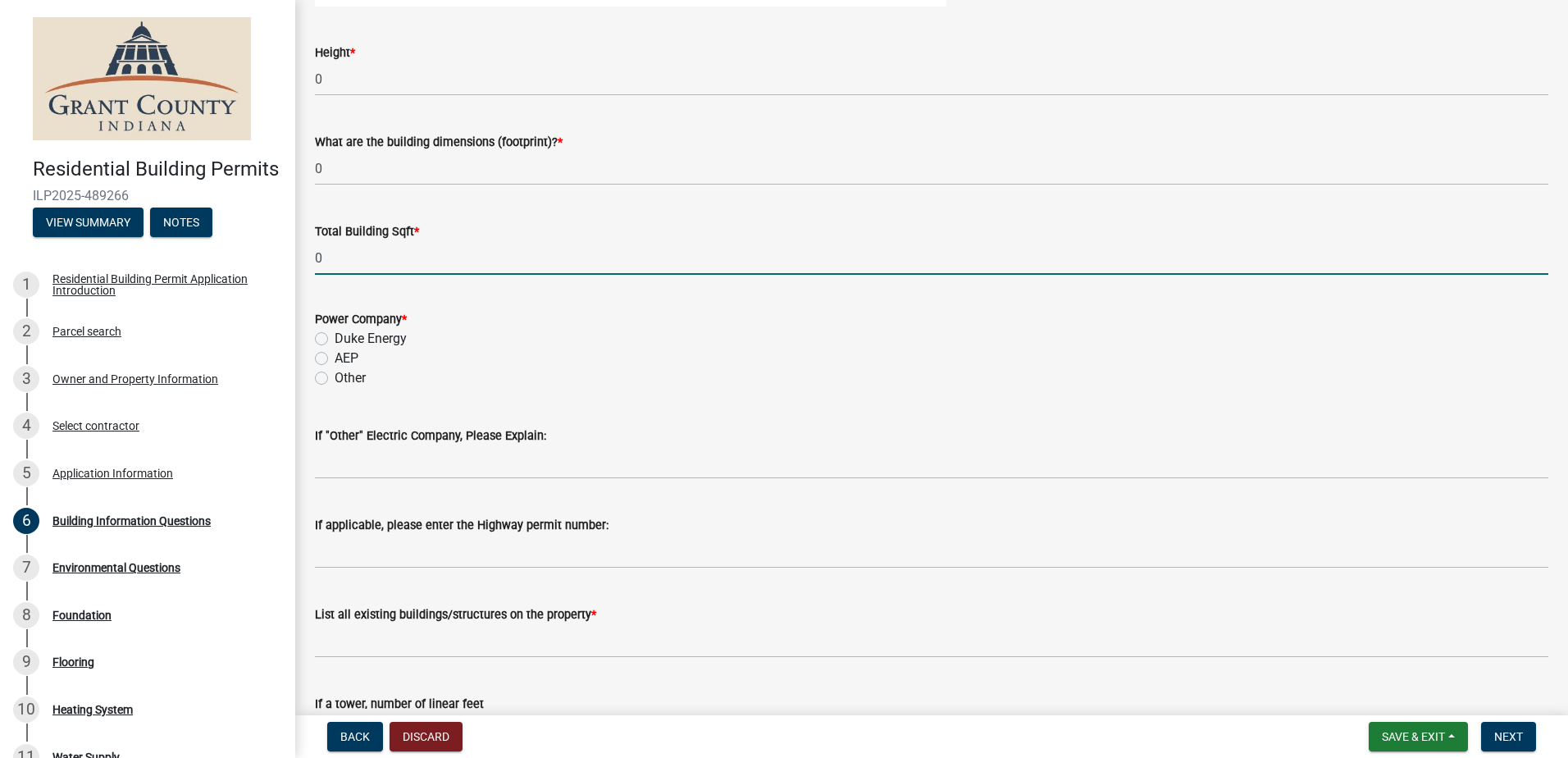
click at [335, 360] on label "AEP" at bounding box center [347, 358] width 24 height 19
click at [335, 360] on input "AEP" at bounding box center [340, 354] width 11 height 11
radio input "true"
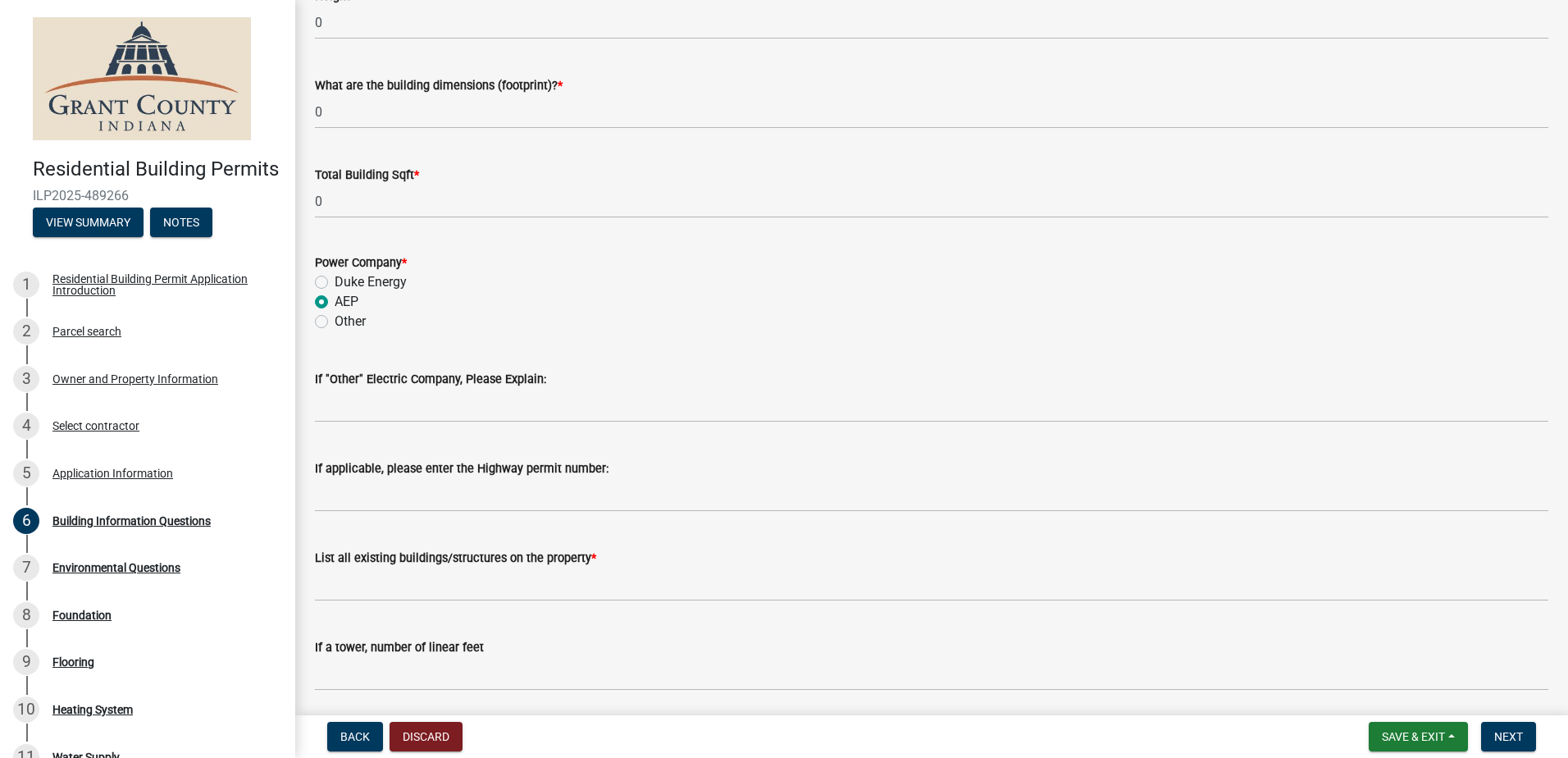
scroll to position [3400, 0]
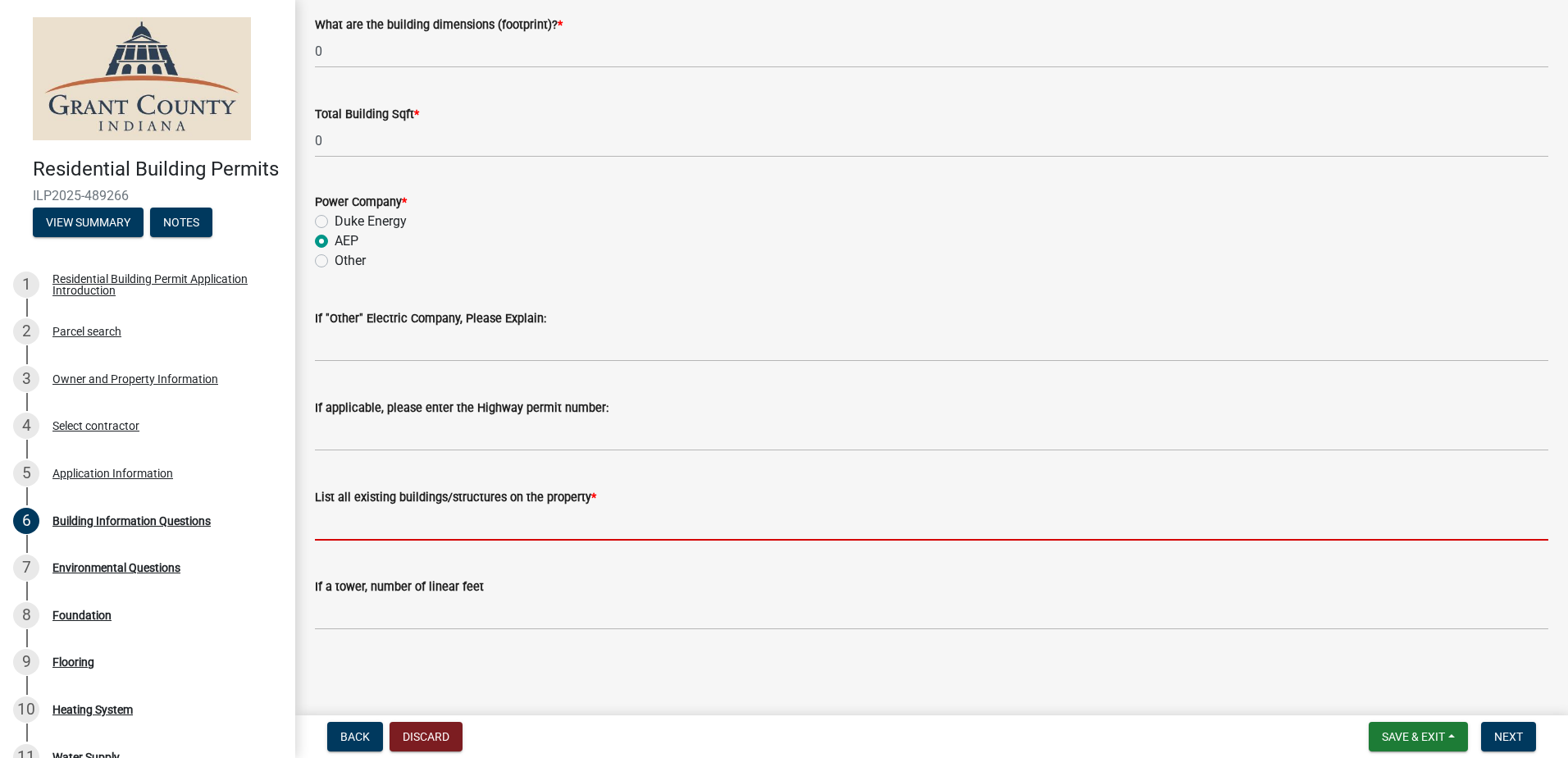
click at [374, 526] on input "List all existing buildings/structures on the property *" at bounding box center [932, 524] width 1233 height 33
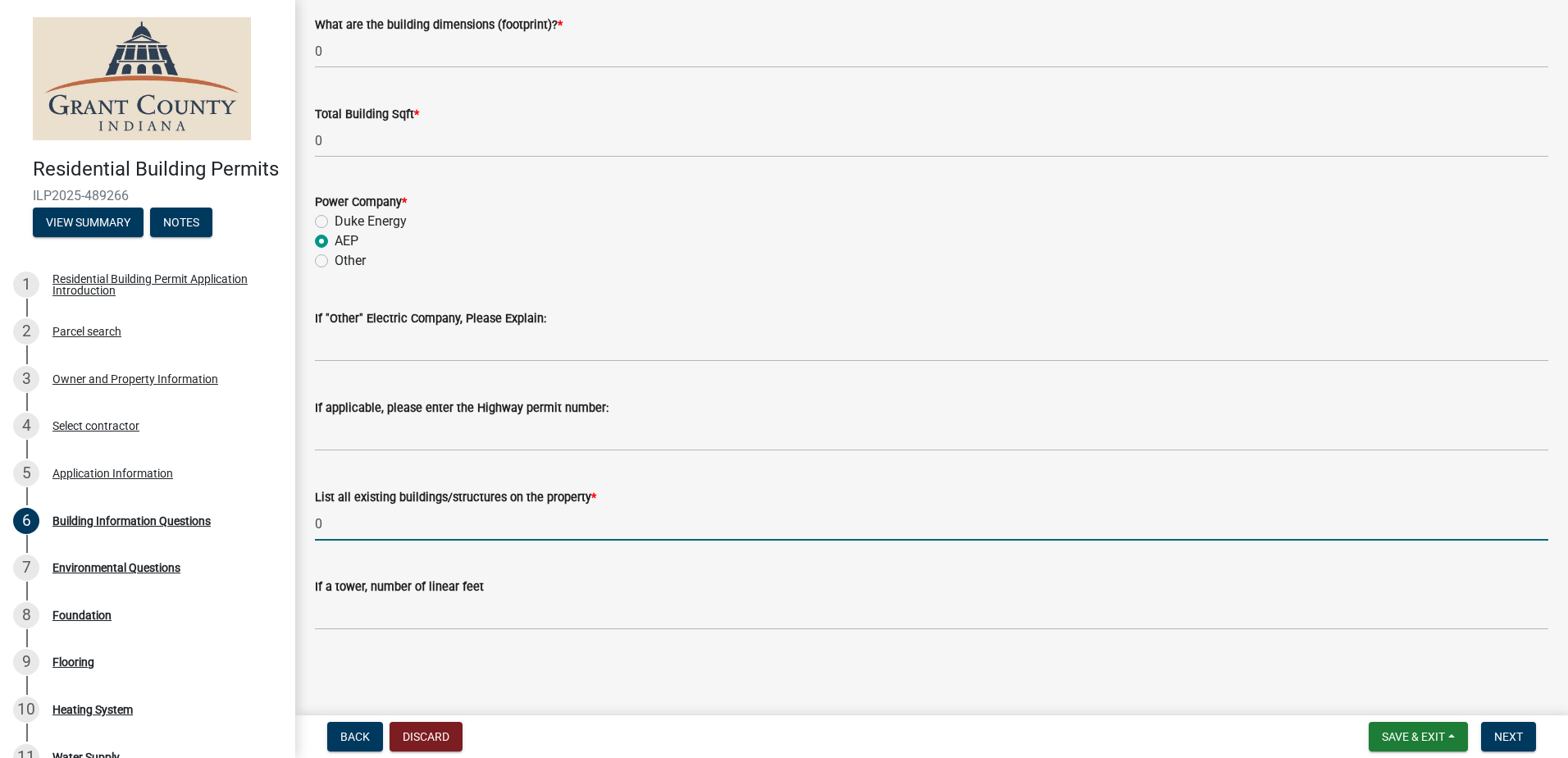
type input "0"
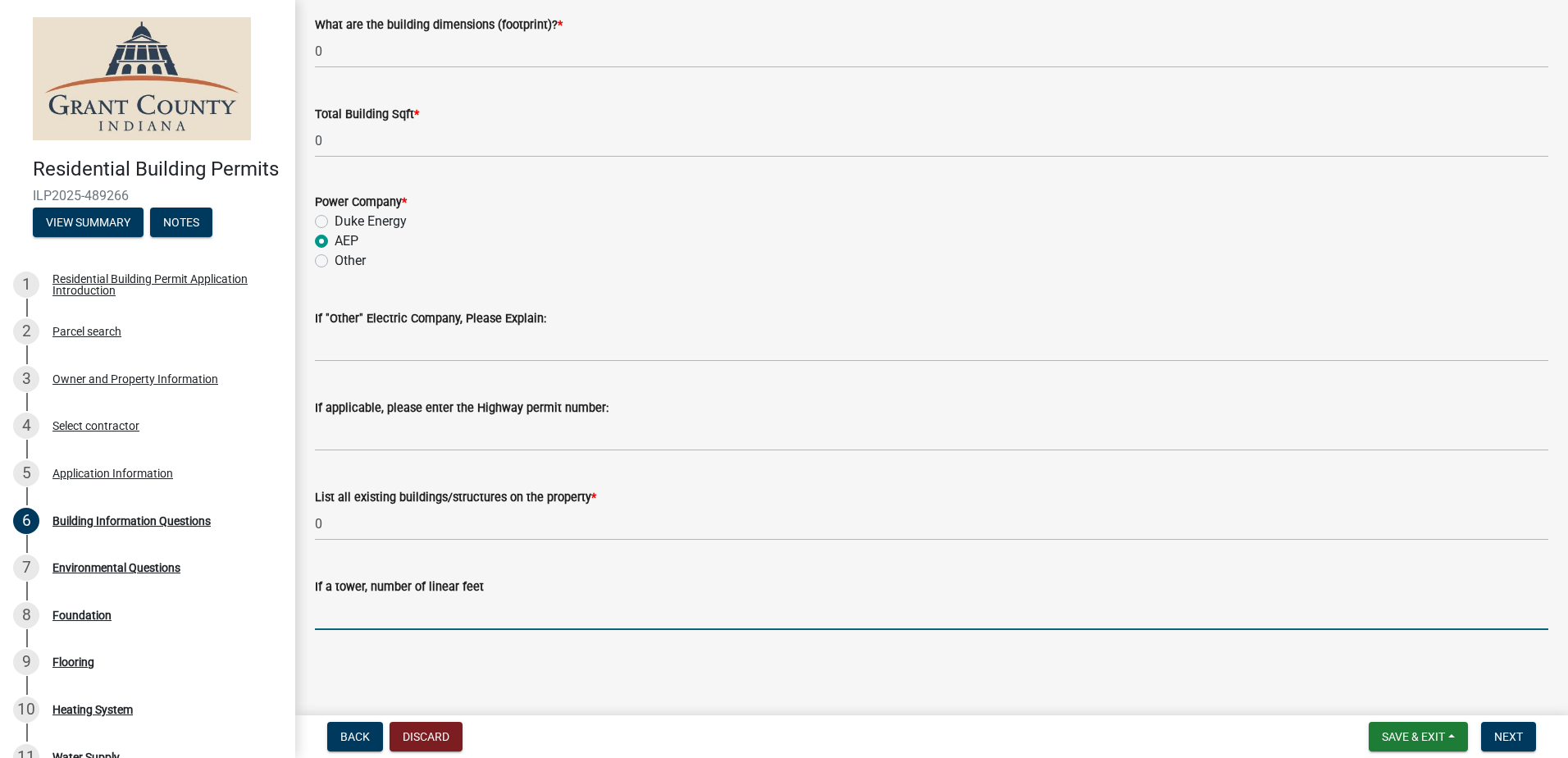
click at [360, 615] on input "text" at bounding box center [932, 613] width 1233 height 33
click at [1515, 730] on span "Next" at bounding box center [1508, 737] width 29 height 13
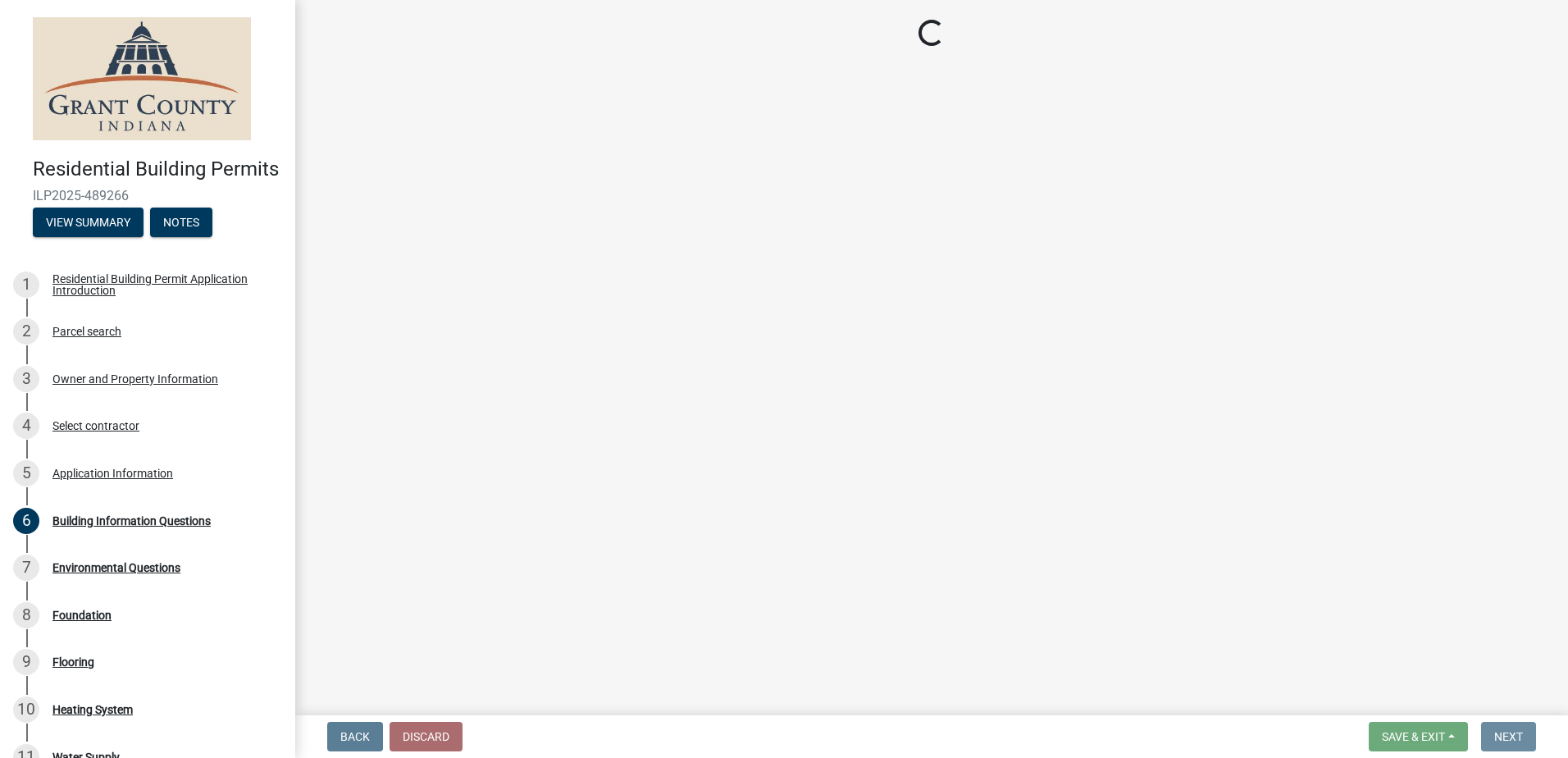
scroll to position [0, 0]
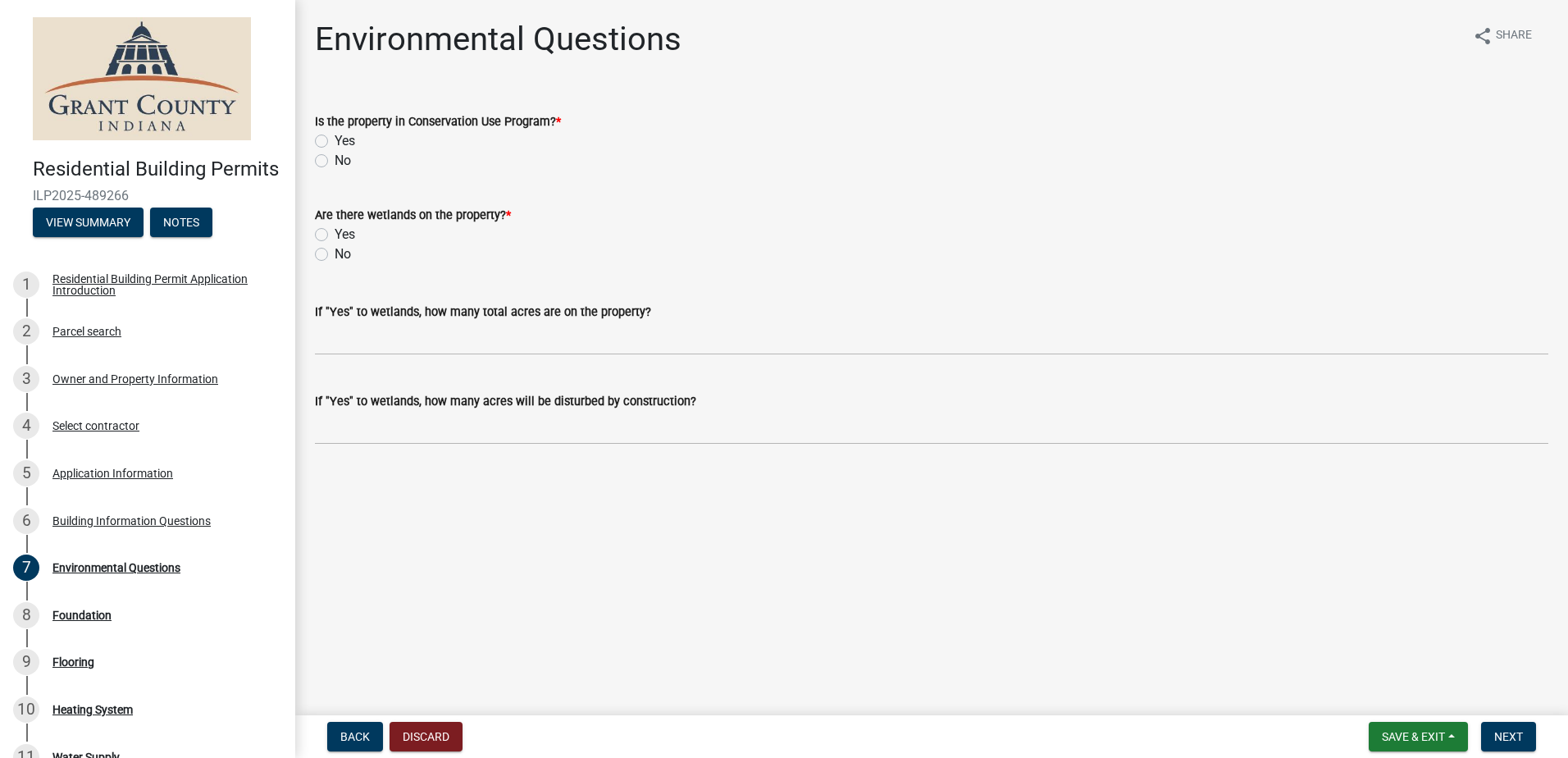
click at [335, 162] on label "No" at bounding box center [343, 160] width 17 height 19
click at [335, 161] on input "No" at bounding box center [340, 157] width 11 height 11
radio input "true"
drag, startPoint x: 319, startPoint y: 254, endPoint x: 339, endPoint y: 255, distance: 20.0
click at [335, 255] on label "No" at bounding box center [343, 254] width 17 height 19
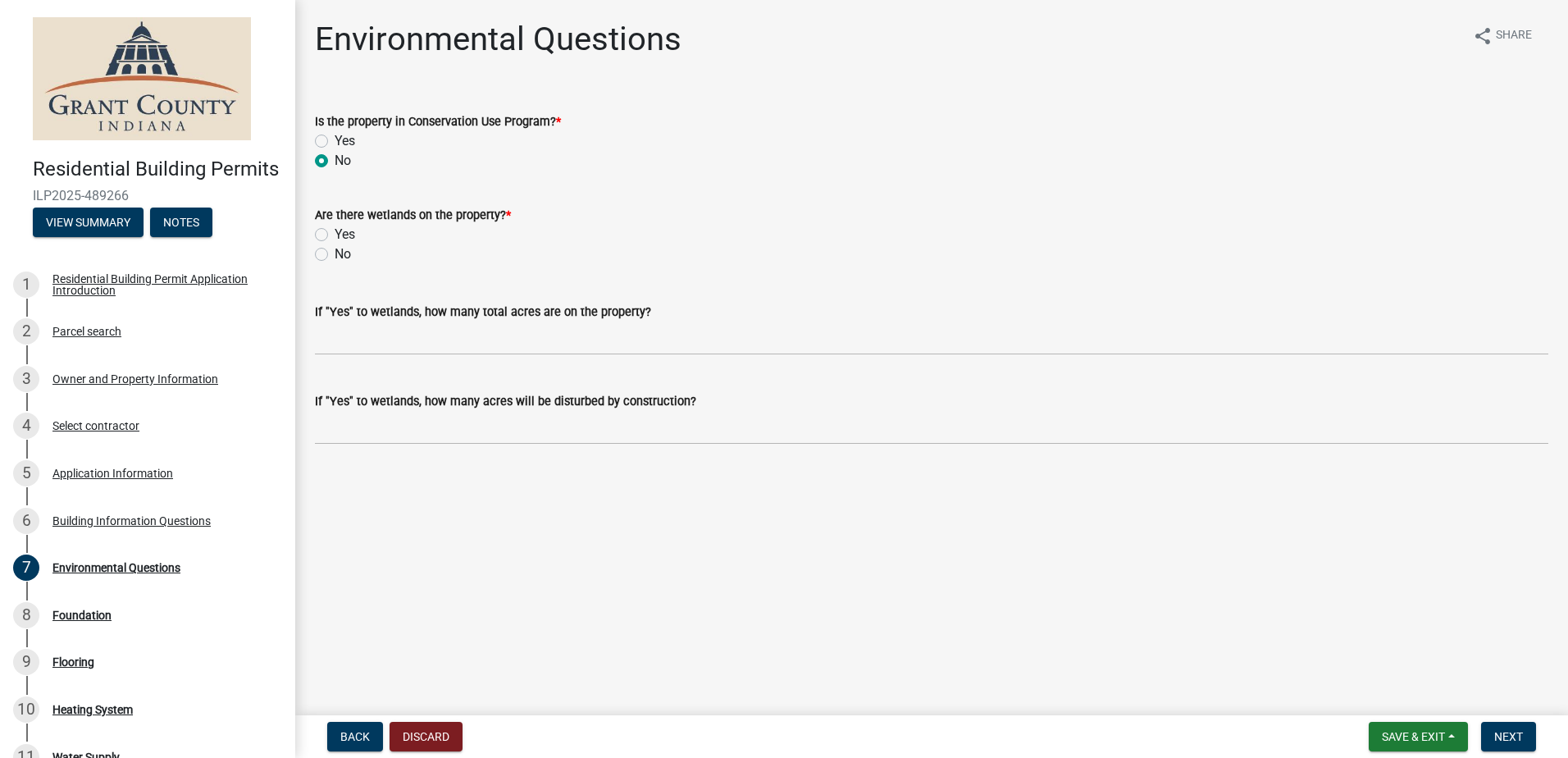
click at [335, 255] on input "No" at bounding box center [340, 250] width 11 height 11
radio input "true"
click at [1493, 731] on button "Next" at bounding box center [1509, 737] width 55 height 30
